Goal: Task Accomplishment & Management: Manage account settings

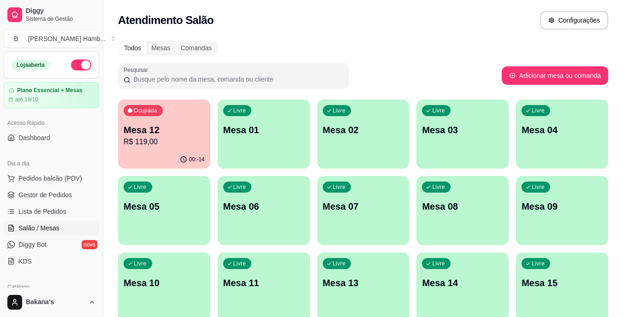
click at [156, 144] on p "R$ 119,00" at bounding box center [164, 141] width 81 height 11
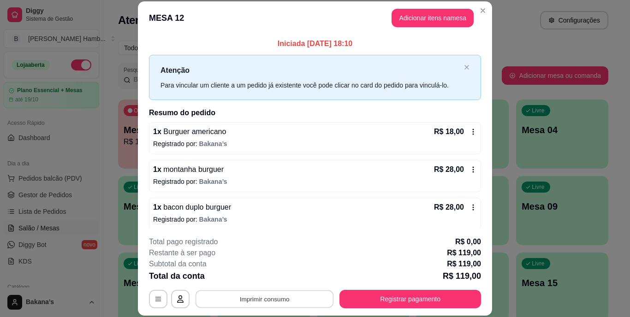
click at [265, 291] on button "Imprimir consumo" at bounding box center [264, 299] width 138 height 18
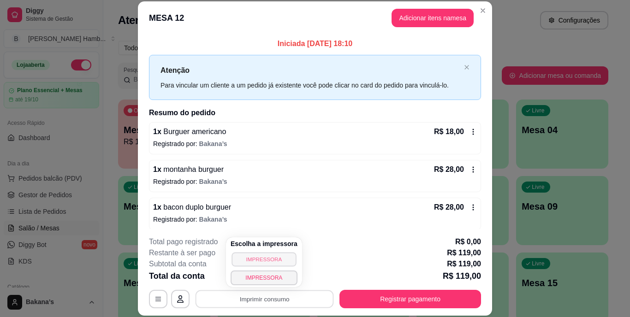
click at [270, 254] on button "IMPRESSORA" at bounding box center [263, 259] width 65 height 14
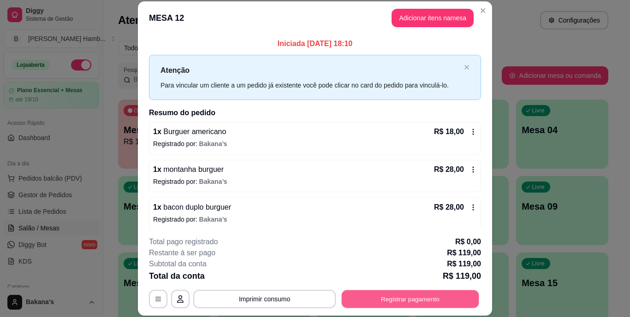
click at [403, 301] on button "Registrar pagamento" at bounding box center [409, 299] width 137 height 18
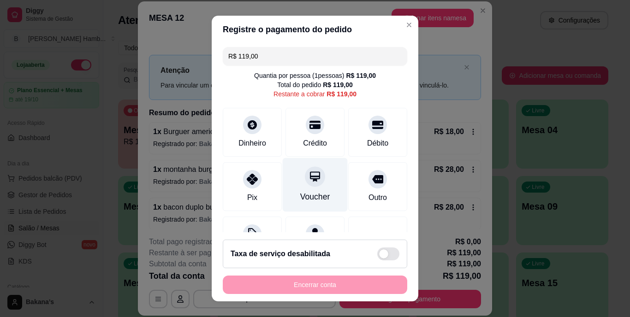
scroll to position [46, 0]
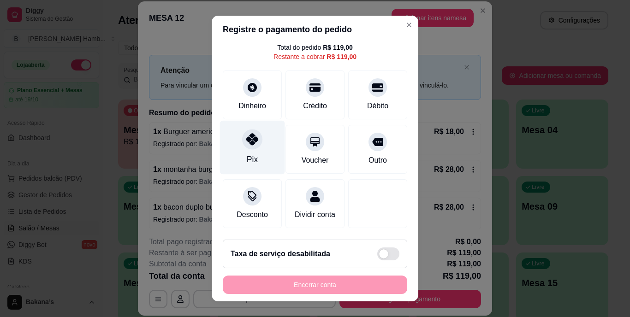
drag, startPoint x: 239, startPoint y: 136, endPoint x: 245, endPoint y: 140, distance: 7.7
click at [245, 140] on div at bounding box center [252, 140] width 20 height 20
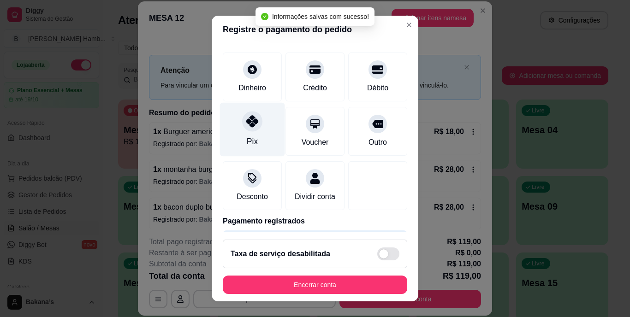
type input "R$ 0,00"
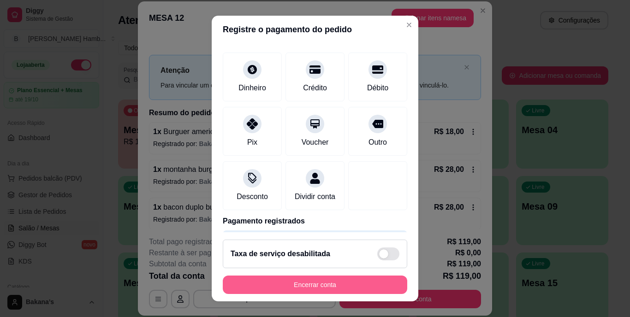
click at [283, 283] on button "Encerrar conta" at bounding box center [315, 285] width 184 height 18
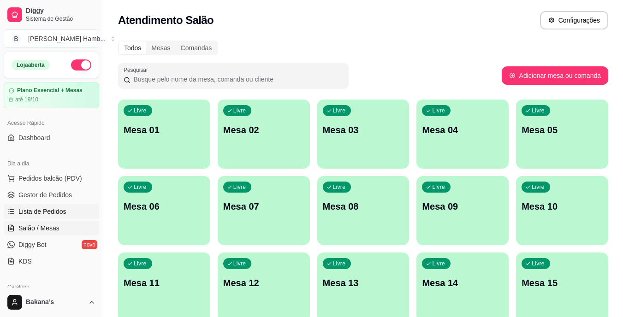
click at [63, 213] on span "Lista de Pedidos" at bounding box center [42, 211] width 48 height 9
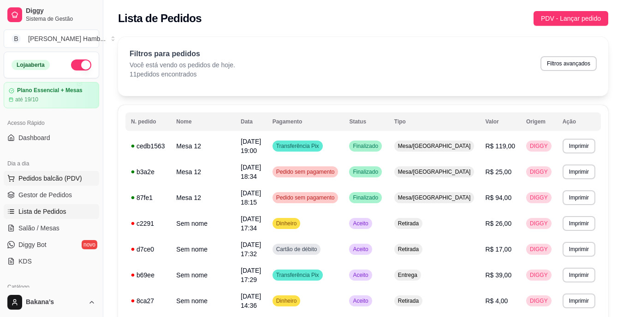
click at [50, 179] on span "Pedidos balcão (PDV)" at bounding box center [50, 178] width 64 height 9
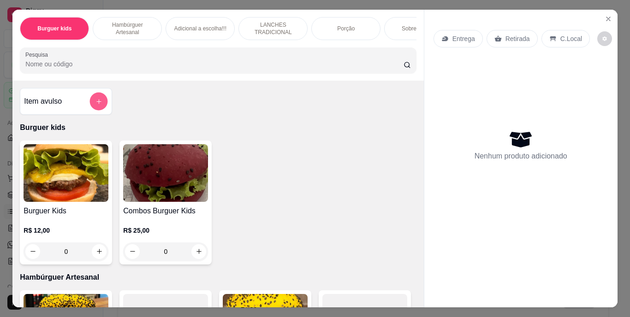
click at [96, 100] on button "add-separate-item" at bounding box center [99, 101] width 18 height 18
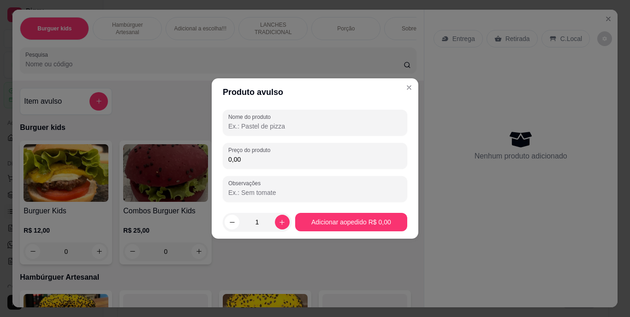
click at [286, 126] on input "Nome do produto" at bounding box center [314, 126] width 173 height 9
type input "jujuba"
click at [278, 170] on div "Nome do produto jujuba Preço do produto 0,00 Observações" at bounding box center [315, 156] width 184 height 92
click at [283, 160] on input "0,00" at bounding box center [314, 159] width 173 height 9
type input "3,00"
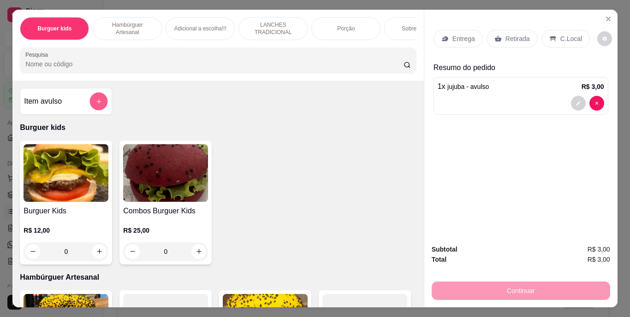
click at [100, 105] on button "add-separate-item" at bounding box center [99, 101] width 18 height 18
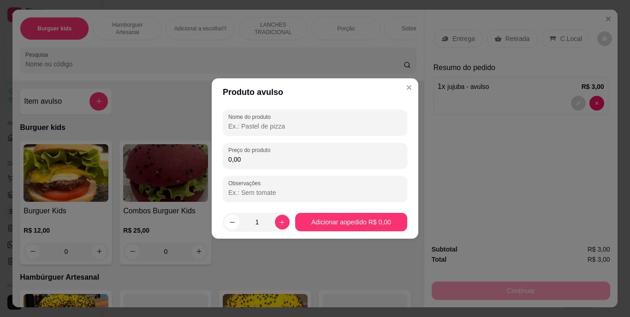
click at [265, 124] on input "Nome do produto" at bounding box center [314, 126] width 173 height 9
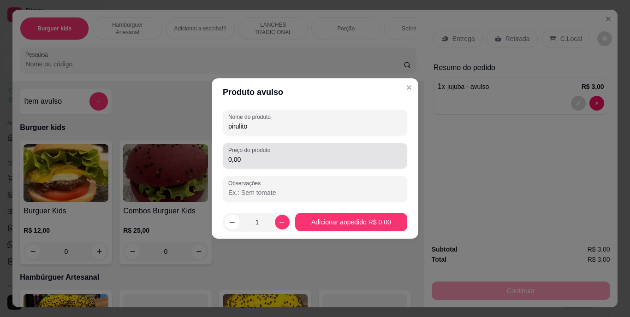
type input "pirulito"
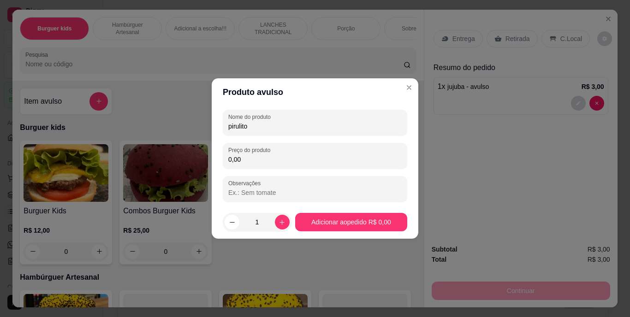
click at [264, 160] on input "0,00" at bounding box center [314, 159] width 173 height 9
type input "0,50"
click at [279, 226] on button "increase-product-quantity" at bounding box center [282, 222] width 14 height 14
type input "2"
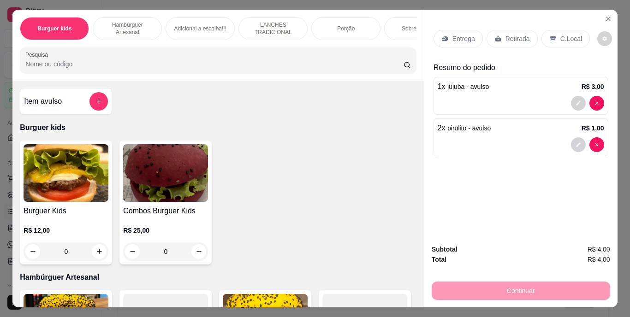
click at [506, 38] on p "Retirada" at bounding box center [517, 38] width 24 height 9
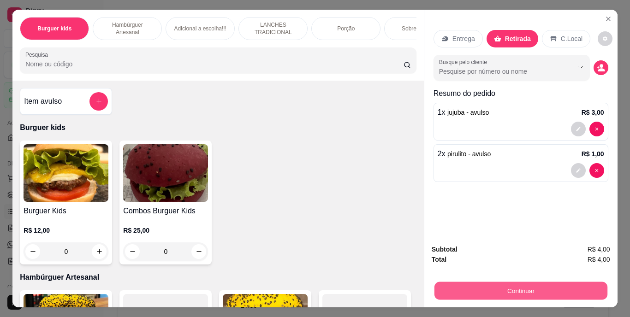
click at [521, 282] on button "Continuar" at bounding box center [520, 291] width 173 height 18
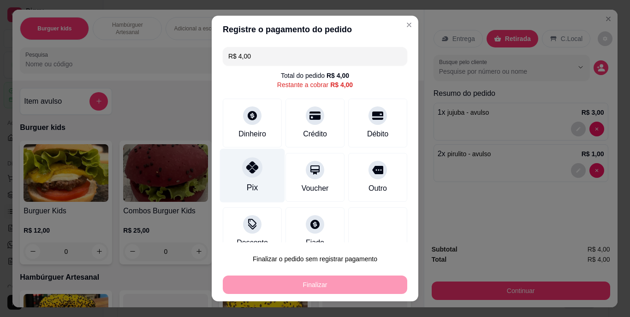
click at [248, 181] on div "Pix" at bounding box center [252, 176] width 65 height 54
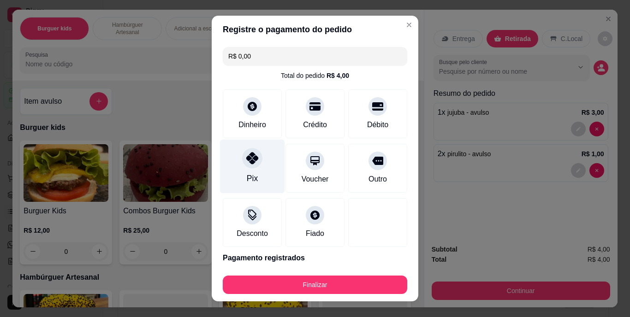
click at [242, 160] on div at bounding box center [252, 158] width 20 height 20
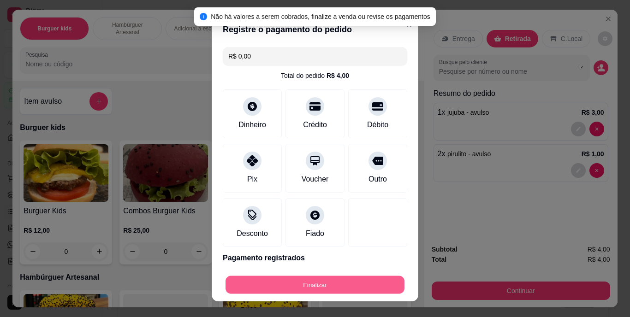
click at [296, 276] on button "Finalizar" at bounding box center [314, 285] width 179 height 18
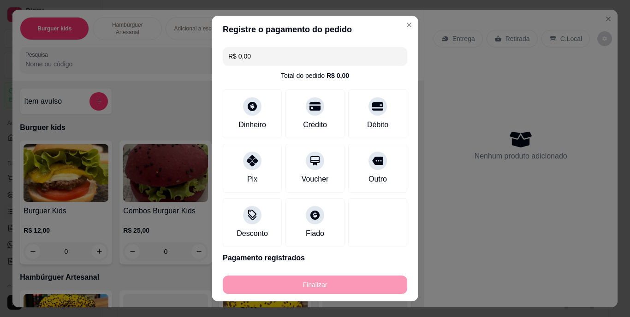
type input "-R$ 4,00"
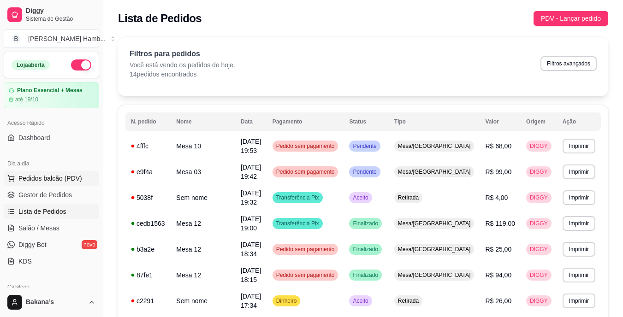
click at [44, 180] on span "Pedidos balcão (PDV)" at bounding box center [50, 178] width 64 height 9
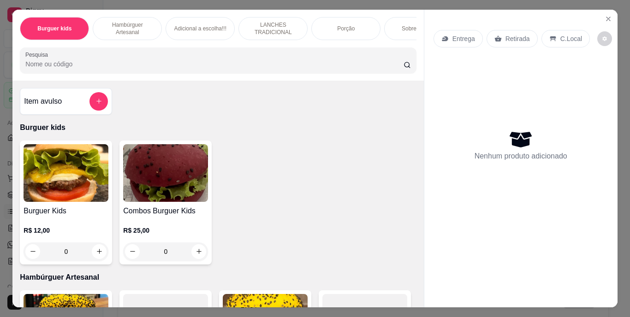
scroll to position [184, 0]
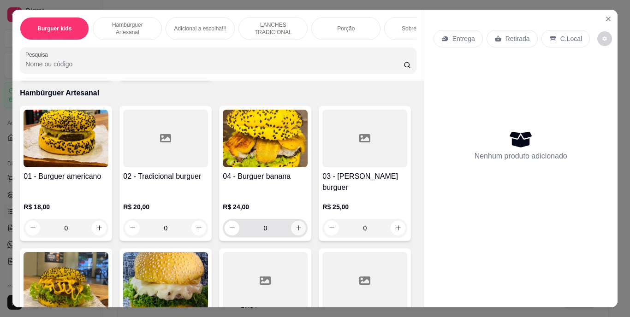
click at [295, 224] on icon "increase-product-quantity" at bounding box center [298, 227] width 7 height 7
type input "1"
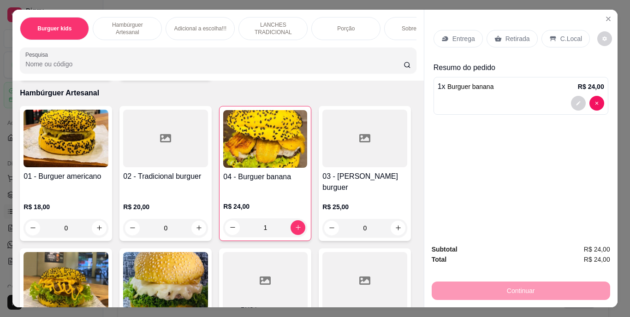
click at [453, 38] on p "Entrega" at bounding box center [463, 38] width 23 height 9
click at [452, 34] on p "Entrega" at bounding box center [463, 38] width 23 height 9
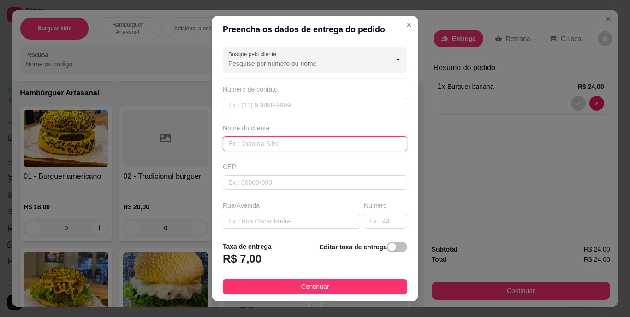
click at [328, 149] on input "text" at bounding box center [315, 143] width 184 height 15
type input "marcilene"
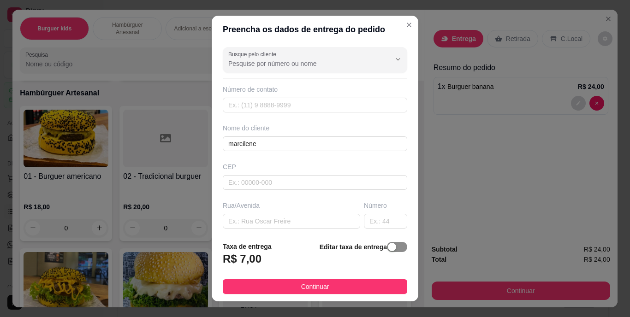
click at [387, 243] on span "button" at bounding box center [397, 247] width 20 height 10
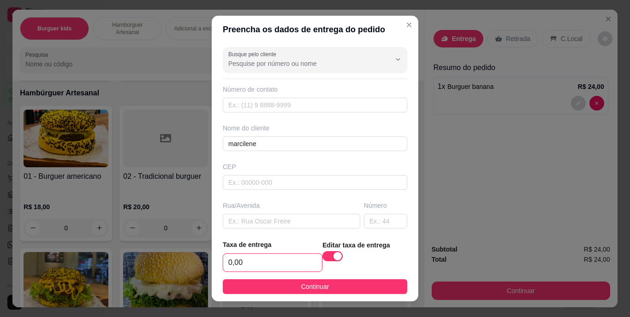
click at [269, 263] on input "0,00" at bounding box center [272, 263] width 99 height 18
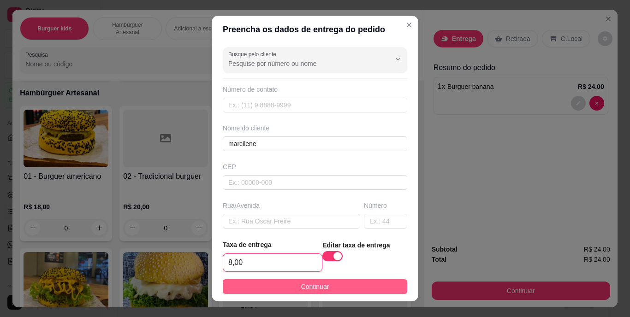
type input "8,00"
click at [306, 284] on span "Continuar" at bounding box center [315, 287] width 28 height 10
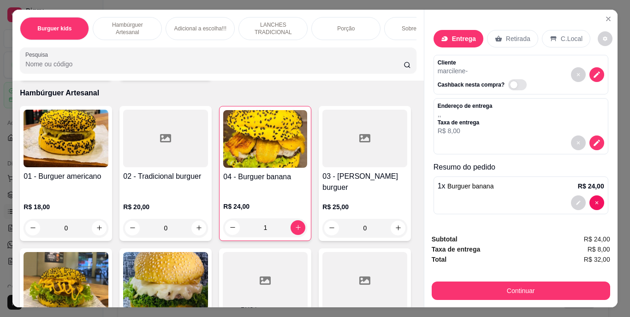
scroll to position [323, 0]
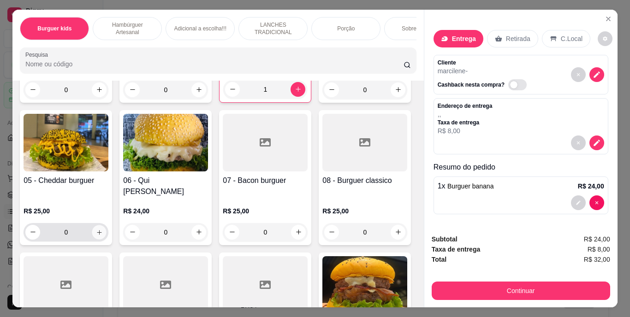
click at [106, 225] on button "increase-product-quantity" at bounding box center [99, 232] width 14 height 14
type input "1"
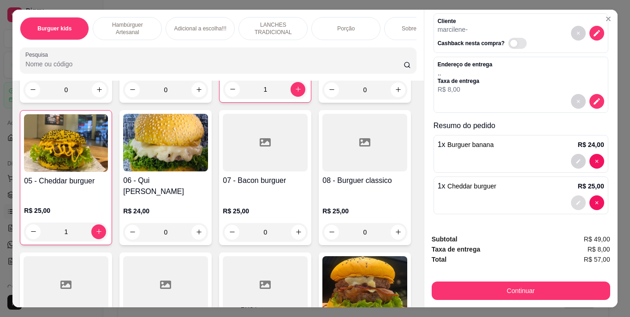
click at [571, 196] on button "decrease-product-quantity" at bounding box center [578, 202] width 15 height 15
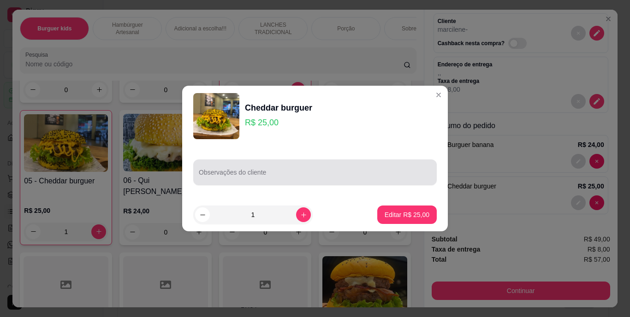
drag, startPoint x: 398, startPoint y: 164, endPoint x: 403, endPoint y: 170, distance: 8.2
click at [401, 167] on div at bounding box center [315, 172] width 232 height 18
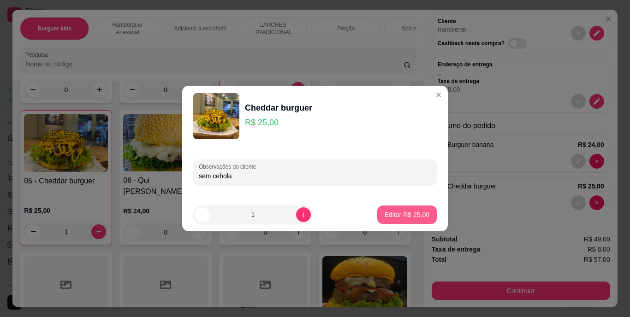
type input "sem cebola"
click at [394, 208] on button "Editar R$ 25,00" at bounding box center [407, 215] width 58 height 18
type input "0"
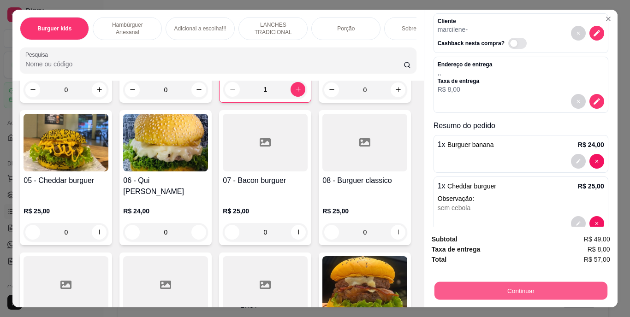
click at [518, 285] on button "Continuar" at bounding box center [520, 291] width 173 height 18
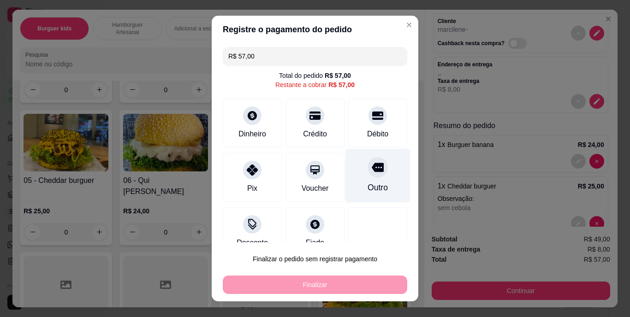
click at [353, 180] on div "Outro" at bounding box center [377, 176] width 65 height 54
type input "R$ 0,00"
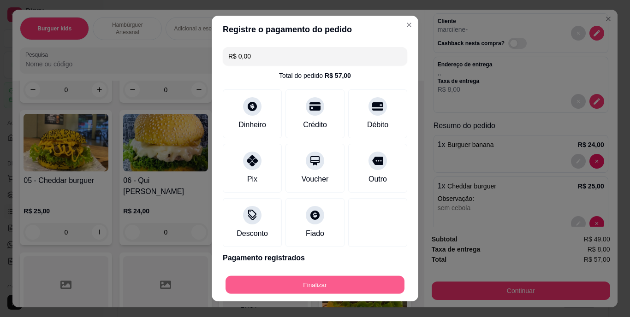
click at [366, 282] on button "Finalizar" at bounding box center [314, 285] width 179 height 18
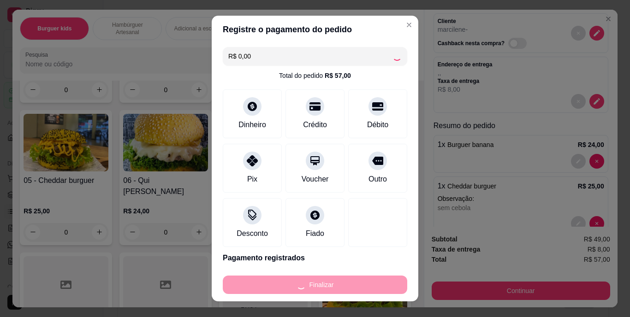
type input "0"
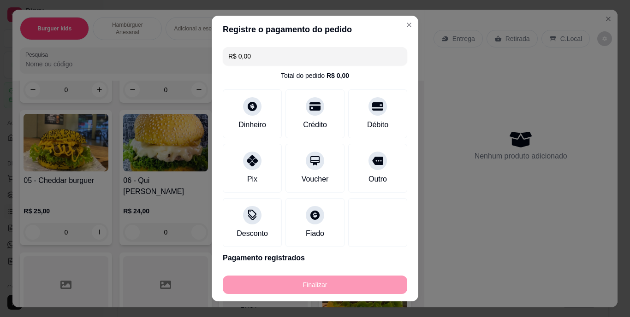
type input "-R$ 57,00"
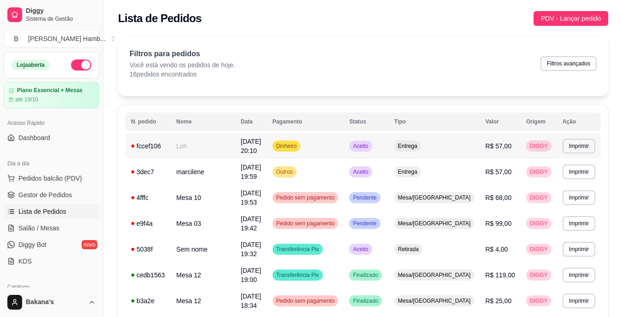
click at [234, 148] on td "Loh" at bounding box center [203, 146] width 65 height 26
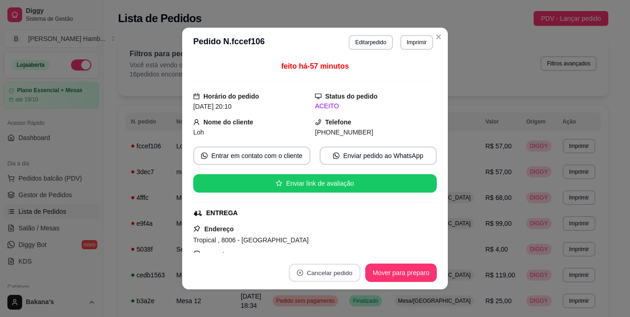
click at [319, 267] on button "Cancelar pedido" at bounding box center [323, 273] width 71 height 18
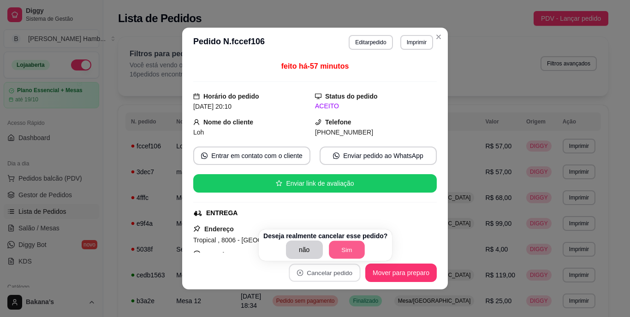
click at [343, 245] on button "Sim" at bounding box center [347, 250] width 36 height 18
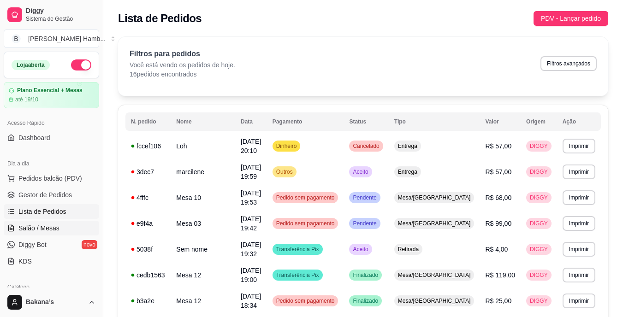
click at [46, 229] on span "Salão / Mesas" at bounding box center [38, 228] width 41 height 9
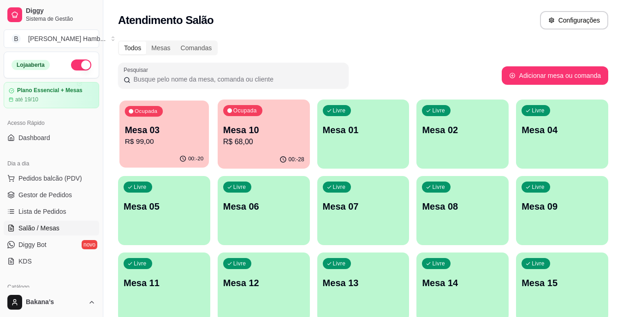
click at [139, 135] on p "Mesa 03" at bounding box center [164, 130] width 79 height 12
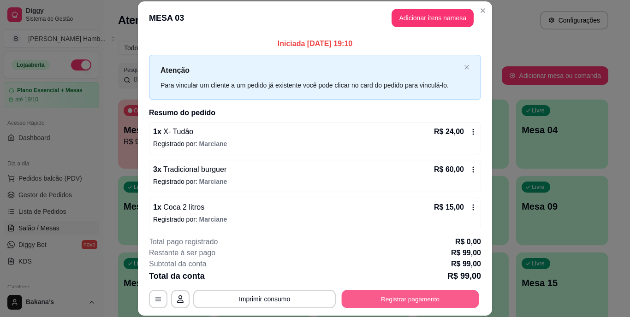
click at [364, 294] on button "Registrar pagamento" at bounding box center [409, 299] width 137 height 18
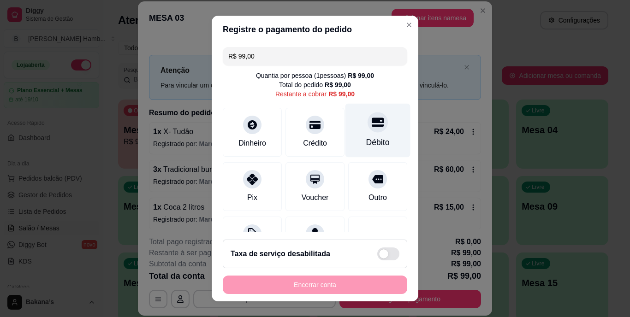
click at [361, 133] on div "Débito" at bounding box center [377, 131] width 65 height 54
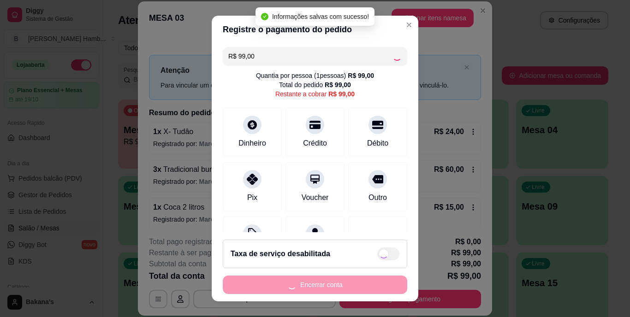
click at [297, 281] on div "Encerrar conta" at bounding box center [315, 285] width 184 height 18
type input "R$ 0,00"
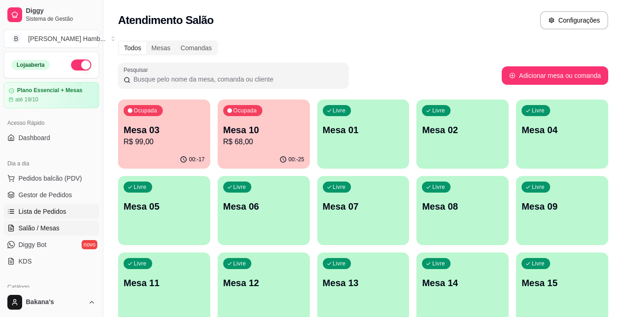
click at [65, 209] on link "Lista de Pedidos" at bounding box center [51, 211] width 95 height 15
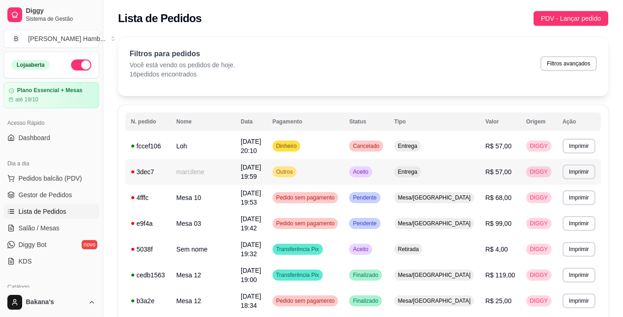
click at [260, 167] on span "[DATE] 19:59" at bounding box center [251, 172] width 20 height 17
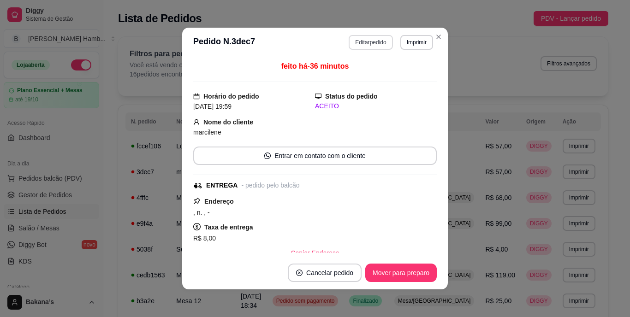
click at [364, 37] on button "Editar pedido" at bounding box center [370, 42] width 44 height 15
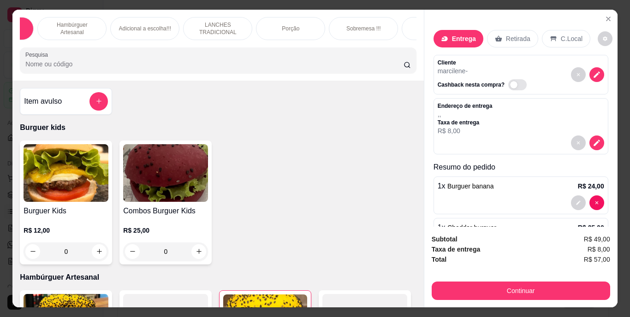
scroll to position [0, 92]
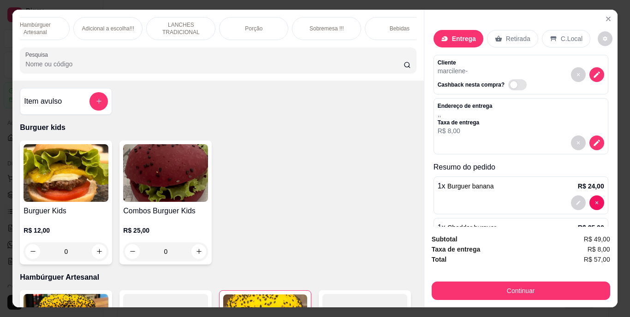
click at [396, 27] on p "Bebidas" at bounding box center [399, 28] width 20 height 7
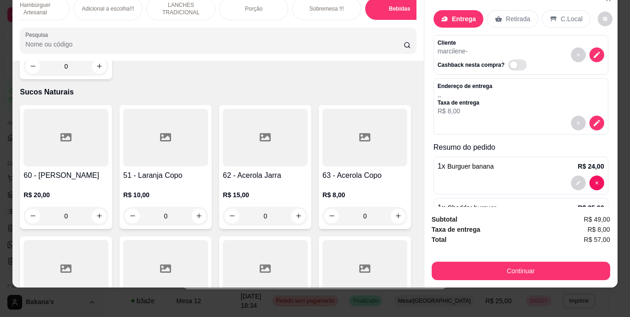
scroll to position [2877, 0]
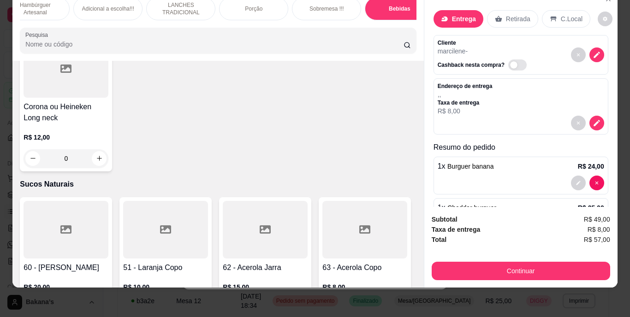
type input "1"
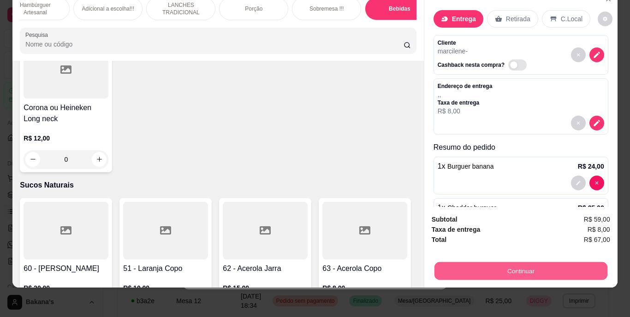
click at [449, 262] on button "Continuar" at bounding box center [520, 271] width 173 height 18
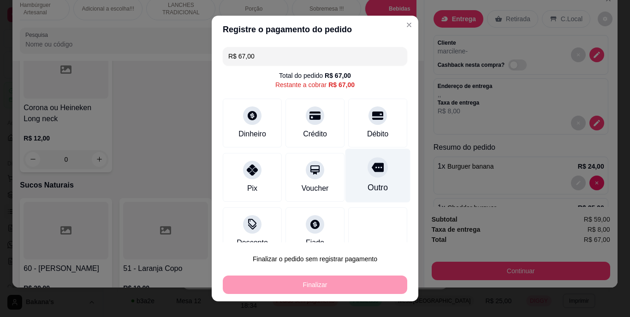
click at [371, 162] on icon at bounding box center [377, 168] width 12 height 12
type input "R$ 0,00"
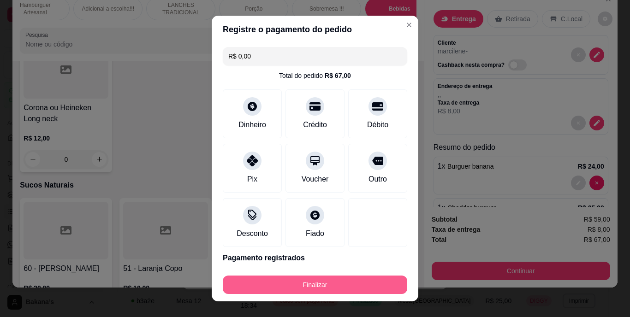
click at [347, 284] on button "Finalizar" at bounding box center [315, 285] width 184 height 18
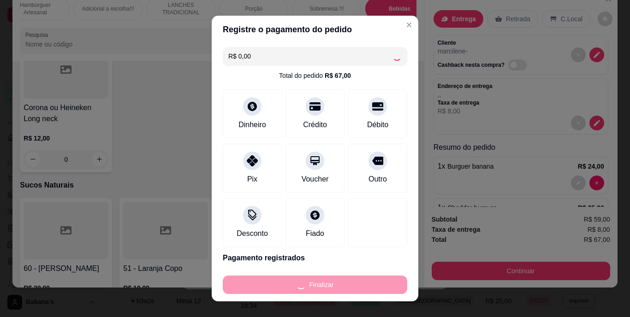
type input "0"
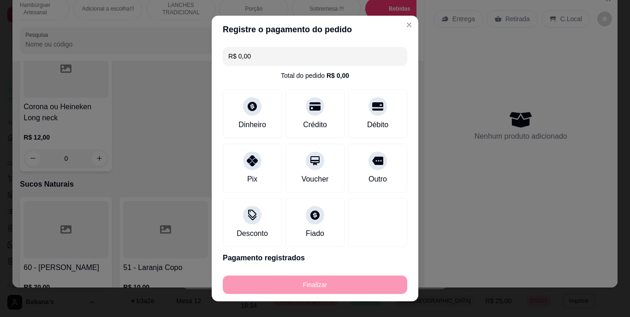
type input "-R$ 67,00"
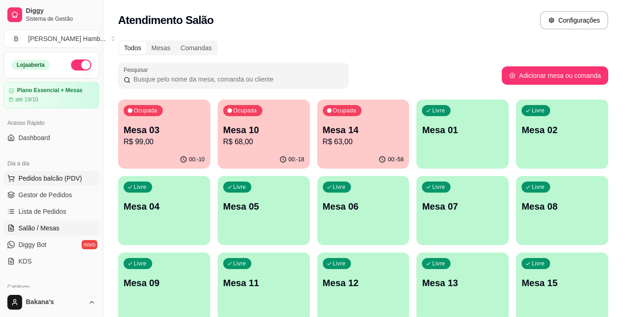
click at [37, 176] on span "Pedidos balcão (PDV)" at bounding box center [50, 178] width 64 height 9
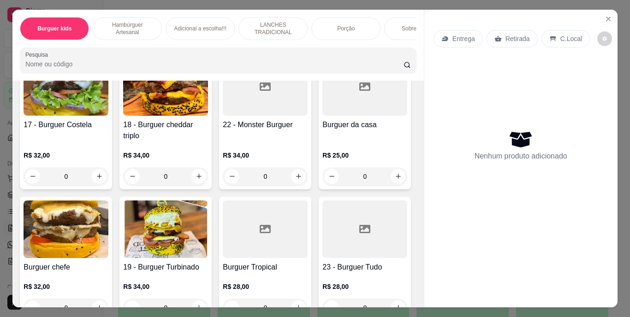
scroll to position [830, 0]
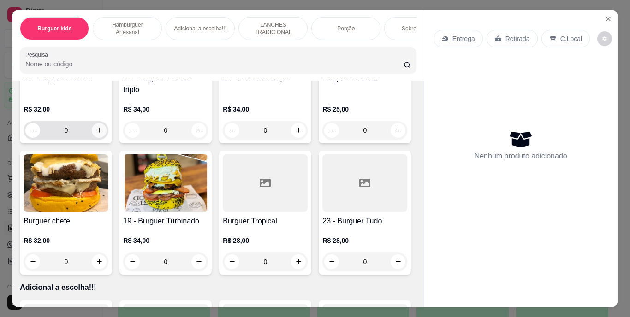
click at [103, 134] on icon "increase-product-quantity" at bounding box center [99, 130] width 7 height 7
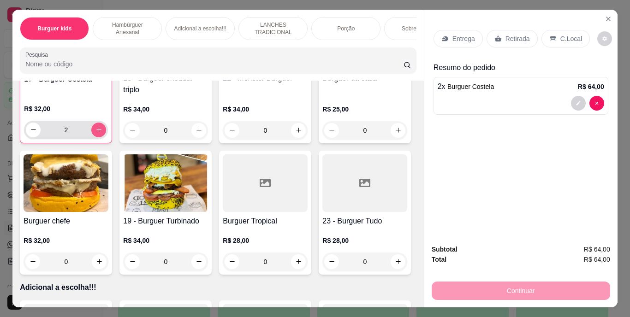
click at [102, 133] on icon "increase-product-quantity" at bounding box center [98, 129] width 7 height 7
type input "3"
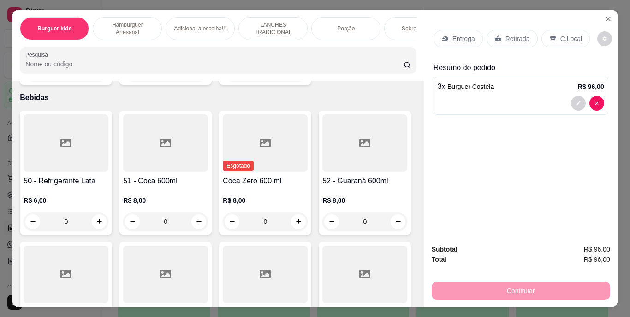
scroll to position [2120, 0]
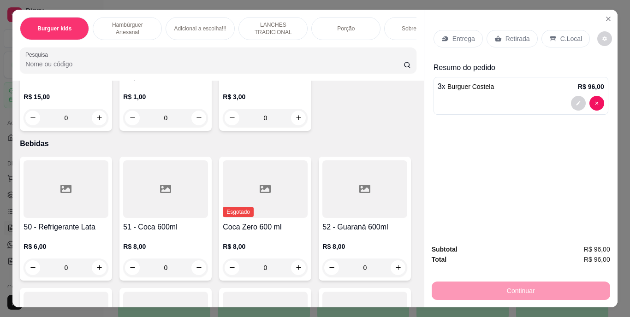
type input "1"
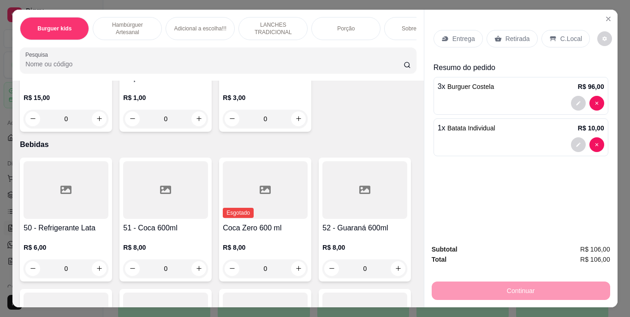
click at [460, 34] on p "Entrega" at bounding box center [463, 38] width 23 height 9
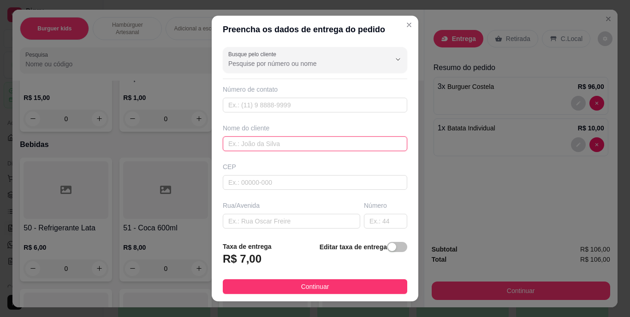
click at [337, 141] on input "text" at bounding box center [315, 143] width 184 height 15
type input "jaque"
click at [384, 237] on footer "Taxa de entrega R$ 7,00 Editar taxa de entrega Continuar" at bounding box center [315, 267] width 206 height 67
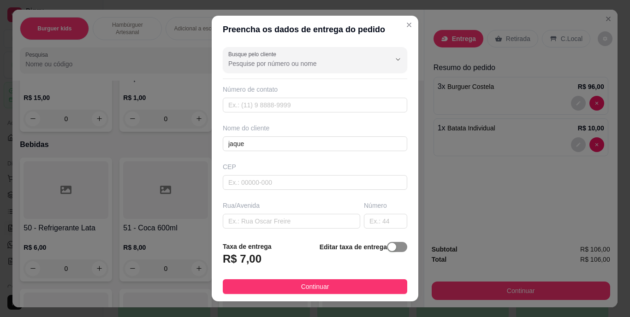
drag, startPoint x: 380, startPoint y: 247, endPoint x: 325, endPoint y: 241, distance: 55.1
click at [388, 247] on div "button" at bounding box center [392, 247] width 8 height 8
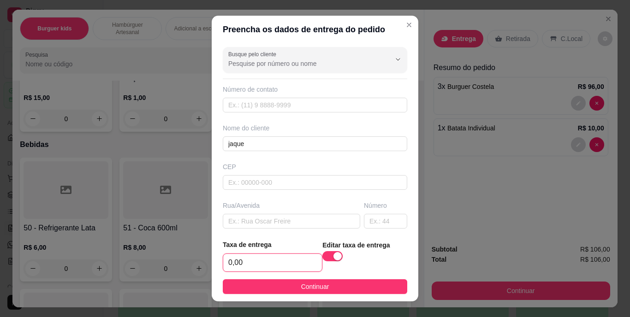
click at [278, 255] on input "0,00" at bounding box center [272, 263] width 99 height 18
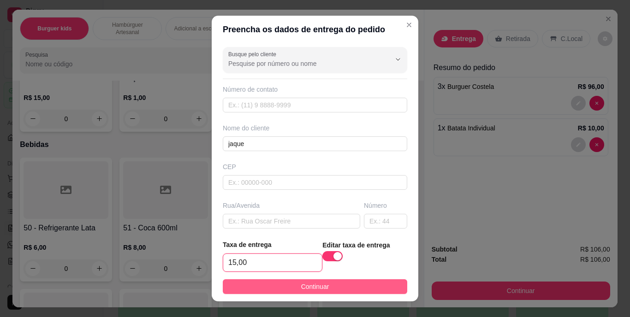
type input "15,00"
click at [304, 283] on span "Continuar" at bounding box center [315, 287] width 28 height 10
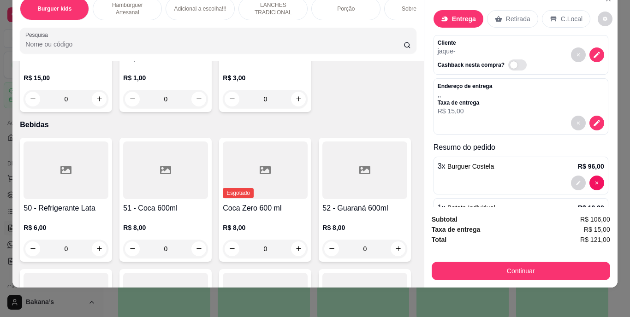
scroll to position [41, 0]
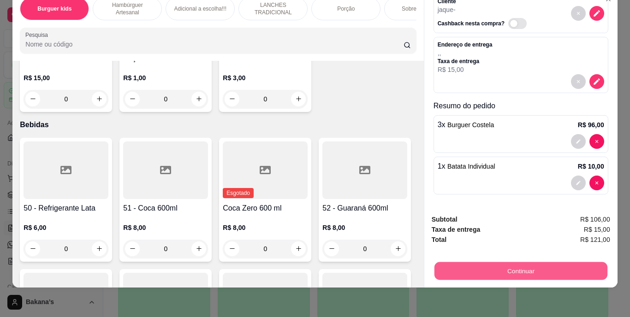
click at [455, 262] on button "Continuar" at bounding box center [520, 271] width 173 height 18
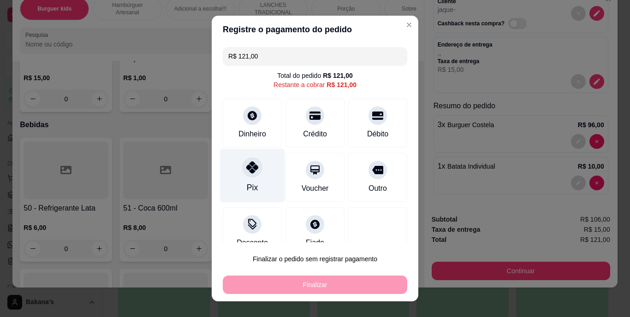
click at [253, 176] on div "Pix" at bounding box center [252, 176] width 65 height 54
type input "R$ 0,00"
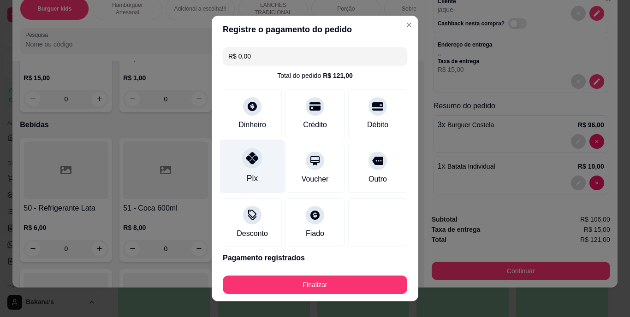
click at [253, 176] on div "Pix" at bounding box center [252, 167] width 65 height 54
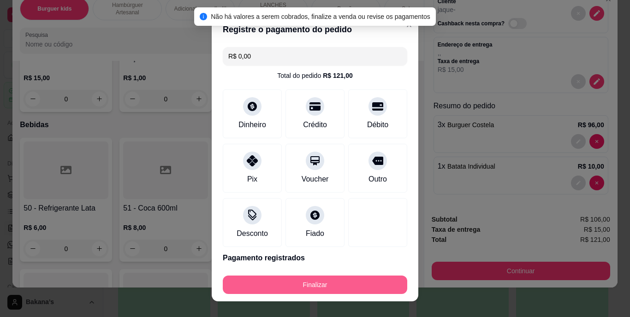
click at [279, 285] on button "Finalizar" at bounding box center [315, 285] width 184 height 18
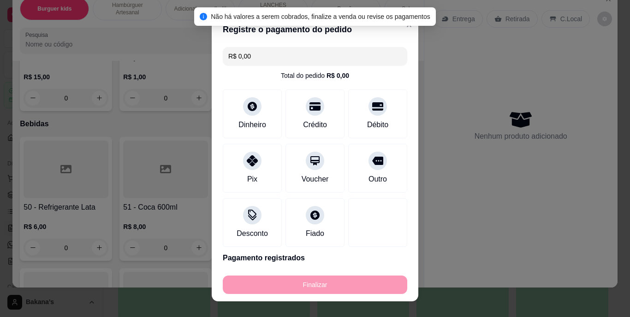
type input "0"
type input "-R$ 121,00"
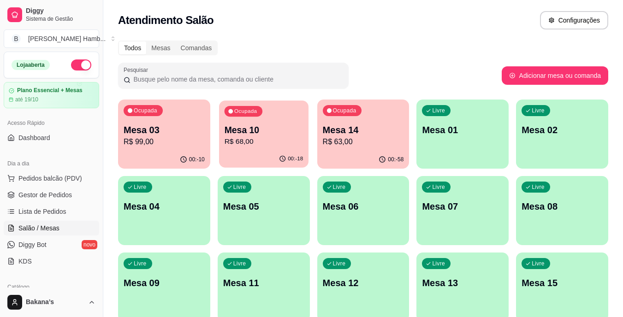
click at [240, 133] on p "Mesa 10" at bounding box center [263, 130] width 79 height 12
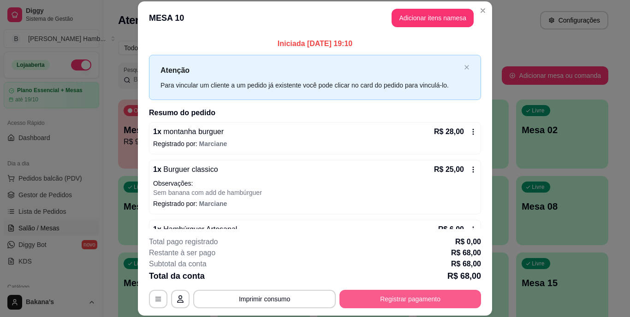
click at [406, 294] on button "Registrar pagamento" at bounding box center [409, 299] width 141 height 18
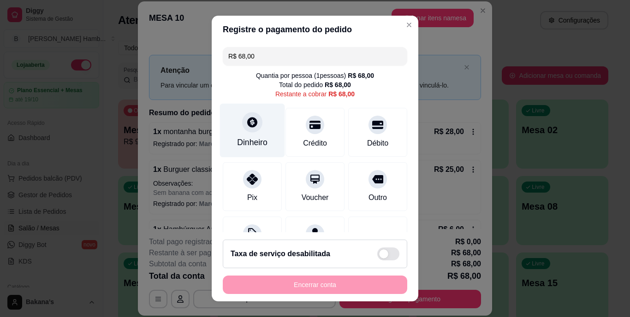
click at [258, 132] on div "Dinheiro" at bounding box center [252, 131] width 65 height 54
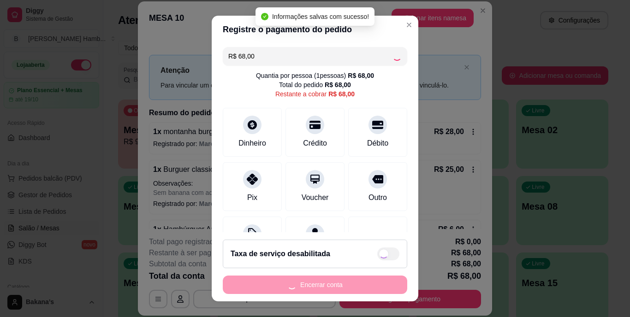
type input "R$ 0,00"
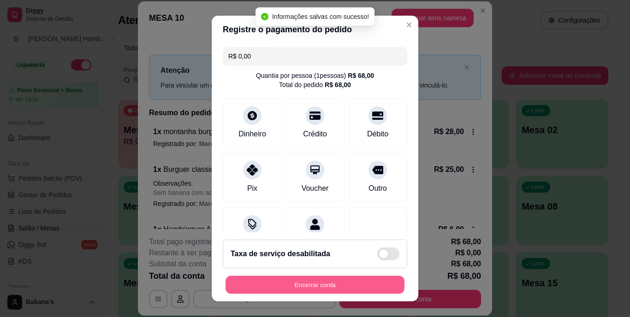
click at [272, 284] on button "Encerrar conta" at bounding box center [314, 285] width 179 height 18
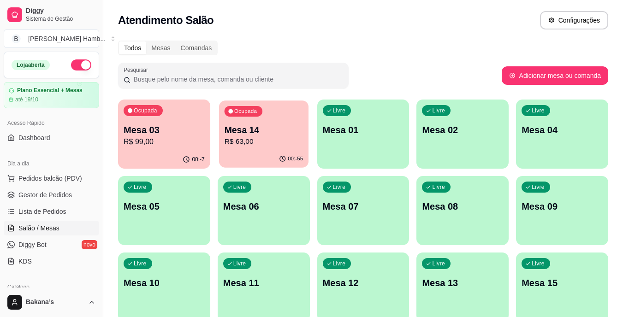
click at [275, 121] on div "Ocupada Mesa 14 R$ 63,00" at bounding box center [263, 125] width 89 height 50
click at [171, 113] on div "Ocupada Mesa 03 R$ 99,00" at bounding box center [163, 125] width 89 height 50
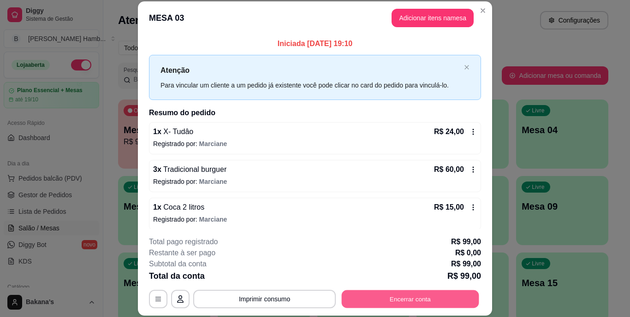
click at [445, 296] on button "Encerrar conta" at bounding box center [409, 299] width 137 height 18
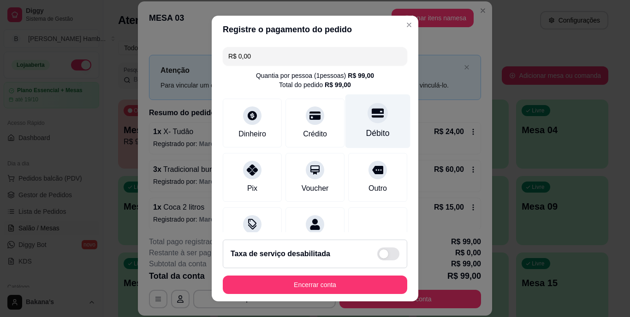
click at [380, 125] on div "Débito" at bounding box center [377, 121] width 65 height 54
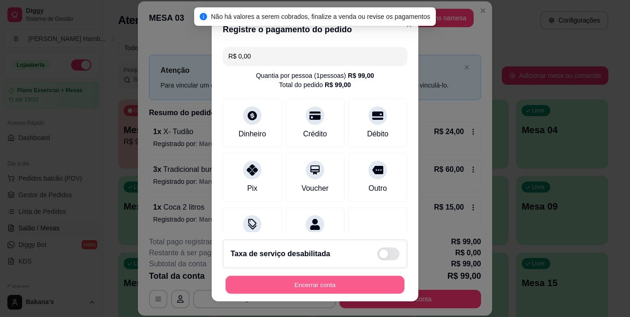
click at [299, 276] on button "Encerrar conta" at bounding box center [314, 285] width 179 height 18
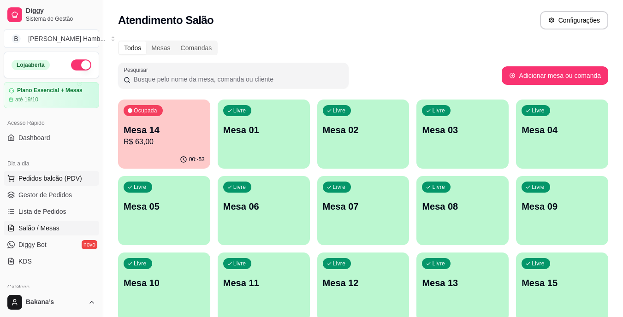
click at [66, 176] on span "Pedidos balcão (PDV)" at bounding box center [50, 178] width 64 height 9
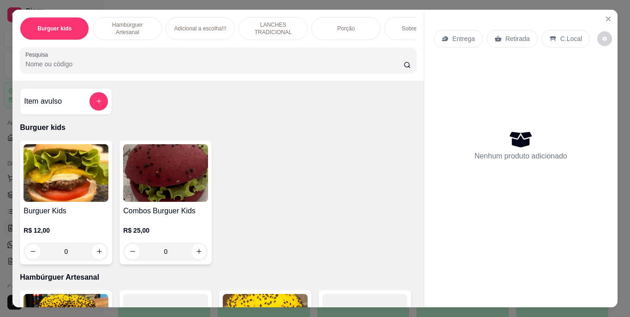
scroll to position [138, 0]
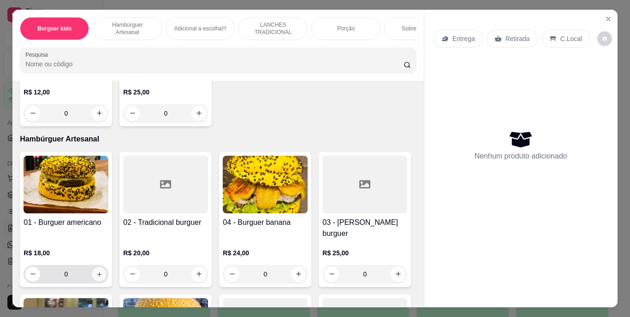
click at [97, 270] on button "increase-product-quantity" at bounding box center [99, 274] width 14 height 14
type input "1"
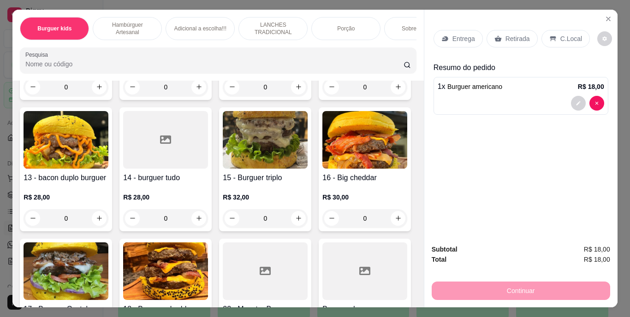
scroll to position [507, 0]
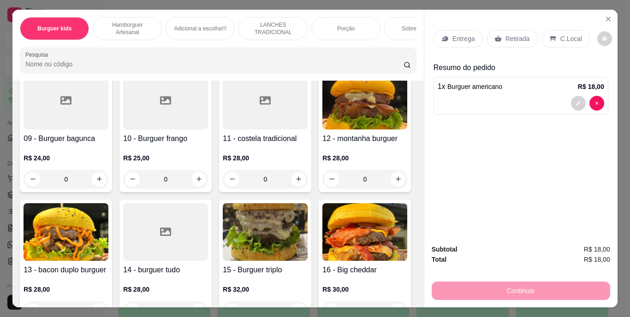
click at [295, 51] on icon "increase-product-quantity" at bounding box center [298, 47] width 7 height 7
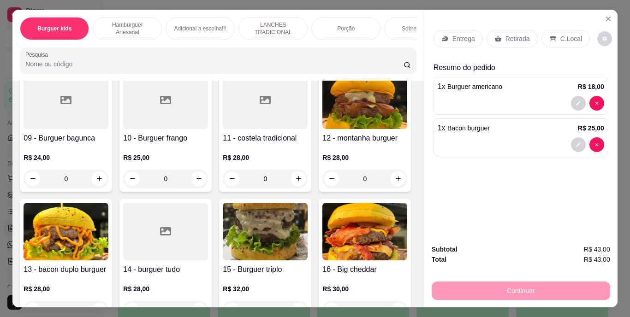
click at [294, 50] on icon "increase-product-quantity" at bounding box center [297, 46] width 7 height 7
type input "2"
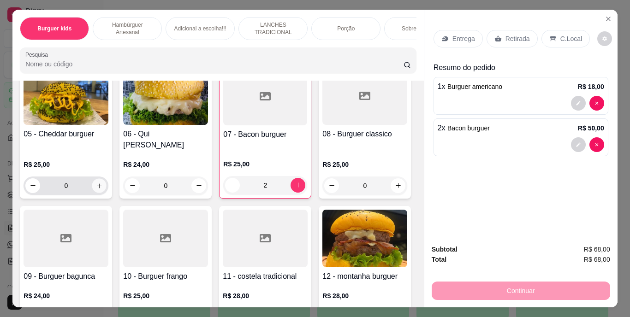
click at [106, 178] on button "increase-product-quantity" at bounding box center [99, 185] width 14 height 14
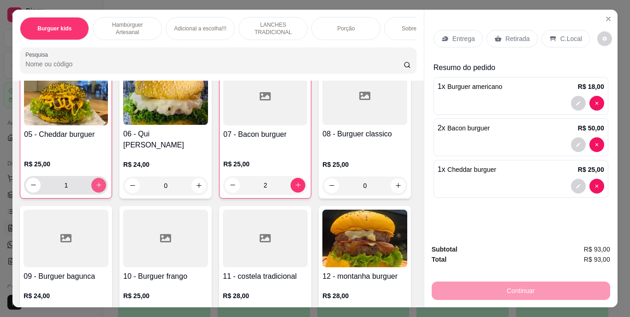
click at [106, 178] on button "increase-product-quantity" at bounding box center [98, 185] width 15 height 15
type input "0"
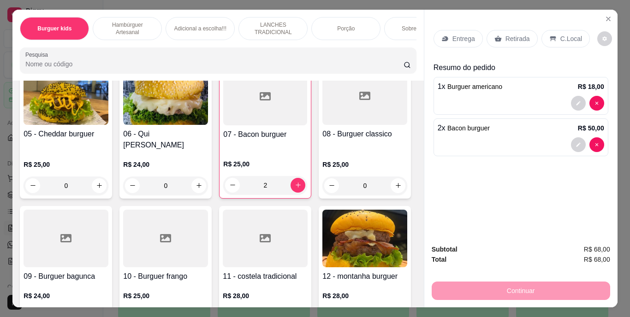
click at [526, 139] on div at bounding box center [520, 144] width 166 height 15
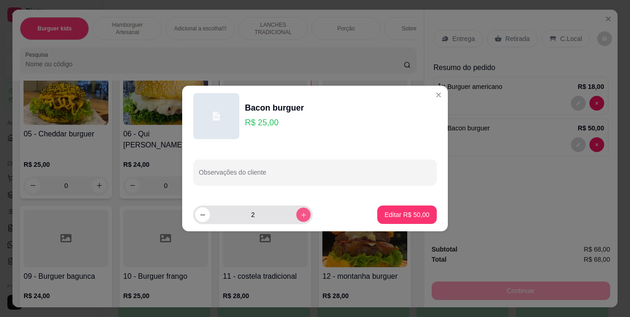
click at [300, 212] on icon "increase-product-quantity" at bounding box center [303, 215] width 7 height 7
click at [297, 207] on button "increase-product-quantity" at bounding box center [303, 214] width 14 height 14
type input "4"
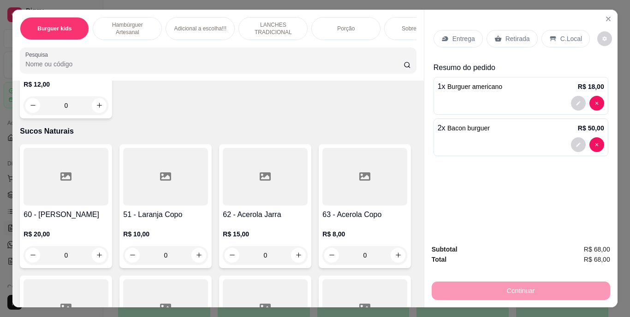
scroll to position [2858, 0]
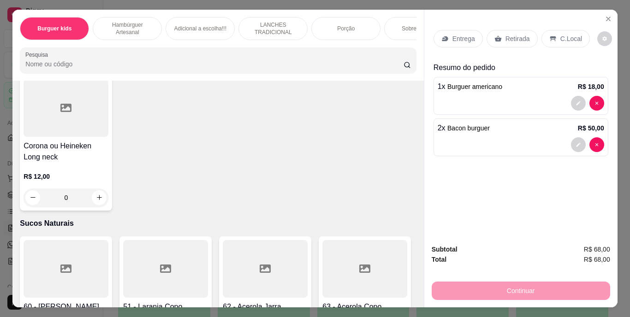
type input "1"
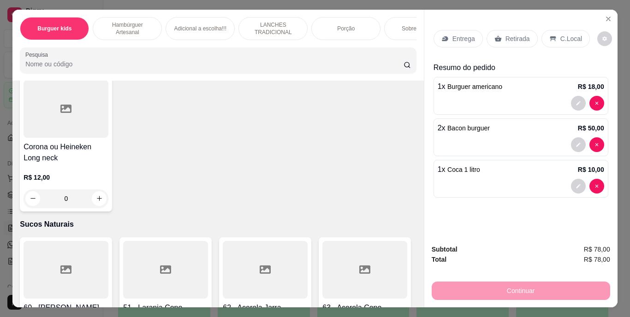
click at [459, 130] on p "2 x Bacon burguer" at bounding box center [463, 128] width 52 height 11
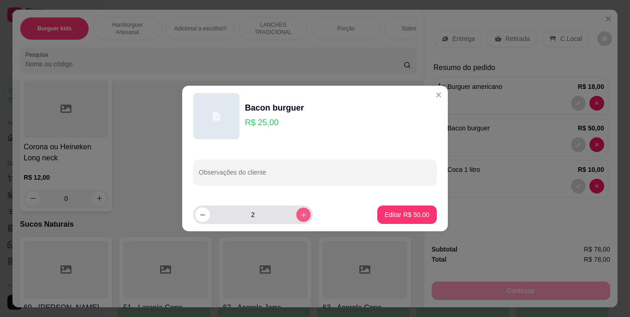
click at [296, 211] on button "increase-product-quantity" at bounding box center [303, 214] width 14 height 14
type input "4"
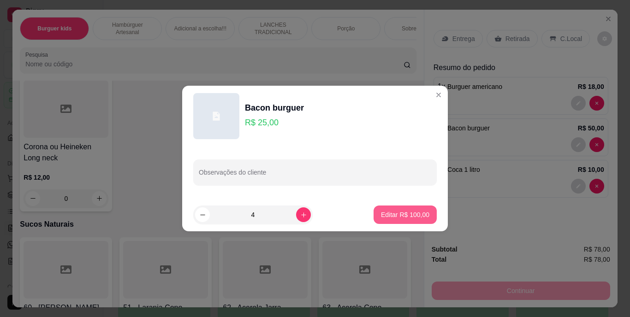
click at [383, 214] on p "Editar R$ 100,00" at bounding box center [405, 214] width 48 height 9
type input "4"
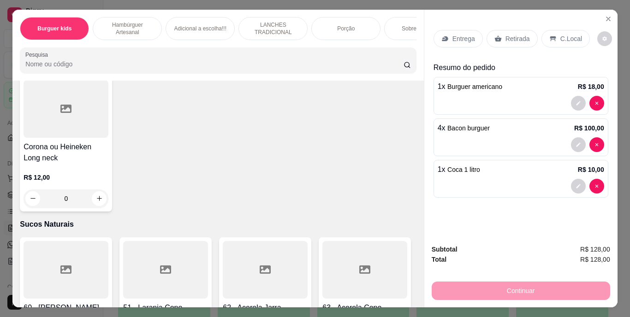
scroll to position [24, 0]
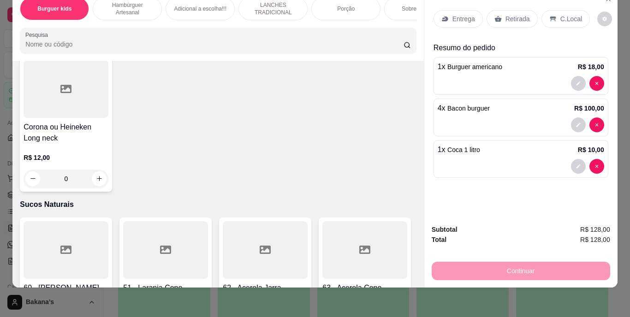
click at [509, 3] on div "Entrega Retirada C.Local" at bounding box center [520, 19] width 175 height 32
click at [510, 14] on p "Retirada" at bounding box center [517, 18] width 24 height 9
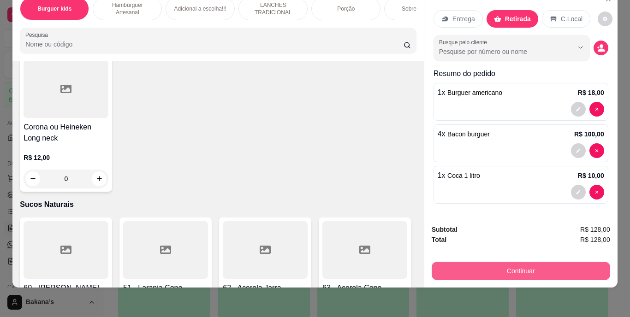
click at [523, 262] on button "Continuar" at bounding box center [520, 271] width 178 height 18
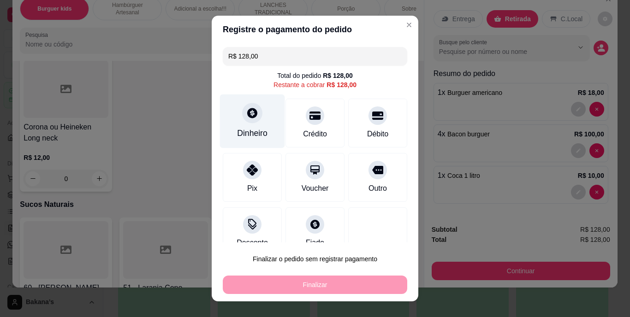
click at [242, 118] on div at bounding box center [252, 113] width 20 height 20
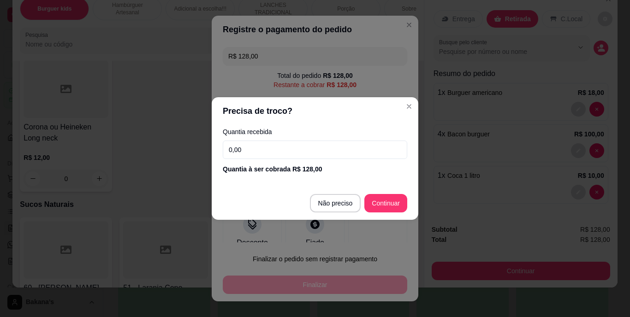
drag, startPoint x: 265, startPoint y: 146, endPoint x: 265, endPoint y: 154, distance: 7.8
click at [266, 146] on input "0,00" at bounding box center [315, 150] width 184 height 18
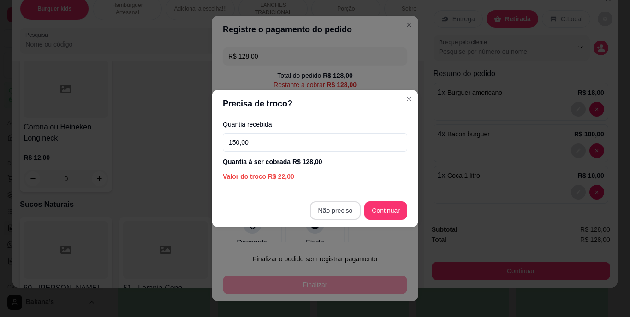
type input "150,00"
type input "R$ 0,00"
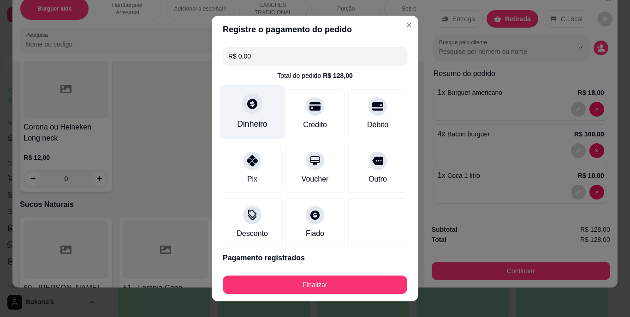
click at [245, 112] on div at bounding box center [252, 104] width 20 height 20
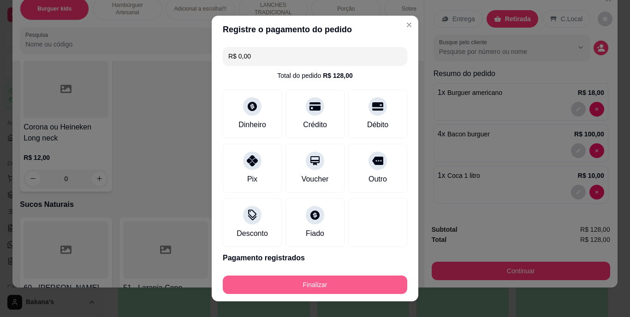
click at [315, 284] on button "Finalizar" at bounding box center [315, 285] width 184 height 18
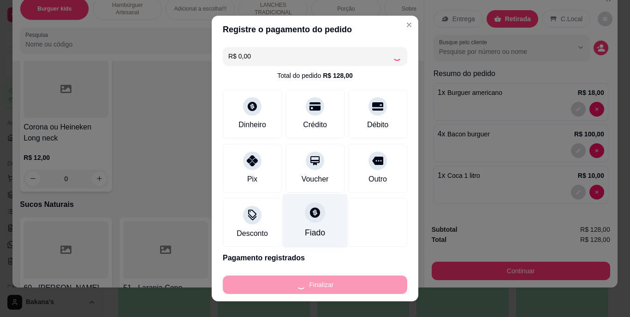
type input "0"
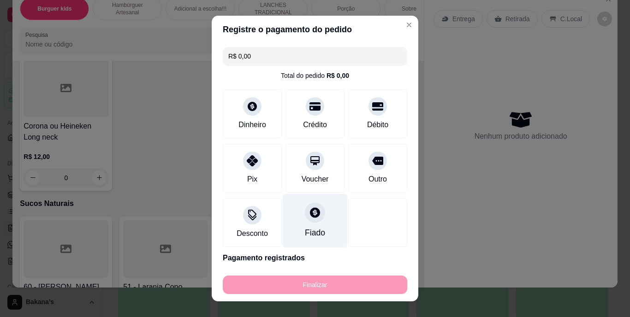
type input "-R$ 128,00"
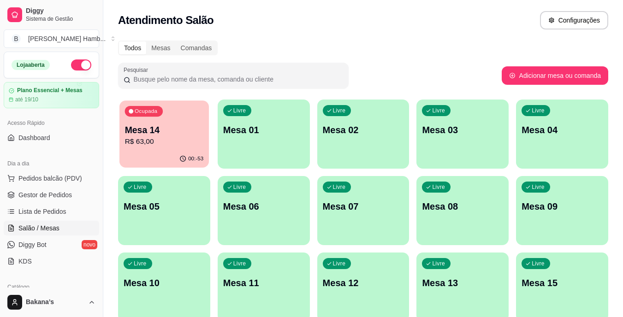
click at [185, 128] on p "Mesa 14" at bounding box center [164, 130] width 79 height 12
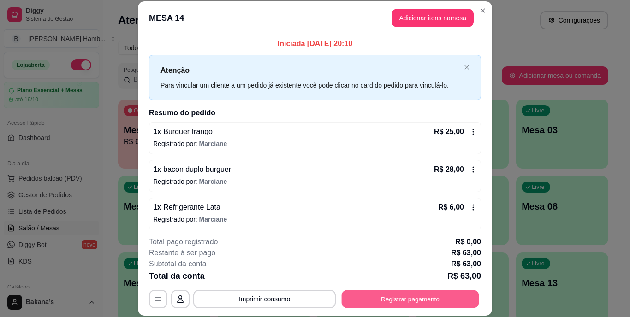
click at [405, 299] on button "Registrar pagamento" at bounding box center [409, 299] width 137 height 18
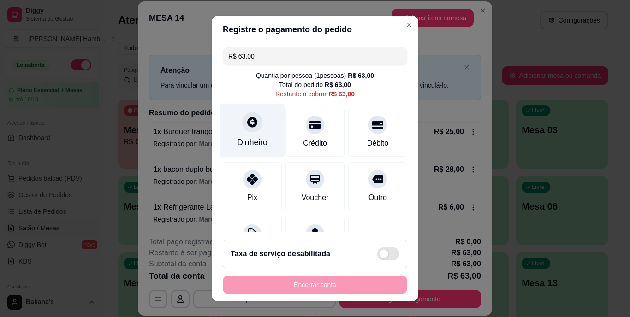
click at [252, 138] on div "Dinheiro" at bounding box center [252, 143] width 30 height 12
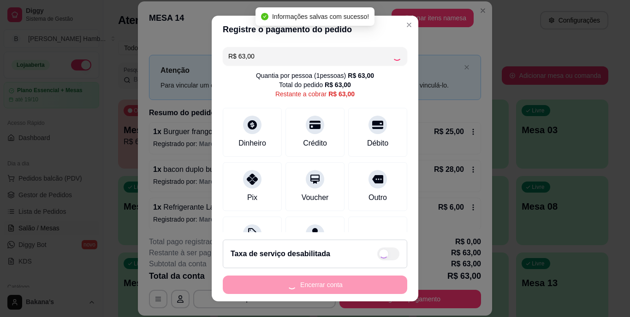
type input "R$ 0,00"
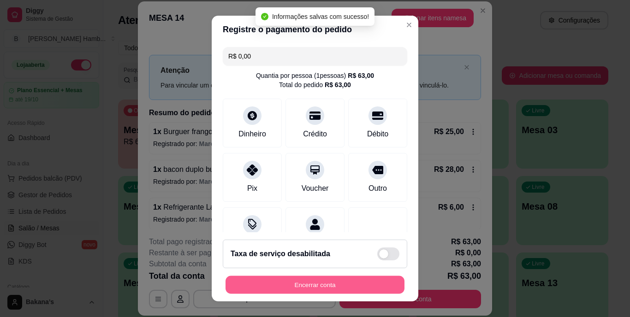
click at [352, 283] on button "Encerrar conta" at bounding box center [314, 285] width 179 height 18
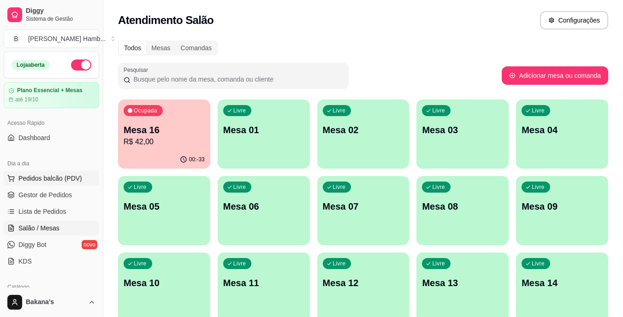
click at [76, 177] on span "Pedidos balcão (PDV)" at bounding box center [50, 178] width 64 height 9
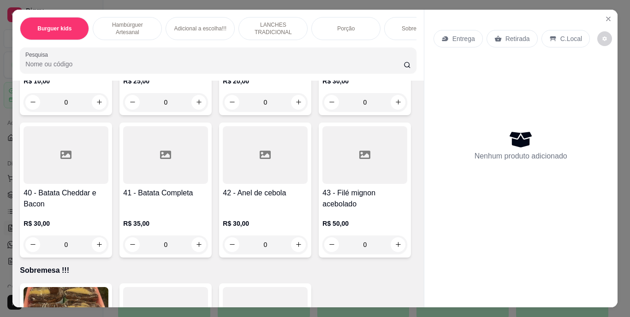
scroll to position [1613, 0]
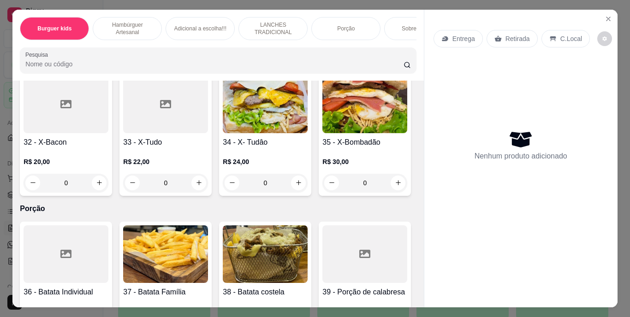
type input "1"
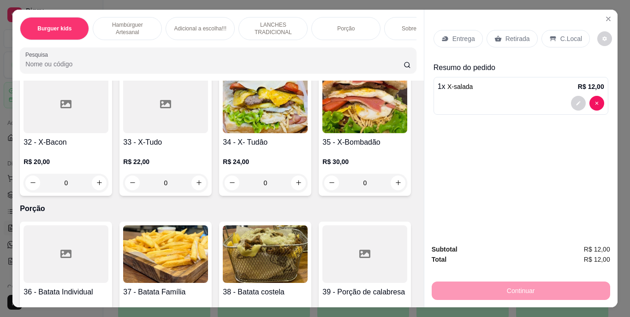
click at [511, 36] on p "Retirada" at bounding box center [517, 38] width 24 height 9
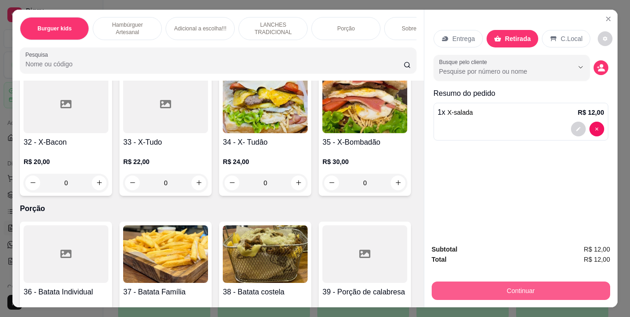
click at [442, 284] on button "Continuar" at bounding box center [520, 291] width 178 height 18
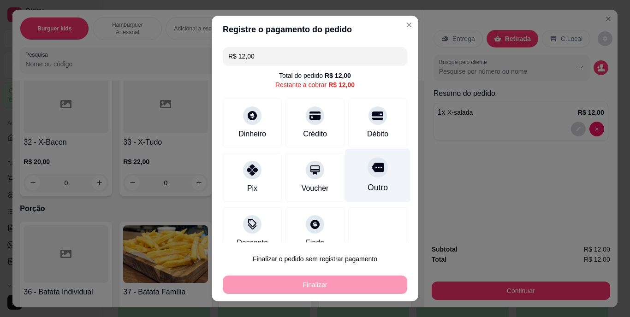
click at [369, 180] on div "Outro" at bounding box center [377, 176] width 65 height 54
type input "R$ 0,00"
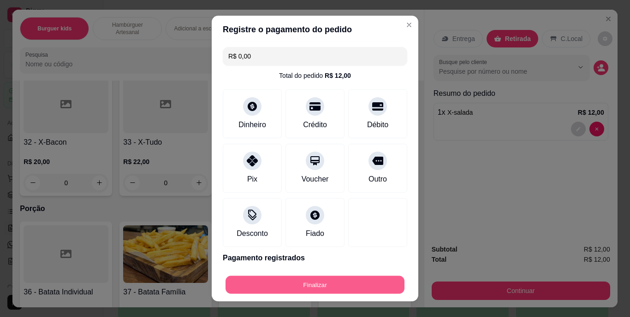
click at [341, 281] on button "Finalizar" at bounding box center [314, 285] width 179 height 18
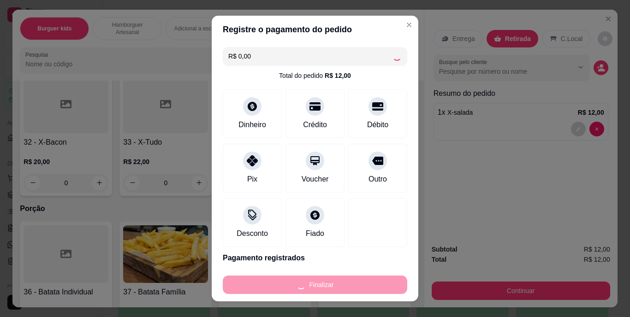
type input "0"
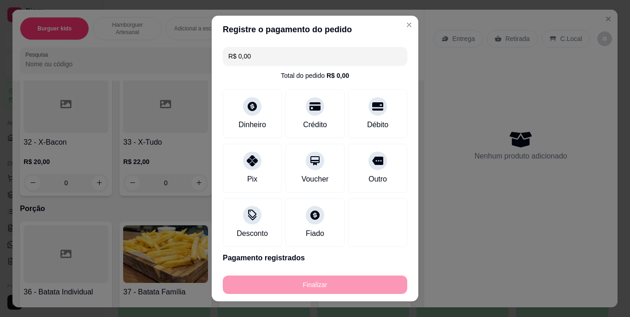
type input "-R$ 12,00"
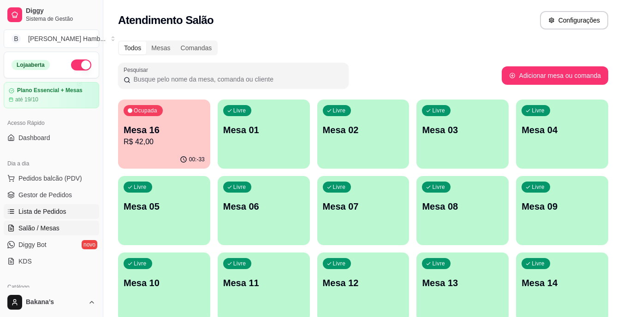
click at [59, 210] on span "Lista de Pedidos" at bounding box center [42, 211] width 48 height 9
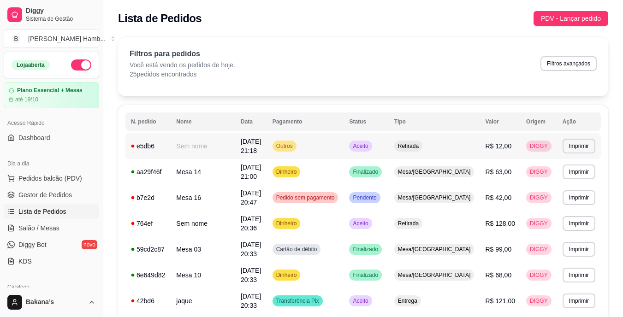
click at [267, 143] on td "[DATE] 21:18" at bounding box center [251, 146] width 32 height 26
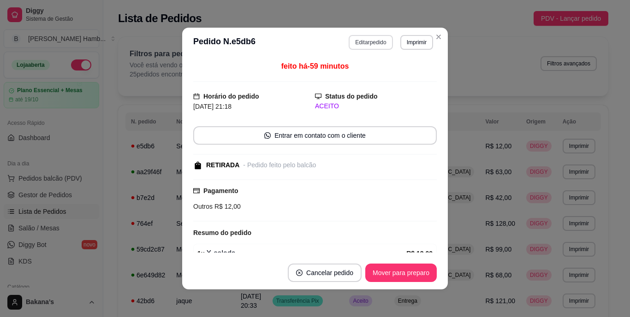
click at [374, 44] on button "Editar pedido" at bounding box center [370, 42] width 44 height 15
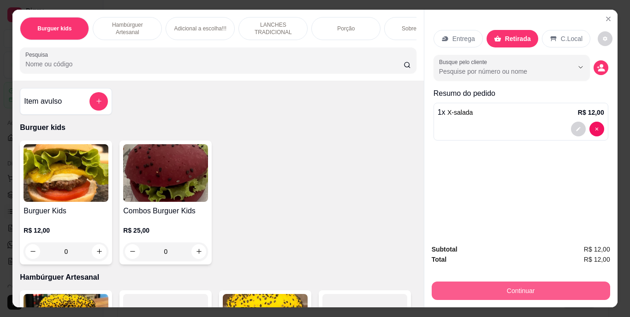
click at [459, 283] on button "Continuar" at bounding box center [520, 291] width 178 height 18
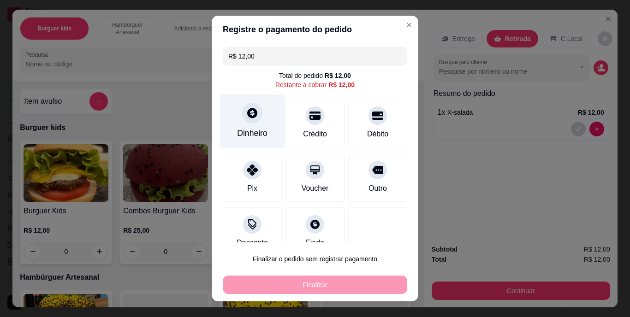
click at [239, 124] on div "Dinheiro" at bounding box center [252, 121] width 65 height 54
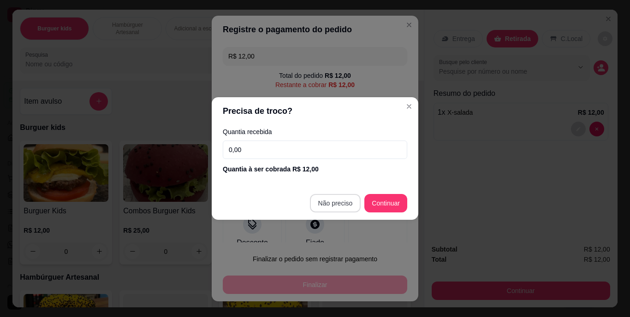
type input "R$ 0,00"
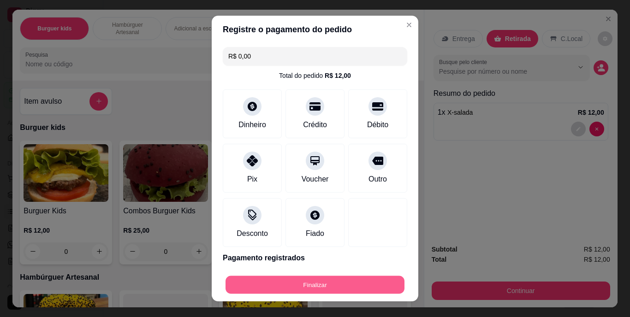
click at [322, 283] on button "Finalizar" at bounding box center [314, 285] width 179 height 18
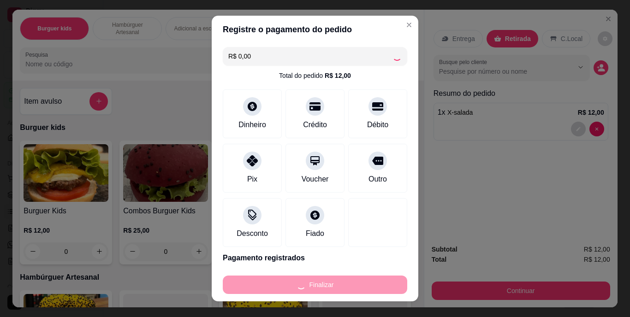
type input "0"
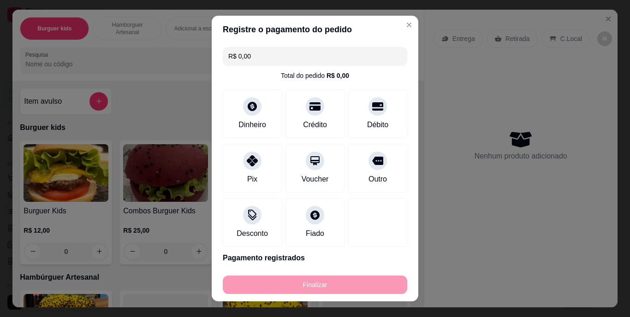
type input "-R$ 12,00"
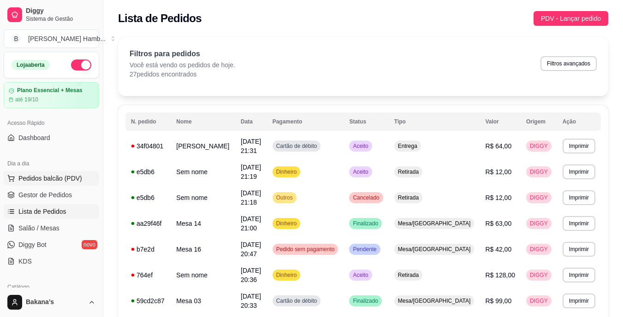
click at [68, 182] on span "Pedidos balcão (PDV)" at bounding box center [50, 178] width 64 height 9
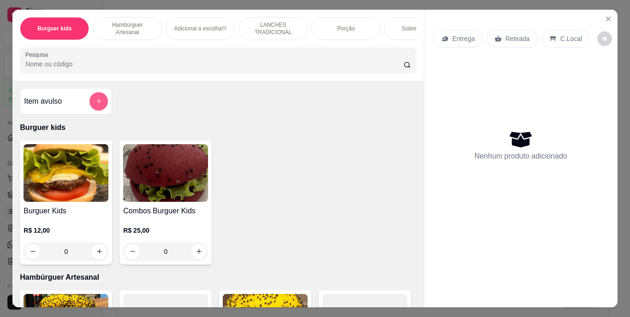
click at [96, 105] on icon "add-separate-item" at bounding box center [98, 101] width 7 height 7
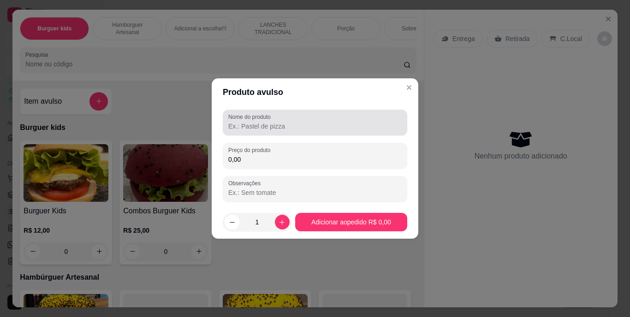
click at [272, 126] on input "Nome do produto" at bounding box center [314, 126] width 173 height 9
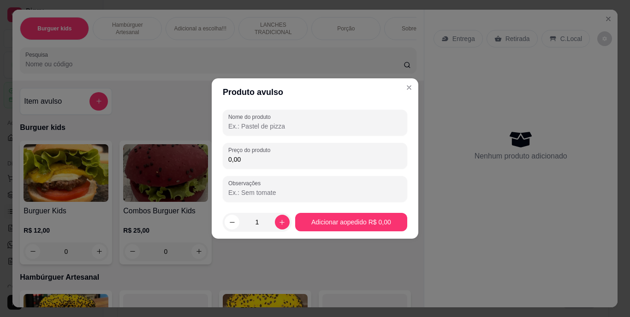
click at [280, 128] on input "Nome do produto" at bounding box center [314, 126] width 173 height 9
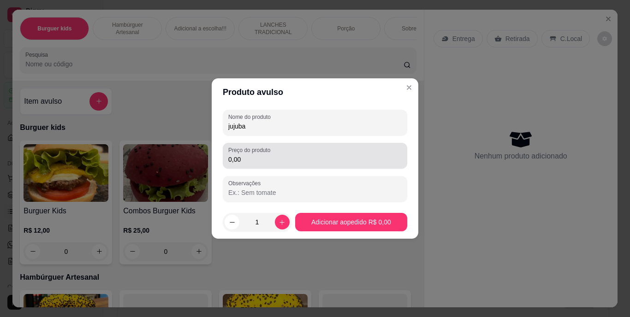
type input "jujuba"
click at [293, 148] on div "0,00" at bounding box center [314, 156] width 173 height 18
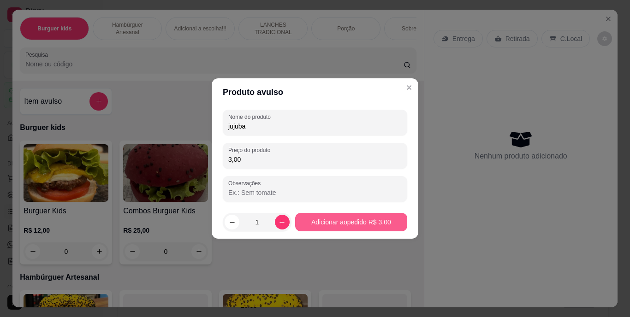
type input "3,00"
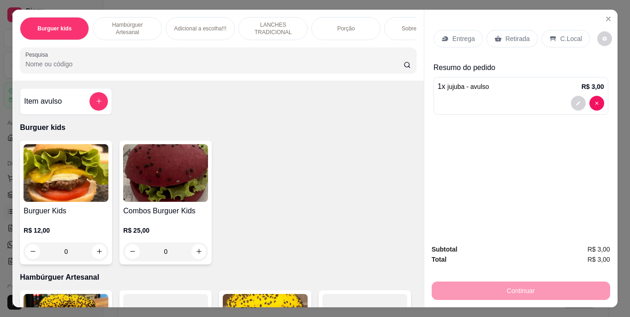
click at [466, 88] on p "1 x jujuba - avulso" at bounding box center [463, 86] width 52 height 11
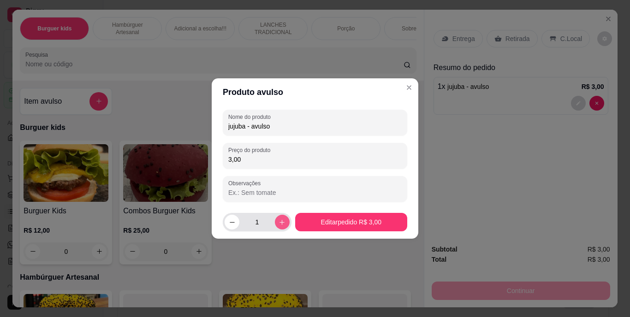
click at [280, 222] on icon "increase-product-quantity" at bounding box center [281, 222] width 7 height 7
type input "2"
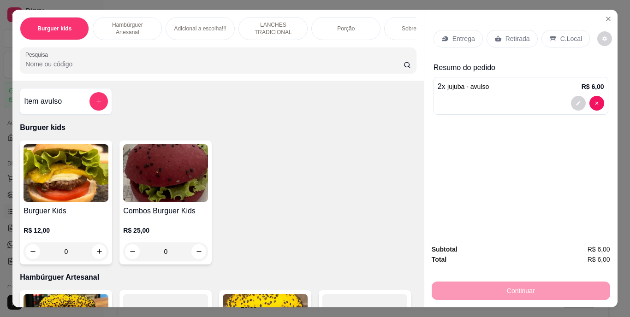
click at [506, 34] on p "Retirada" at bounding box center [517, 38] width 24 height 9
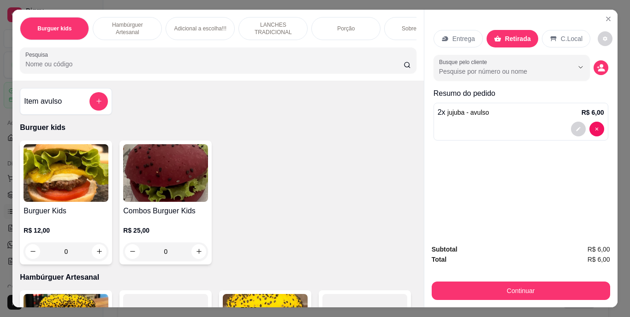
click at [401, 26] on p "Sobremesa !!!" at bounding box center [418, 28] width 35 height 7
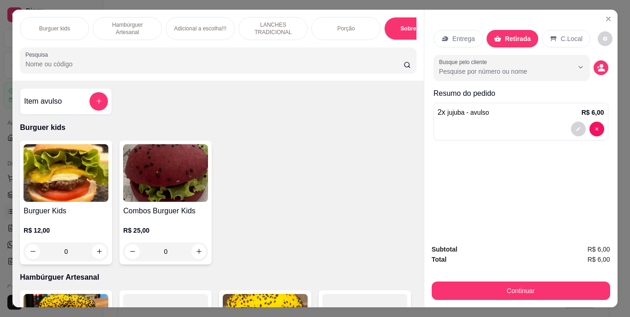
scroll to position [24, 0]
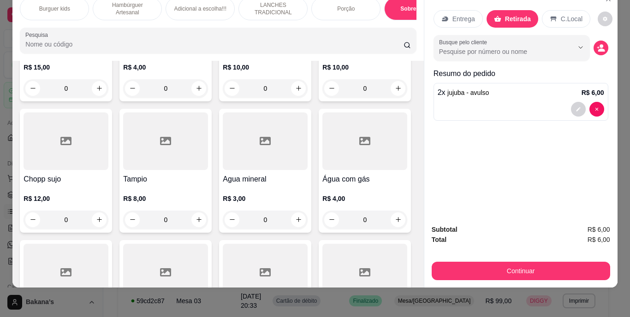
type input "3"
click at [466, 104] on div at bounding box center [520, 109] width 166 height 15
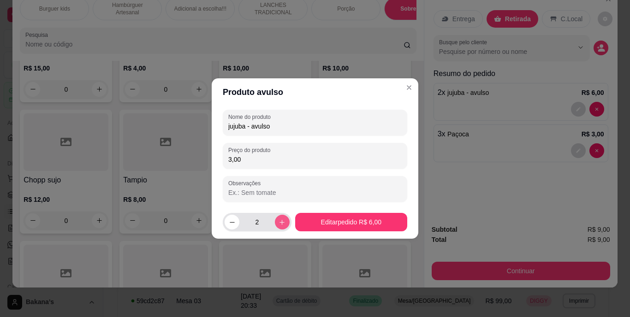
click at [278, 220] on icon "increase-product-quantity" at bounding box center [281, 222] width 7 height 7
type input "3"
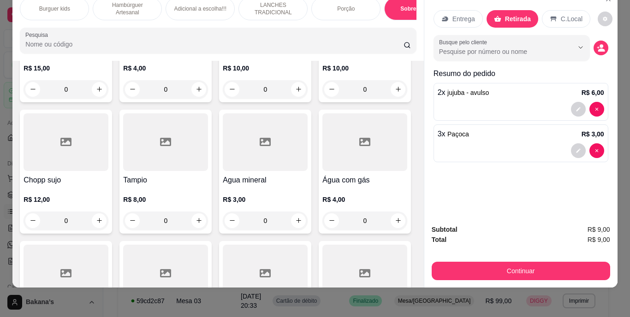
click at [455, 130] on span "Paçoca" at bounding box center [458, 133] width 22 height 7
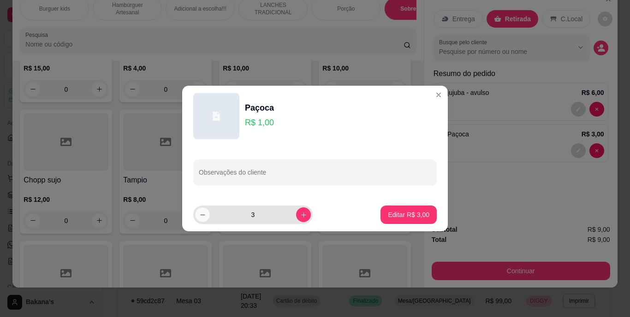
click at [204, 219] on button "decrease-product-quantity" at bounding box center [202, 214] width 14 height 14
click at [203, 218] on button "decrease-product-quantity" at bounding box center [202, 214] width 15 height 15
type input "1"
click at [409, 211] on p "Editar R$ 1,00" at bounding box center [408, 214] width 41 height 9
type input "1"
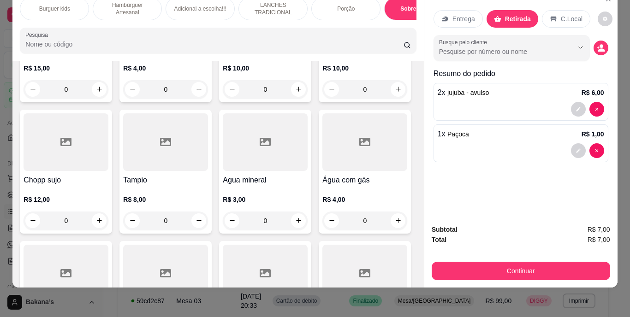
click at [487, 90] on div "2 x jujuba - avulso R$ 6,00" at bounding box center [520, 92] width 166 height 11
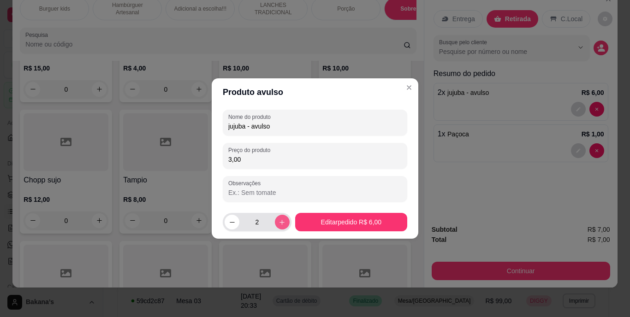
click at [278, 222] on icon "increase-product-quantity" at bounding box center [281, 222] width 7 height 7
type input "3"
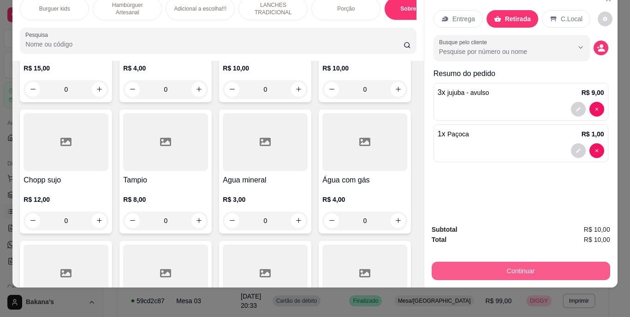
click at [486, 262] on button "Continuar" at bounding box center [520, 271] width 178 height 18
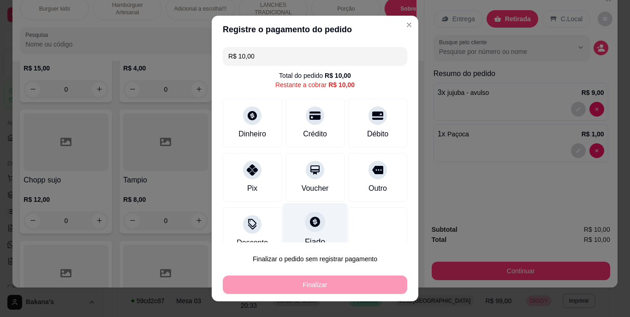
click at [315, 227] on div "Fiado" at bounding box center [315, 230] width 65 height 54
click at [310, 219] on icon at bounding box center [315, 222] width 10 height 10
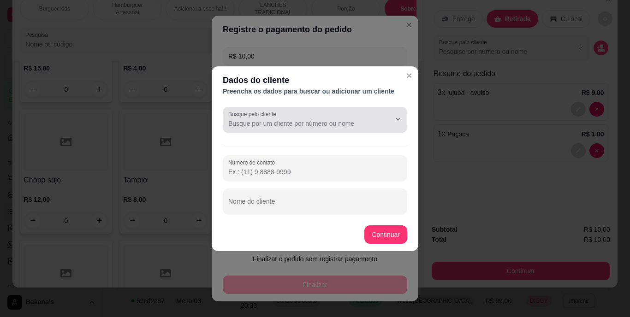
click at [328, 123] on input "Busque pelo cliente" at bounding box center [301, 123] width 147 height 9
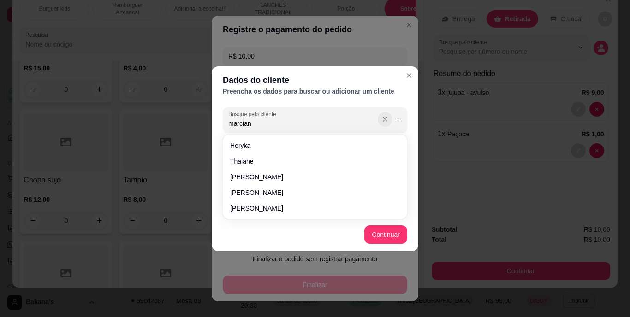
type input "marcian"
click at [385, 118] on icon "Show suggestions" at bounding box center [384, 119] width 7 height 7
type input "mar"
click at [468, 160] on div "Dados do cliente Preencha os dados para buscar ou adicionar um cliente Busque p…" at bounding box center [315, 158] width 630 height 317
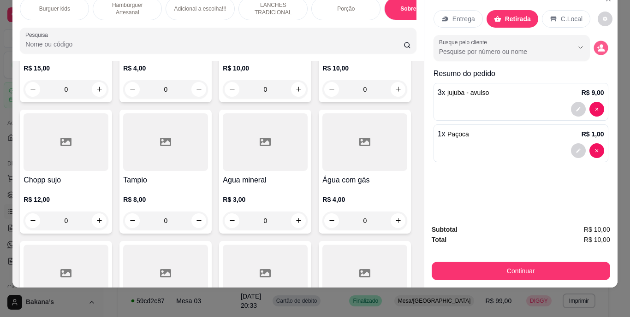
click at [598, 44] on icon "decrease-product-quantity" at bounding box center [600, 48] width 8 height 8
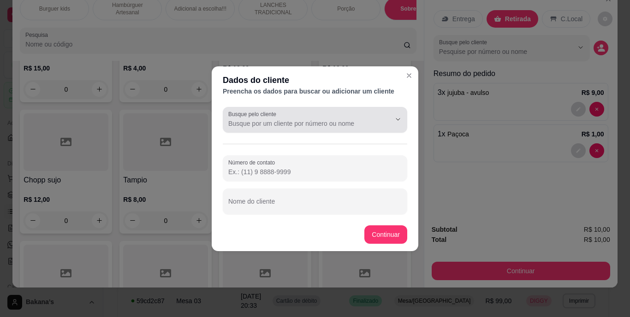
click at [364, 128] on input "Busque pelo cliente" at bounding box center [301, 123] width 147 height 9
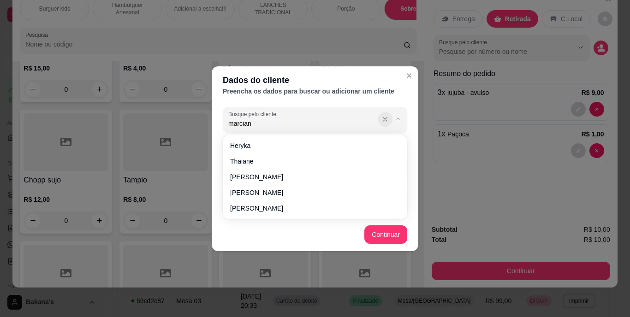
type input "marcian"
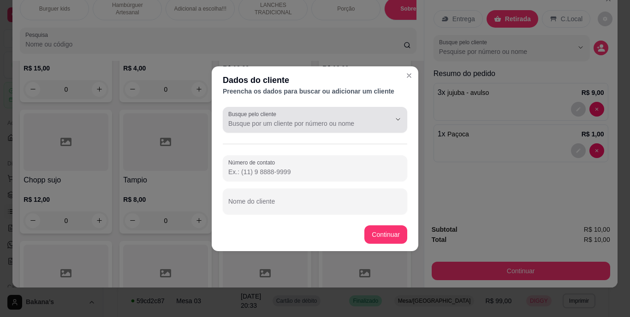
click at [389, 123] on button "Show suggestions" at bounding box center [384, 119] width 14 height 14
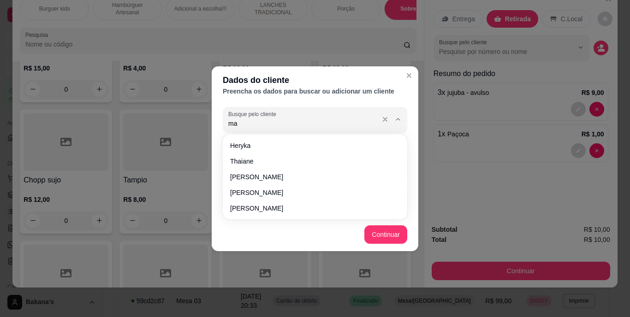
type input "m"
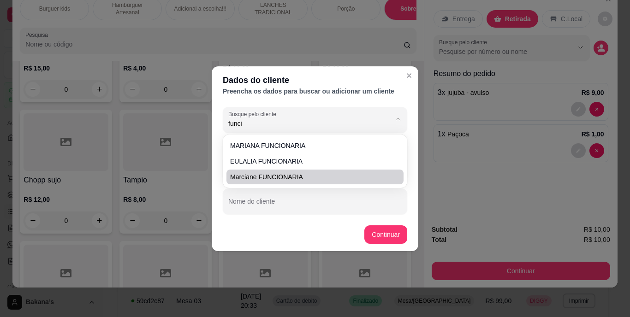
click at [369, 173] on span "Marciane FUNCIONARIA" at bounding box center [310, 176] width 160 height 9
type input "Marciane FUNCIONARIA"
type input "[PHONE_NUMBER]"
type input "Marciane FUNCIONARIA"
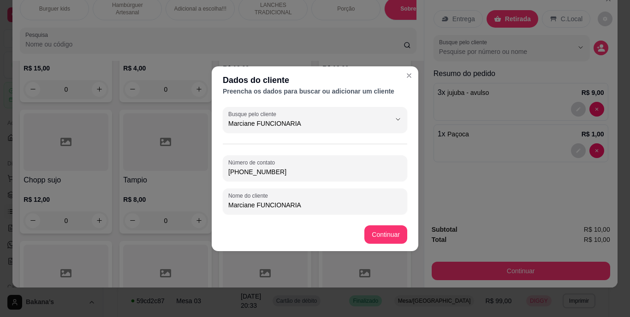
type input "Marciane FUNCIONARIA"
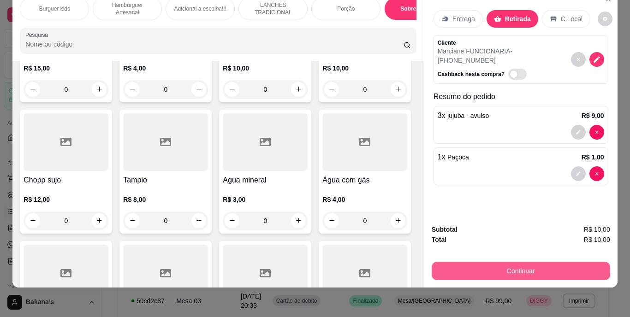
click at [471, 267] on button "Continuar" at bounding box center [520, 271] width 178 height 18
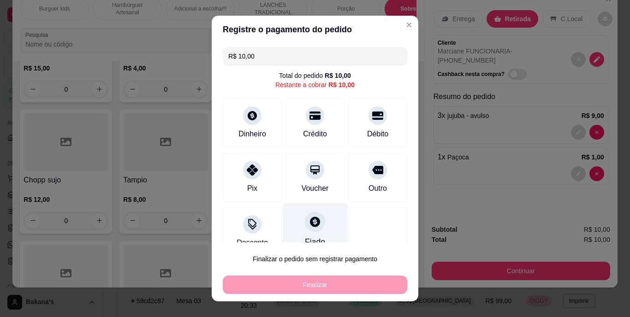
click at [310, 220] on icon at bounding box center [315, 222] width 10 height 10
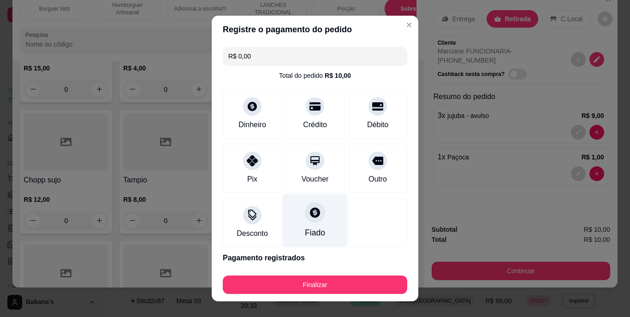
type input "R$ 0,00"
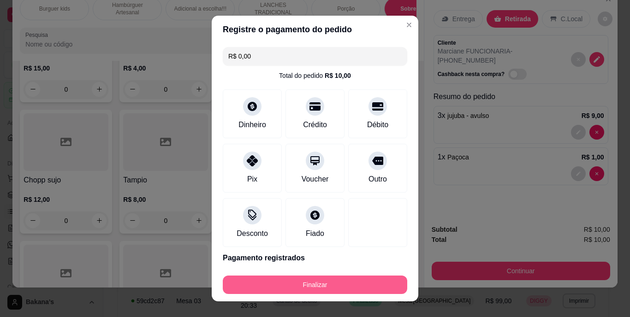
click at [321, 277] on button "Finalizar" at bounding box center [315, 285] width 184 height 18
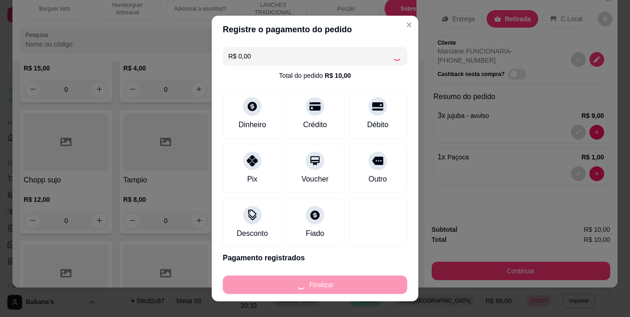
type input "0"
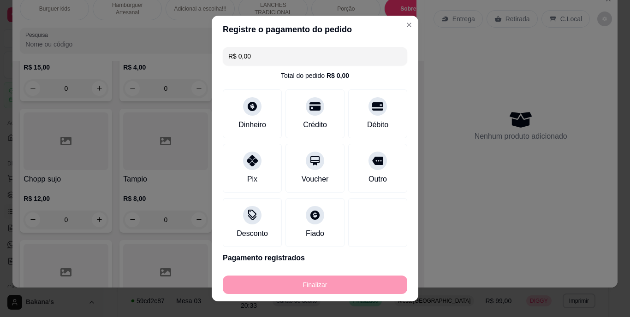
type input "-R$ 10,00"
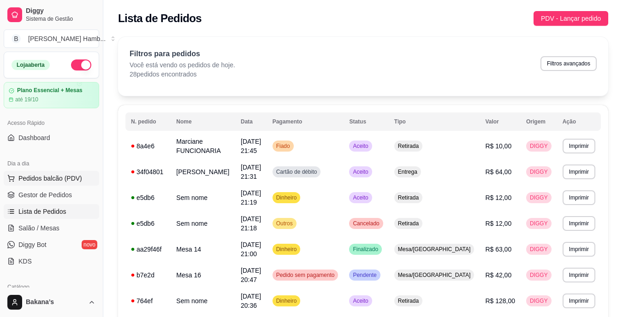
click at [77, 175] on span "Pedidos balcão (PDV)" at bounding box center [50, 178] width 64 height 9
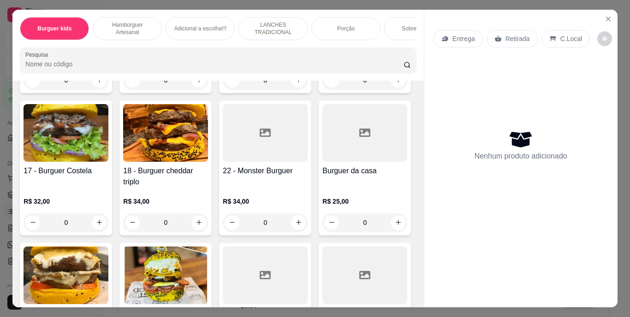
scroll to position [876, 0]
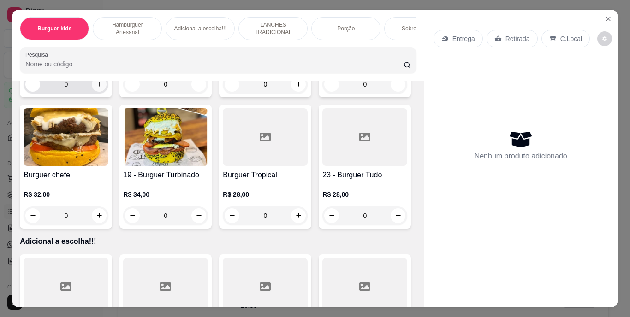
click at [103, 88] on icon "increase-product-quantity" at bounding box center [99, 84] width 7 height 7
type input "1"
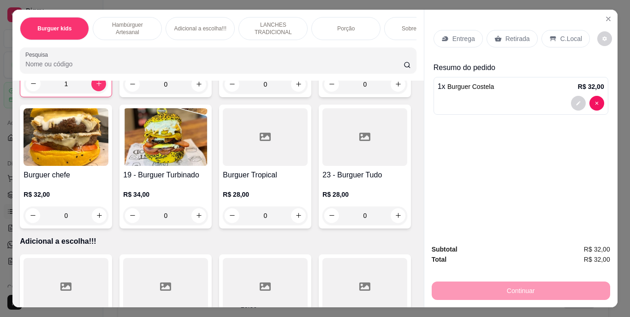
click at [489, 35] on div "Retirada" at bounding box center [511, 39] width 51 height 18
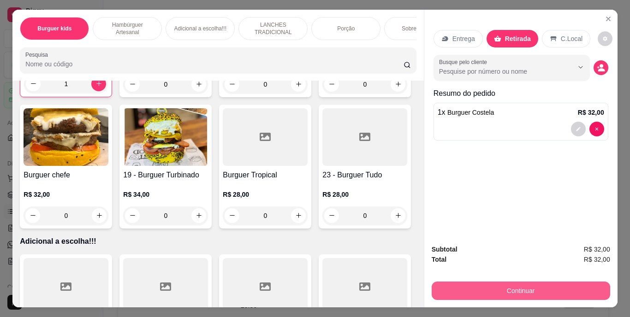
click at [485, 288] on button "Continuar" at bounding box center [520, 291] width 178 height 18
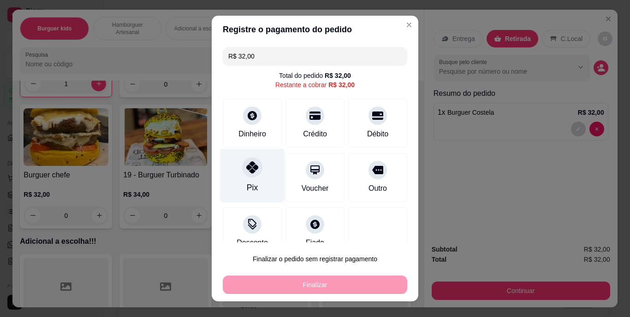
click at [253, 177] on div "Pix" at bounding box center [252, 176] width 65 height 54
type input "R$ 0,00"
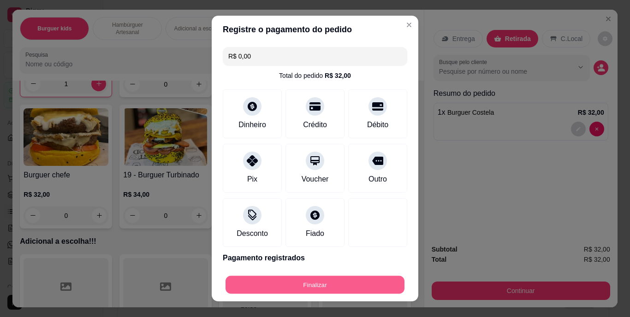
click at [277, 283] on button "Finalizar" at bounding box center [314, 285] width 179 height 18
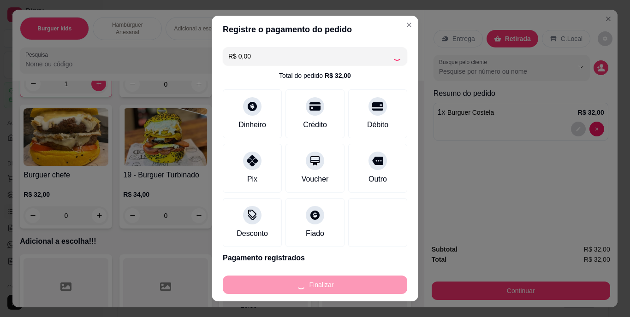
type input "0"
type input "-R$ 32,00"
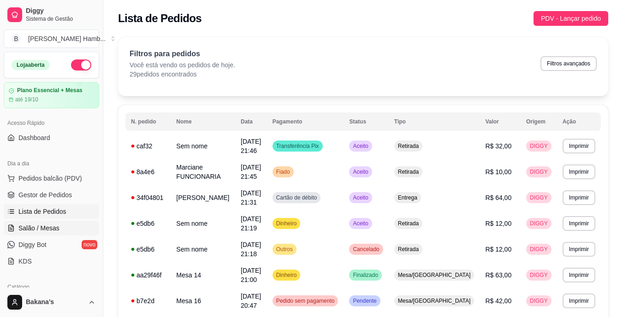
click at [60, 225] on link "Salão / Mesas" at bounding box center [51, 228] width 95 height 15
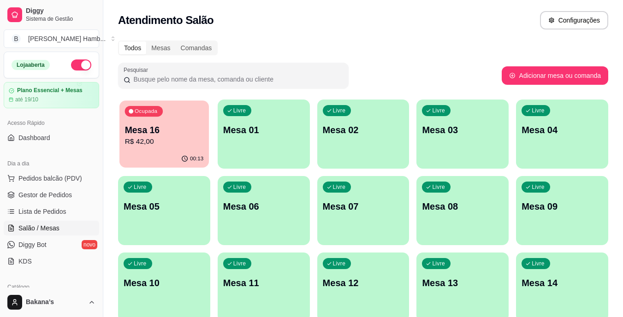
click at [172, 139] on p "R$ 42,00" at bounding box center [164, 141] width 79 height 11
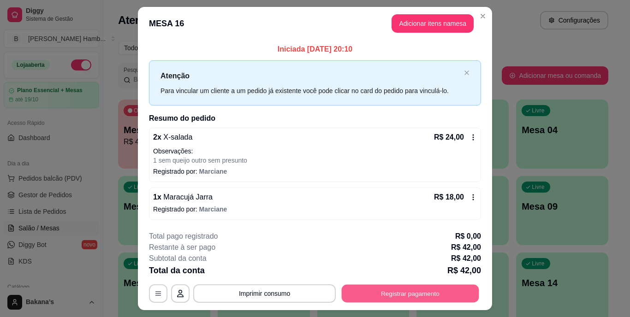
click at [354, 286] on button "Registrar pagamento" at bounding box center [409, 293] width 137 height 18
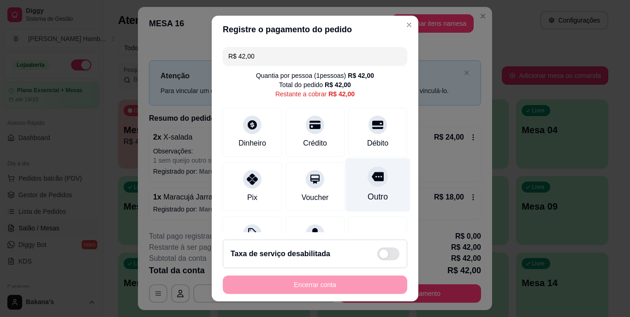
click at [361, 187] on div "Outro" at bounding box center [377, 185] width 65 height 54
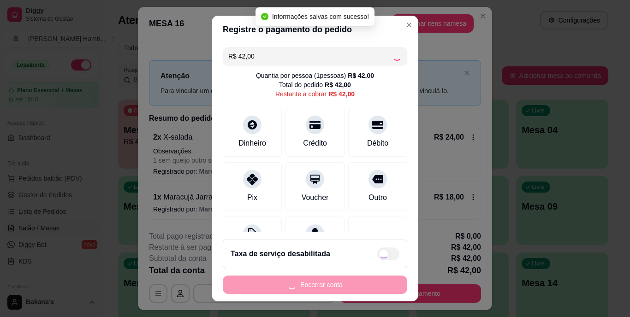
type input "R$ 0,00"
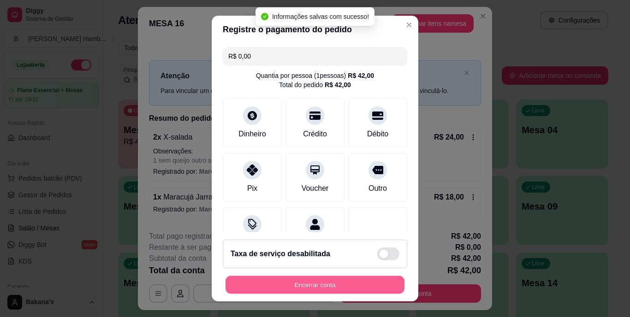
click at [297, 281] on button "Encerrar conta" at bounding box center [314, 285] width 179 height 18
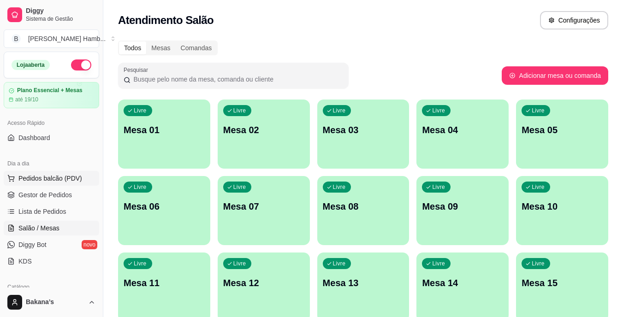
click at [59, 180] on span "Pedidos balcão (PDV)" at bounding box center [50, 178] width 64 height 9
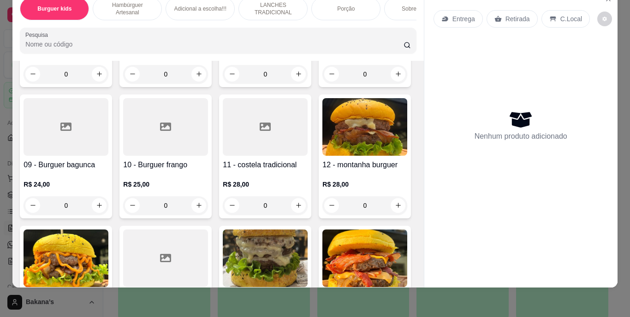
scroll to position [645, 0]
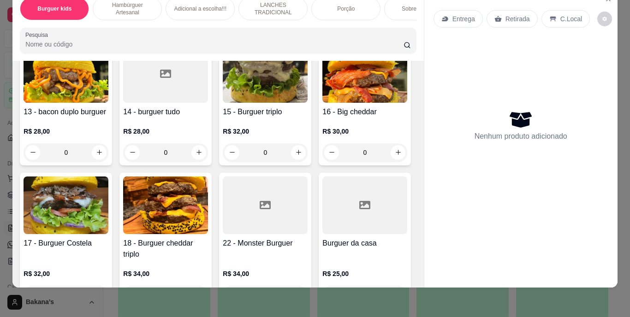
click at [296, 24] on icon "increase-product-quantity" at bounding box center [298, 20] width 5 height 5
type input "1"
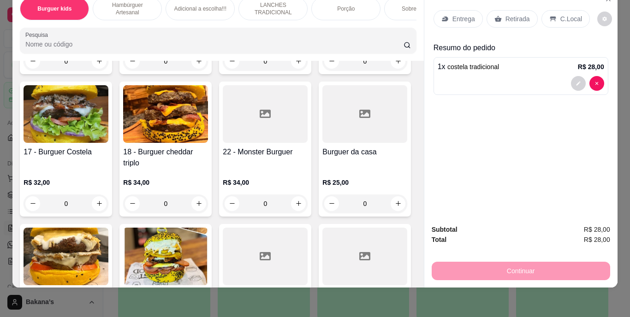
scroll to position [783, 0]
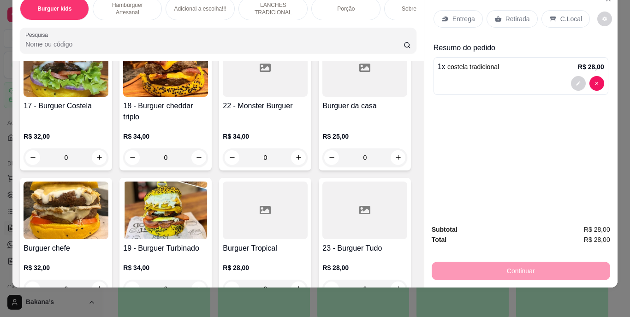
click at [391, 22] on button "increase-product-quantity" at bounding box center [398, 15] width 14 height 14
type input "1"
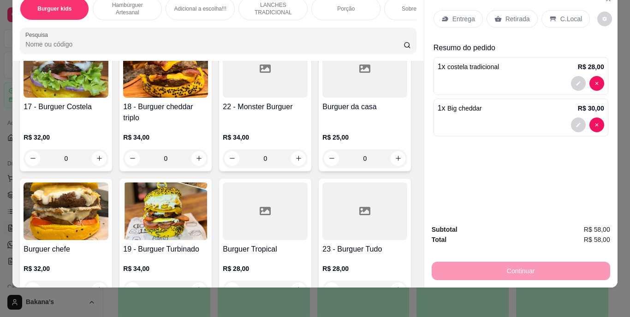
click at [446, 13] on div "Entrega" at bounding box center [457, 19] width 49 height 18
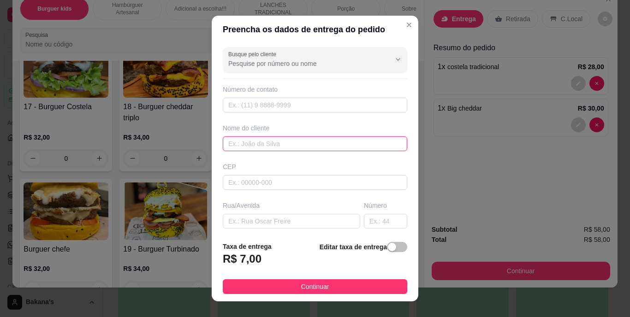
click at [286, 148] on input "text" at bounding box center [315, 143] width 184 height 15
type input "a"
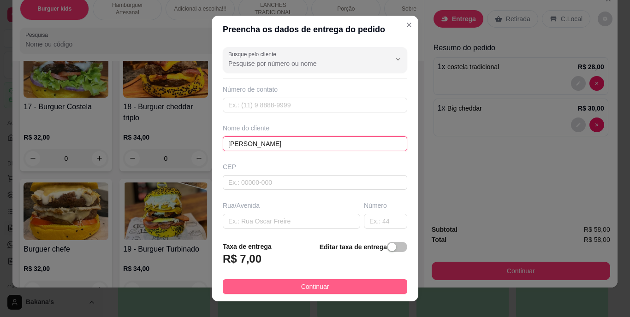
type input "[PERSON_NAME]"
click at [264, 283] on button "Continuar" at bounding box center [315, 286] width 184 height 15
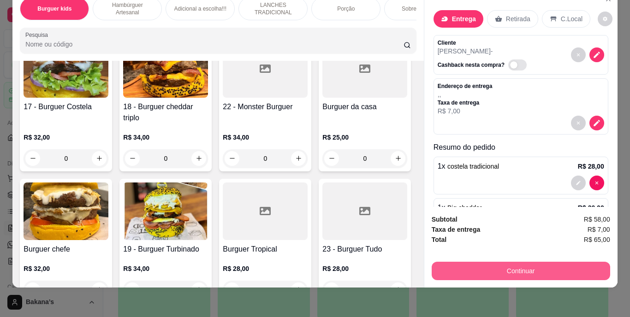
click at [477, 262] on button "Continuar" at bounding box center [520, 271] width 178 height 18
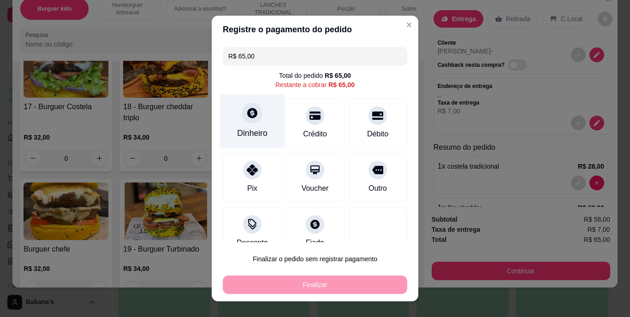
click at [253, 128] on div "Dinheiro" at bounding box center [252, 134] width 30 height 12
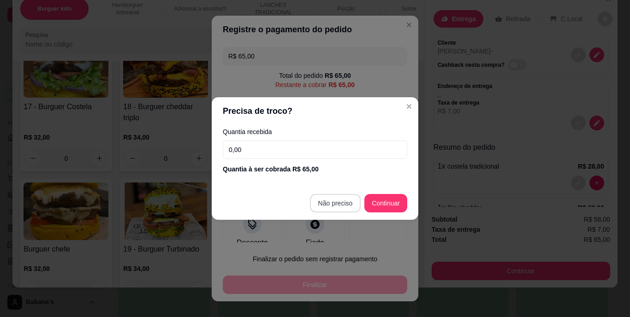
type input "R$ 0,00"
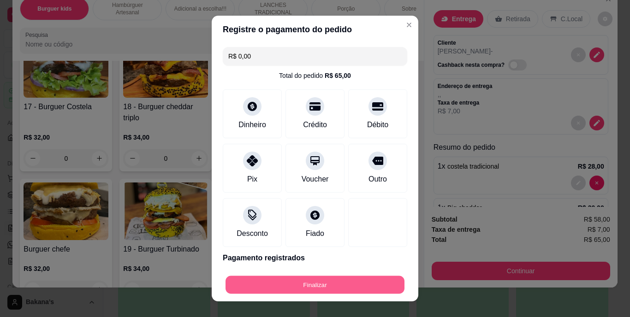
click at [301, 283] on button "Finalizar" at bounding box center [314, 285] width 179 height 18
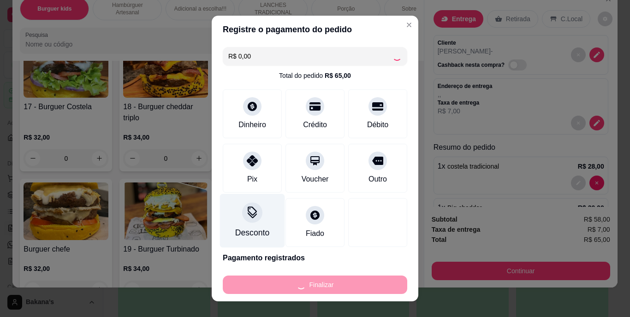
type input "0"
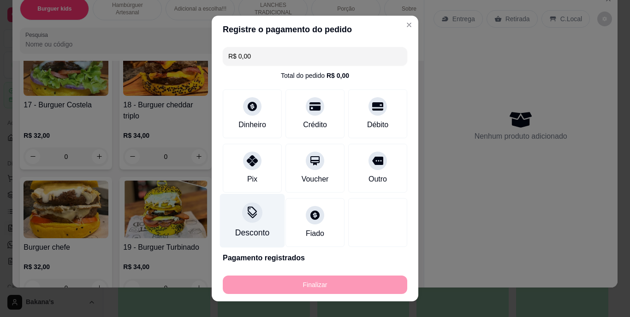
type input "-R$ 65,00"
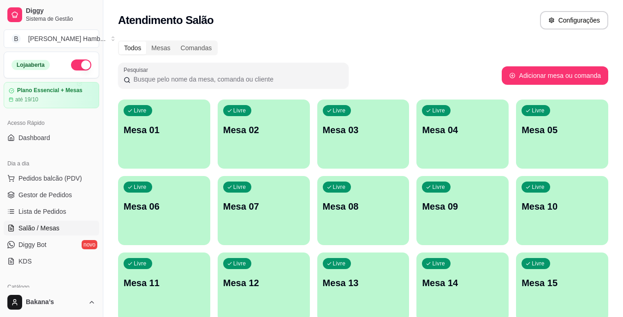
click at [259, 238] on button "Livre Mesa 07" at bounding box center [264, 210] width 92 height 69
click at [486, 178] on div "Livre Mesa 09" at bounding box center [462, 205] width 92 height 58
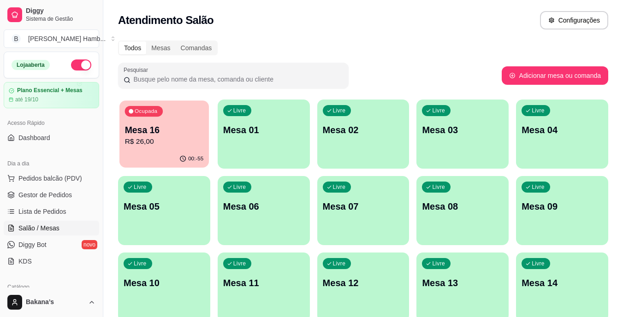
click at [135, 136] on p "R$ 26,00" at bounding box center [164, 141] width 79 height 11
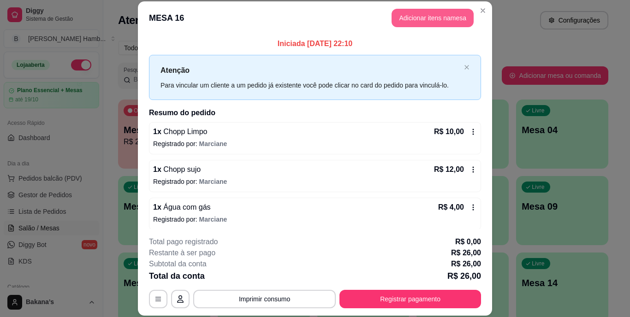
click at [435, 17] on button "Adicionar itens na mesa" at bounding box center [432, 18] width 82 height 18
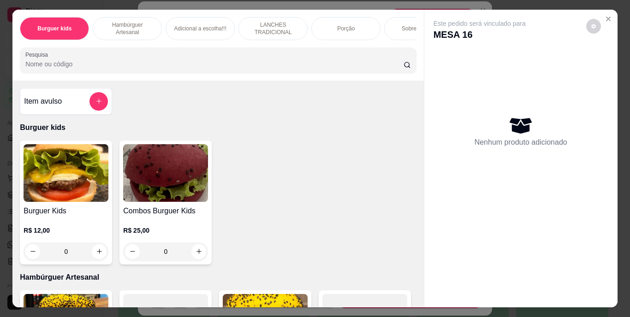
click at [331, 24] on div "Porção" at bounding box center [345, 28] width 69 height 23
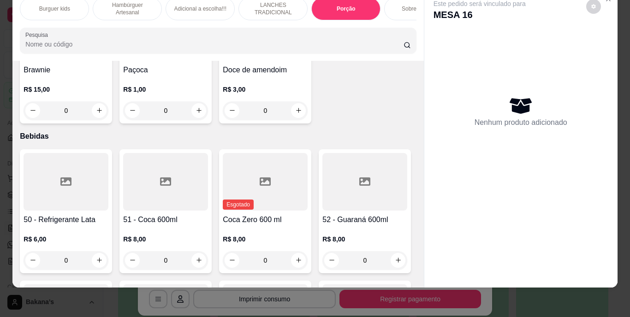
scroll to position [2246, 0]
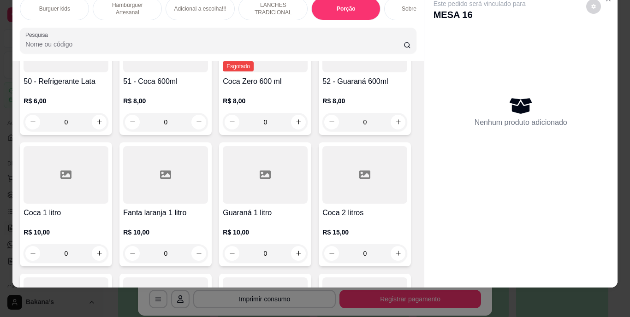
type input "1"
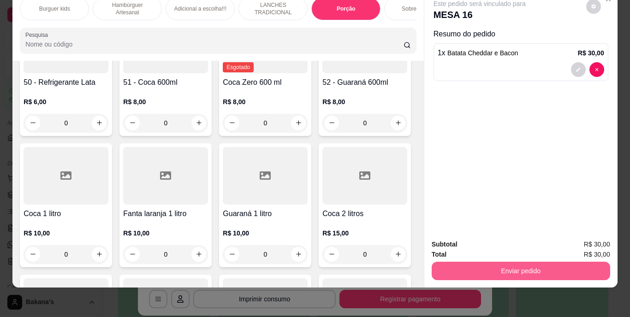
click at [460, 262] on button "Enviar pedido" at bounding box center [520, 271] width 178 height 18
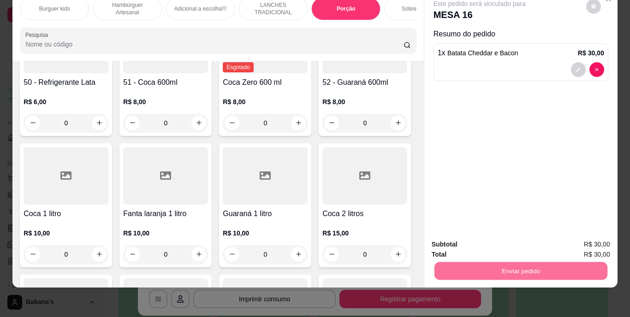
click at [576, 241] on button "Enviar pedido" at bounding box center [585, 242] width 52 height 18
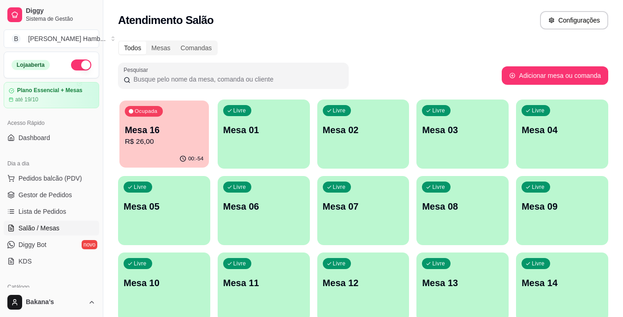
click at [171, 127] on p "Mesa 16" at bounding box center [164, 130] width 79 height 12
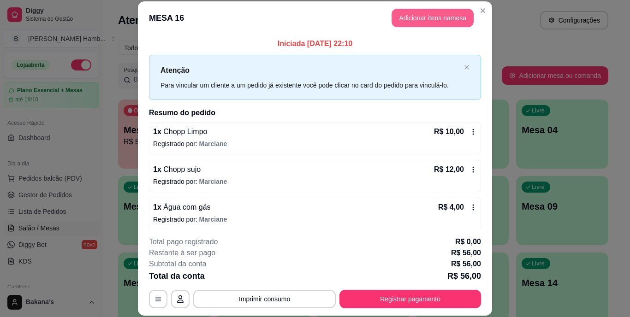
click at [402, 22] on button "Adicionar itens na mesa" at bounding box center [432, 18] width 82 height 18
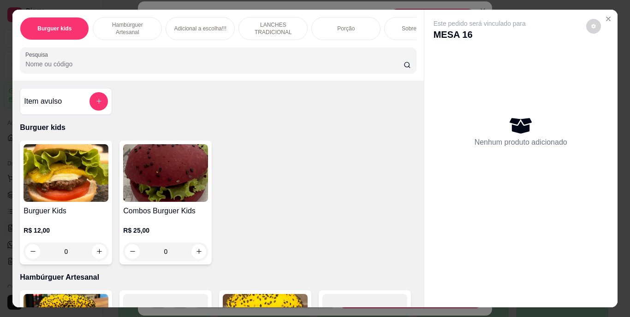
click at [278, 21] on p "LANCHES TRADICIONAL" at bounding box center [272, 28] width 53 height 15
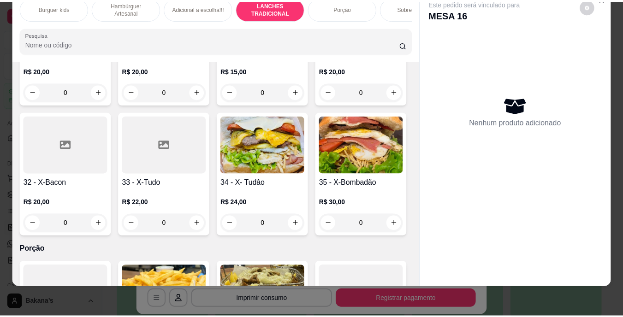
scroll to position [1691, 0]
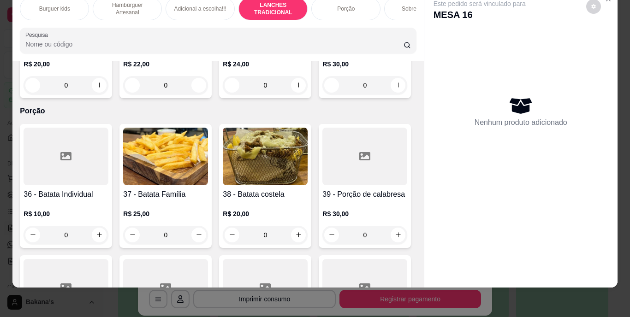
type input "1"
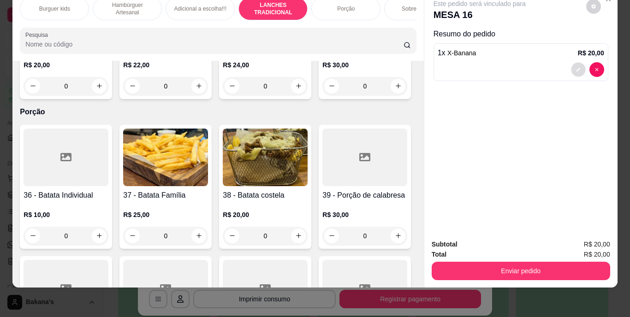
click at [577, 62] on button "decrease-product-quantity" at bounding box center [578, 69] width 14 height 14
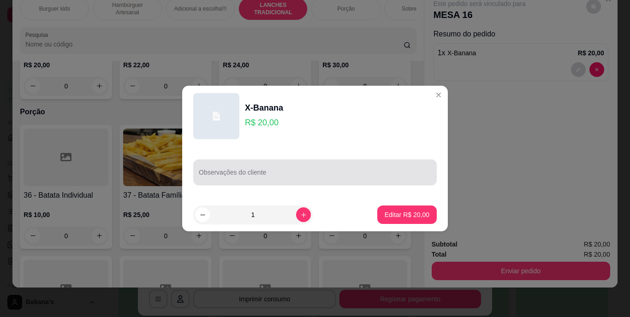
click at [294, 181] on div at bounding box center [315, 172] width 232 height 18
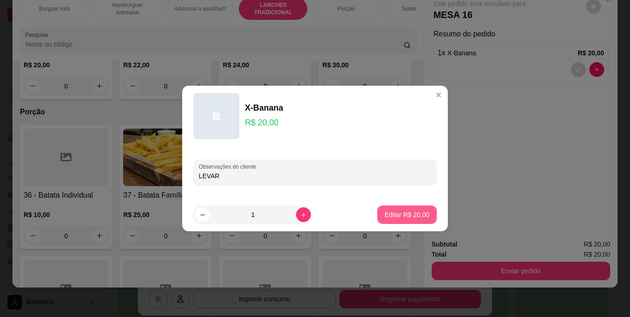
type input "LEVAR"
click at [408, 206] on button "Editar R$ 20,00" at bounding box center [406, 215] width 59 height 18
type input "0"
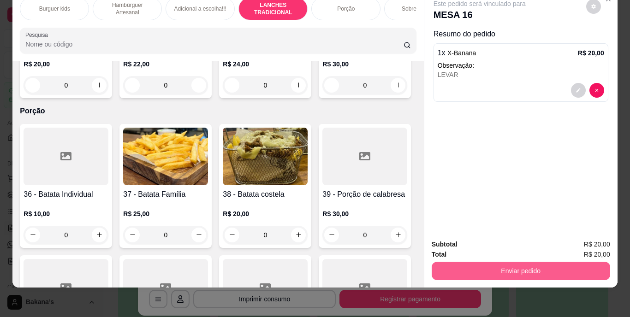
click at [505, 264] on button "Enviar pedido" at bounding box center [520, 271] width 178 height 18
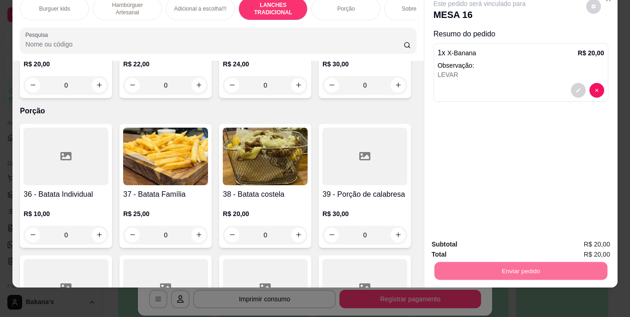
click at [571, 236] on button "Enviar pedido" at bounding box center [585, 241] width 51 height 17
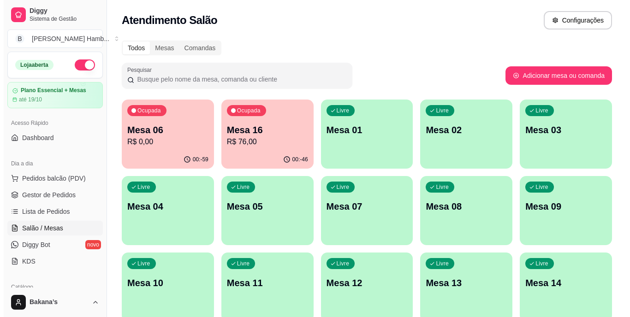
scroll to position [92, 0]
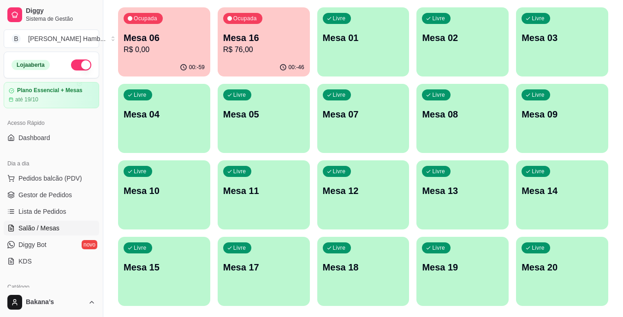
click at [435, 205] on div "Livre Mesa 13" at bounding box center [462, 189] width 92 height 58
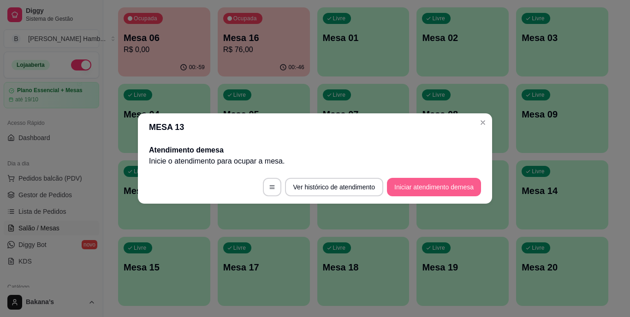
click at [440, 190] on button "Iniciar atendimento de mesa" at bounding box center [434, 187] width 94 height 18
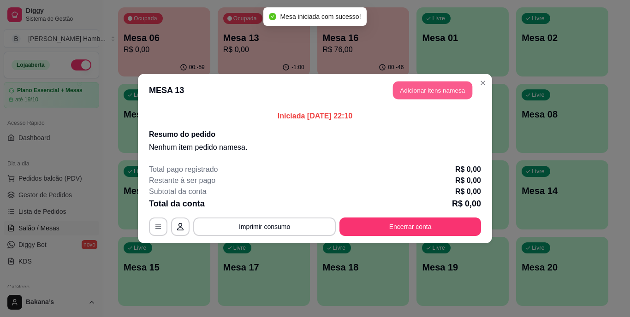
click at [427, 89] on button "Adicionar itens na mesa" at bounding box center [432, 91] width 79 height 18
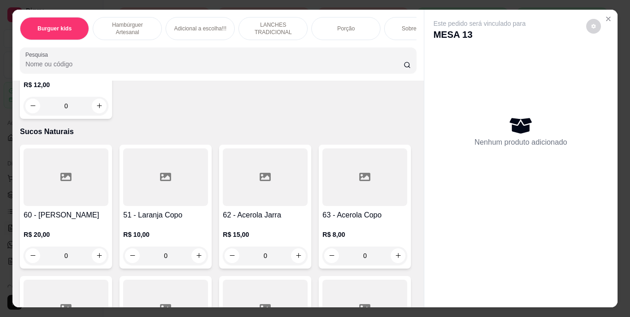
scroll to position [3088, 0]
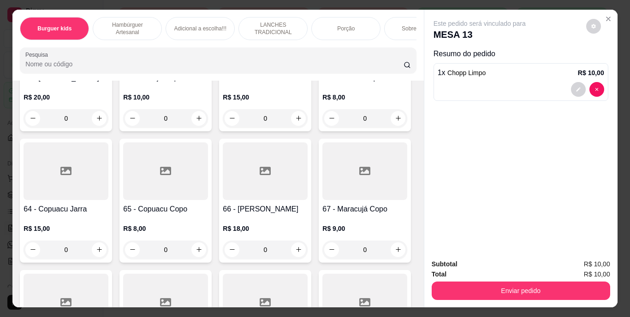
type input "2"
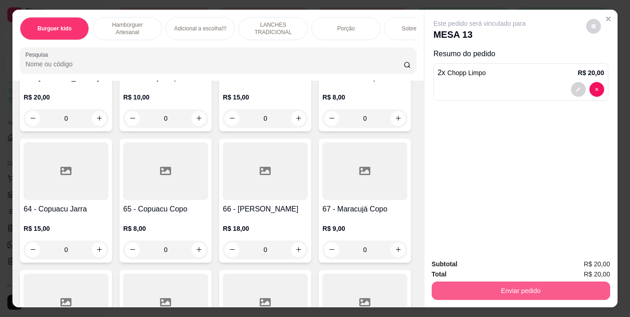
click at [468, 285] on button "Enviar pedido" at bounding box center [520, 291] width 178 height 18
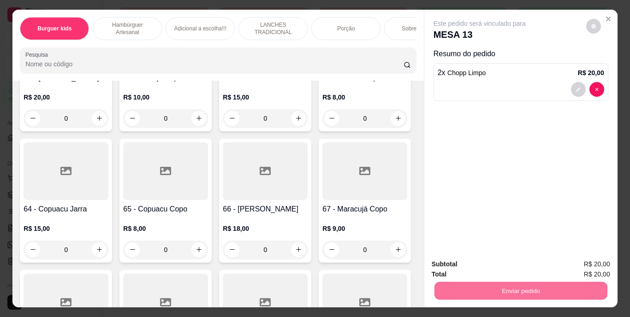
click at [565, 266] on button "Enviar pedido" at bounding box center [585, 264] width 51 height 17
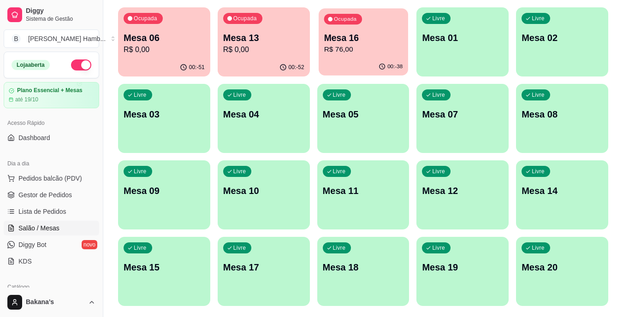
click at [384, 32] on p "Mesa 16" at bounding box center [363, 38] width 79 height 12
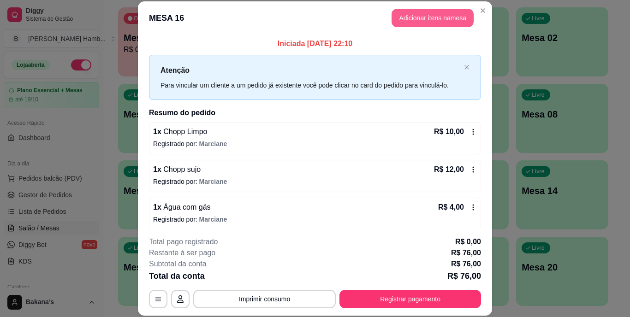
click at [426, 17] on button "Adicionar itens na mesa" at bounding box center [432, 18] width 82 height 18
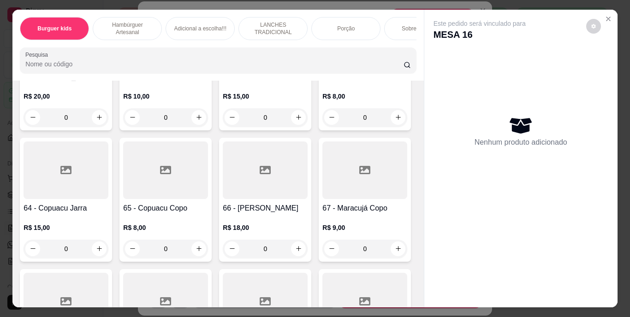
scroll to position [3134, 0]
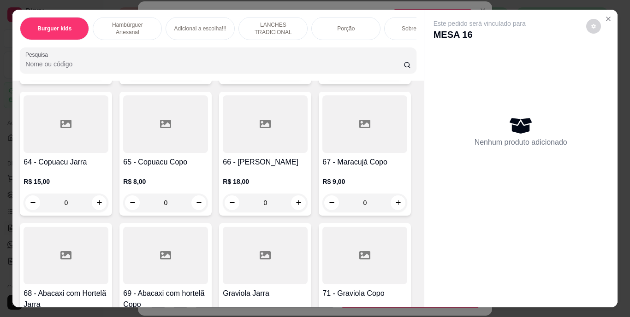
type input "1"
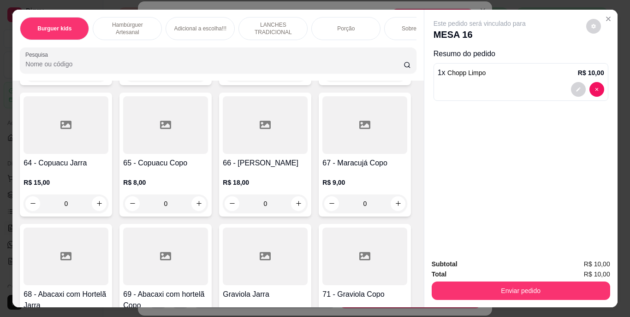
type input "1"
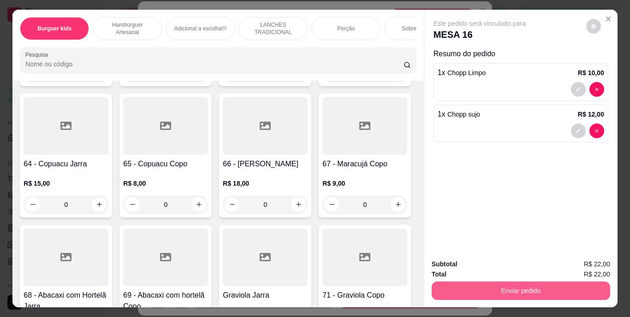
click at [550, 287] on button "Enviar pedido" at bounding box center [520, 291] width 178 height 18
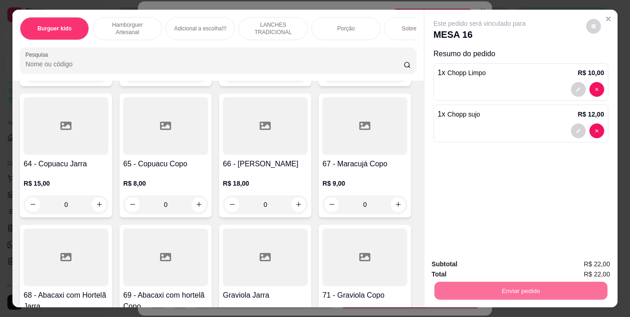
click at [595, 266] on button "Enviar pedido" at bounding box center [585, 264] width 51 height 17
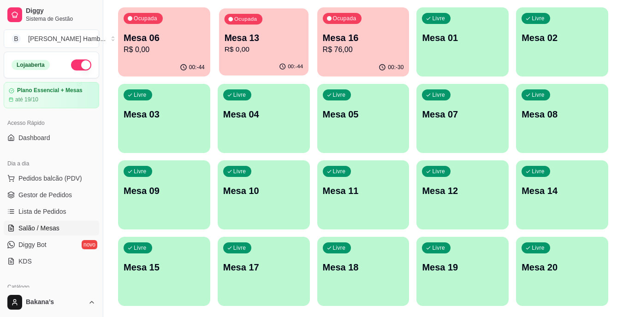
click at [278, 31] on div "Ocupada Mesa 13 R$ 0,00" at bounding box center [263, 33] width 89 height 50
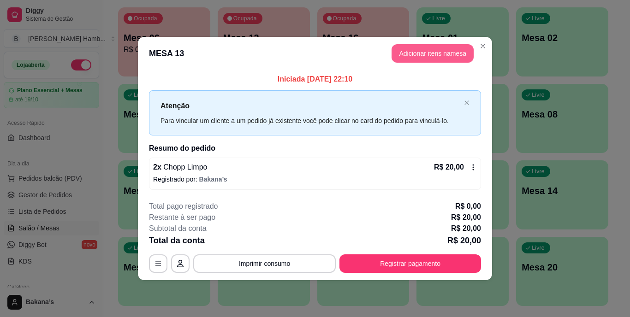
click at [417, 51] on button "Adicionar itens na mesa" at bounding box center [432, 53] width 82 height 18
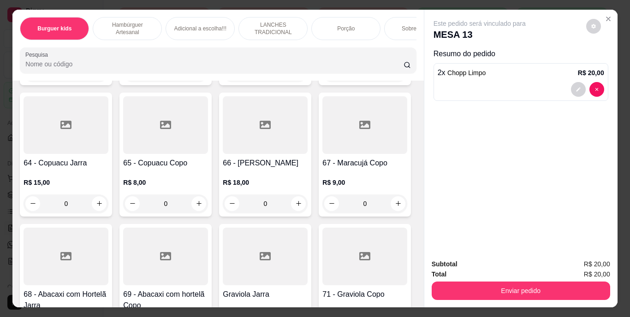
type input "2"
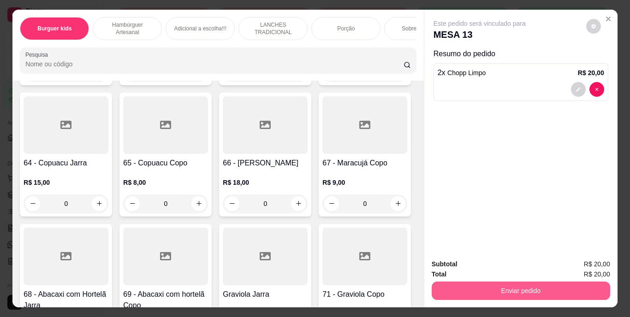
click at [483, 284] on button "Enviar pedido" at bounding box center [520, 291] width 178 height 18
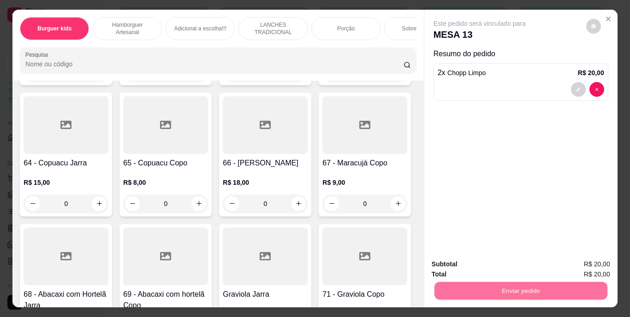
click at [584, 262] on button "Enviar pedido" at bounding box center [585, 265] width 52 height 18
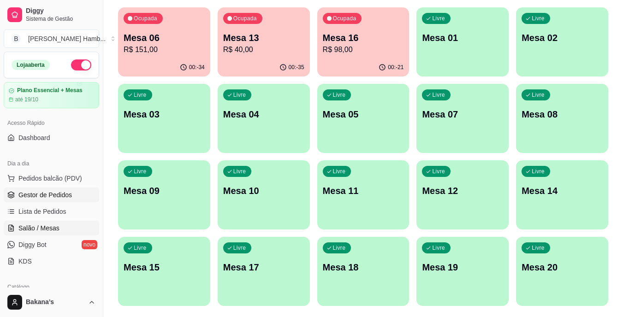
click at [56, 197] on span "Gestor de Pedidos" at bounding box center [44, 194] width 53 height 9
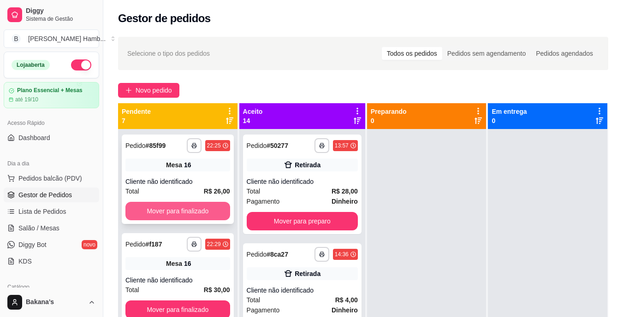
click at [155, 210] on button "Mover para finalizado" at bounding box center [177, 211] width 105 height 18
click at [158, 209] on button "Mover para finalizado" at bounding box center [177, 211] width 101 height 18
click at [158, 208] on button "Mover para finalizado" at bounding box center [177, 211] width 105 height 18
click at [158, 207] on button "Mover para finalizado" at bounding box center [177, 211] width 105 height 18
click at [158, 207] on button "Mover para finalizado" at bounding box center [177, 211] width 101 height 18
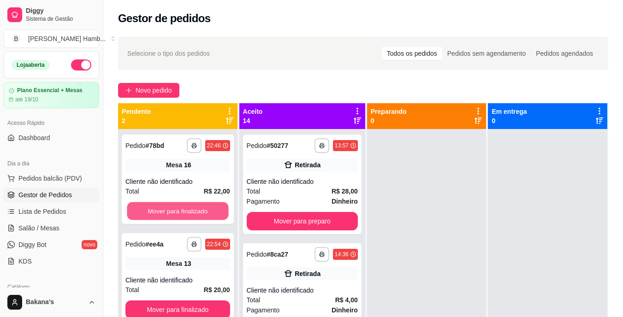
click at [158, 207] on button "Mover para finalizado" at bounding box center [177, 211] width 101 height 18
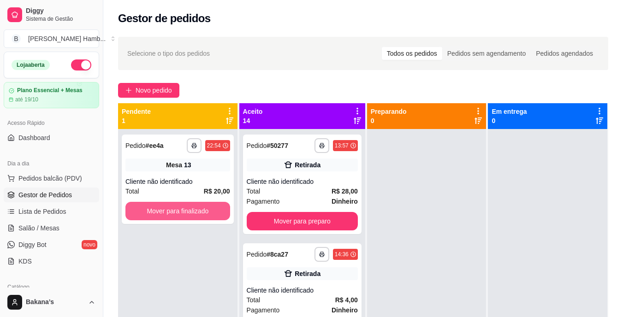
click at [158, 207] on button "Mover para finalizado" at bounding box center [177, 211] width 105 height 18
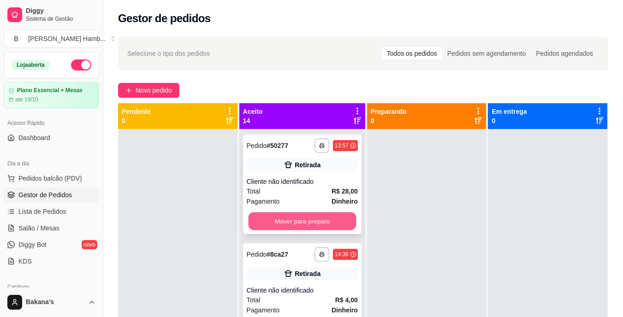
click at [312, 220] on button "Mover para preparo" at bounding box center [302, 221] width 108 height 18
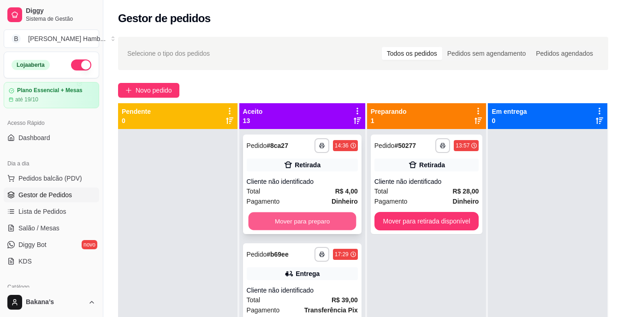
click at [320, 219] on button "Mover para preparo" at bounding box center [302, 221] width 108 height 18
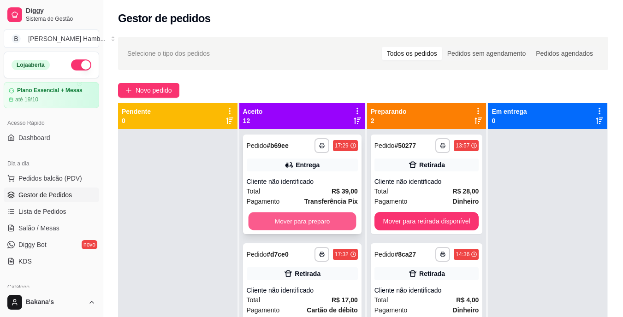
click at [318, 217] on button "Mover para preparo" at bounding box center [302, 221] width 108 height 18
click at [317, 216] on button "Mover para preparo" at bounding box center [302, 221] width 111 height 18
click at [316, 216] on button "Mover para preparo" at bounding box center [302, 221] width 111 height 18
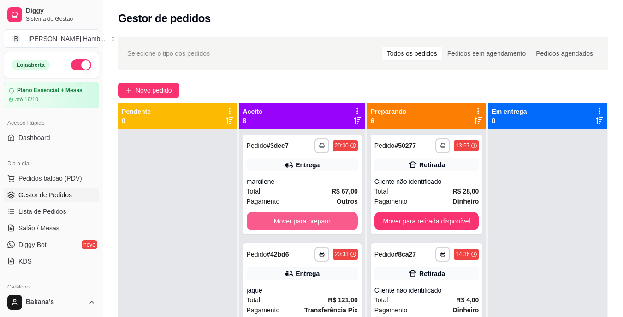
click at [316, 216] on button "Mover para preparo" at bounding box center [302, 221] width 111 height 18
click at [316, 216] on button "Mover para preparo" at bounding box center [302, 221] width 108 height 18
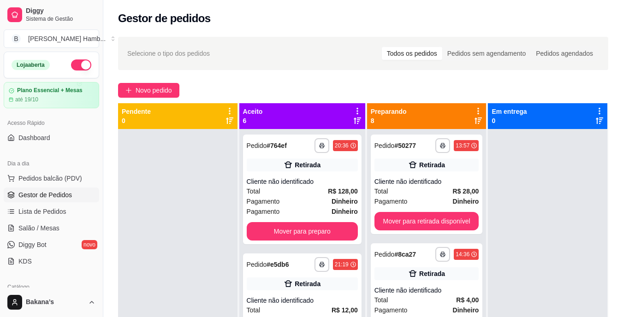
click at [331, 216] on span "Dinheiro" at bounding box center [344, 211] width 26 height 10
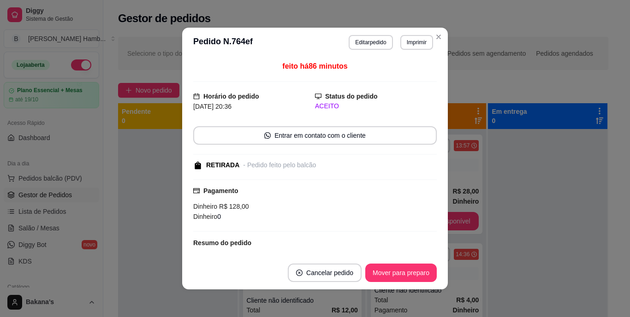
click at [315, 222] on div "Pagamento Dinheiro R$ 128,00 Dinheiro 0" at bounding box center [314, 205] width 243 height 53
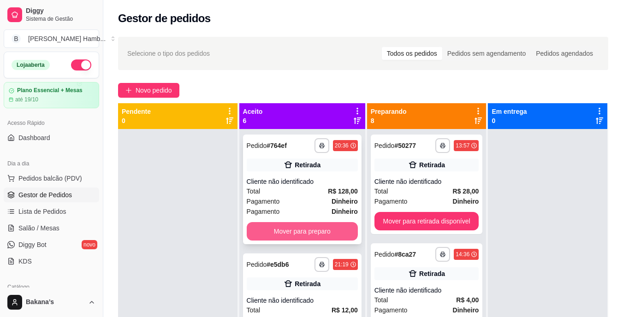
click at [315, 225] on button "Mover para preparo" at bounding box center [302, 231] width 111 height 18
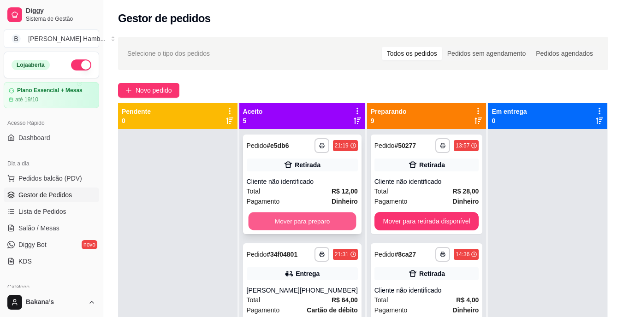
click at [315, 226] on button "Mover para preparo" at bounding box center [302, 221] width 108 height 18
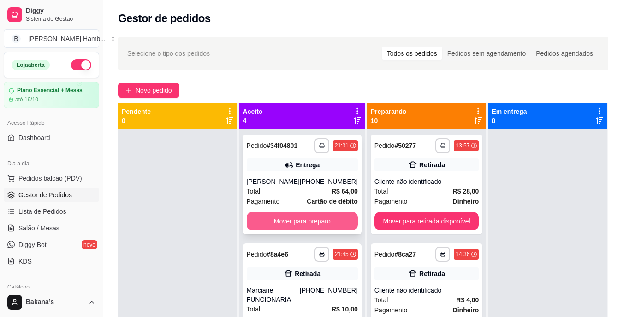
click at [319, 224] on button "Mover para preparo" at bounding box center [302, 221] width 111 height 18
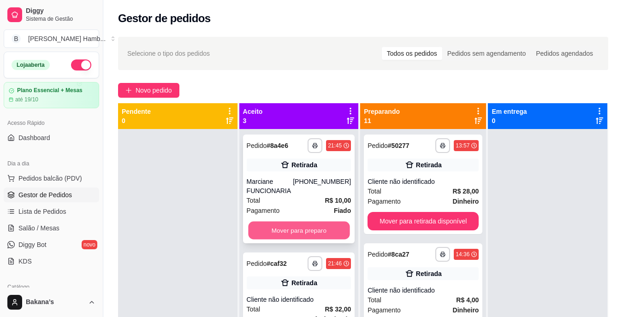
click at [325, 225] on button "Mover para preparo" at bounding box center [298, 231] width 101 height 18
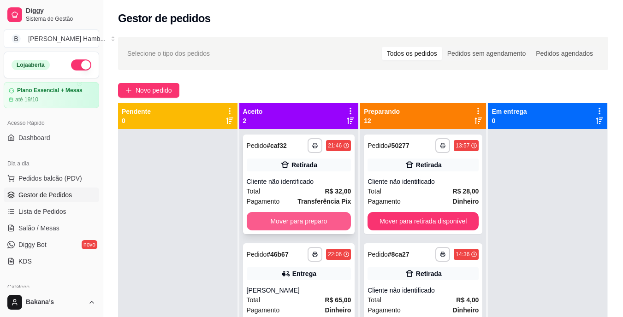
click at [324, 226] on button "Mover para preparo" at bounding box center [299, 221] width 105 height 18
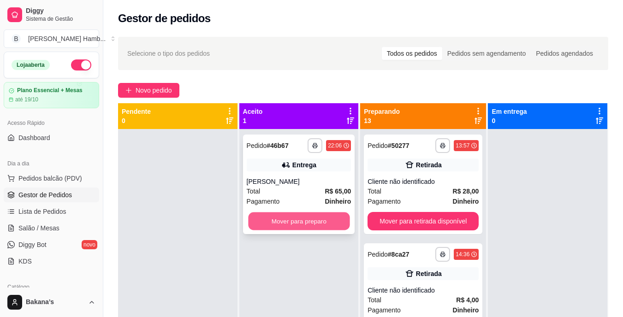
click at [319, 219] on button "Mover para preparo" at bounding box center [298, 221] width 101 height 18
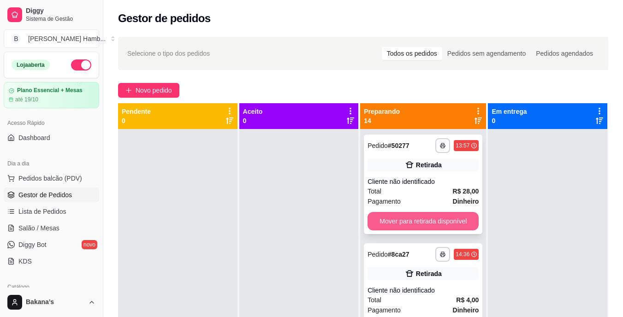
click at [393, 217] on button "Mover para retirada disponível" at bounding box center [422, 221] width 111 height 18
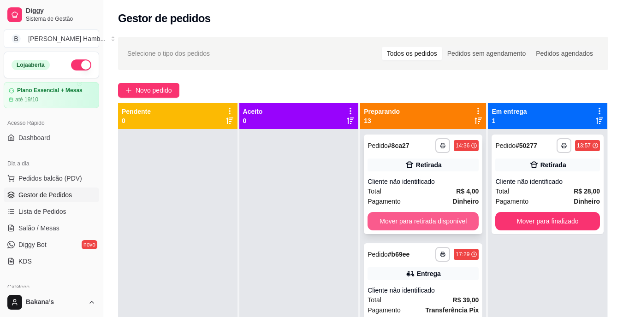
click at [395, 217] on button "Mover para retirada disponível" at bounding box center [422, 221] width 111 height 18
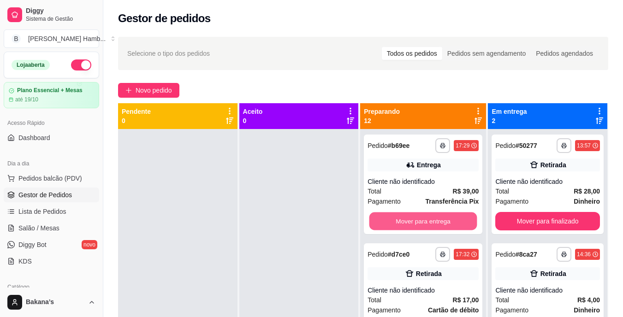
click at [395, 217] on button "Mover para entrega" at bounding box center [423, 221] width 108 height 18
click at [395, 217] on button "Mover para retirada disponível" at bounding box center [423, 221] width 108 height 18
click at [395, 217] on button "Mover para retirada disponível" at bounding box center [422, 221] width 111 height 18
click at [417, 221] on button "Mover para retirada disponível" at bounding box center [422, 221] width 111 height 18
click at [418, 219] on button "Mover para entrega" at bounding box center [423, 221] width 108 height 18
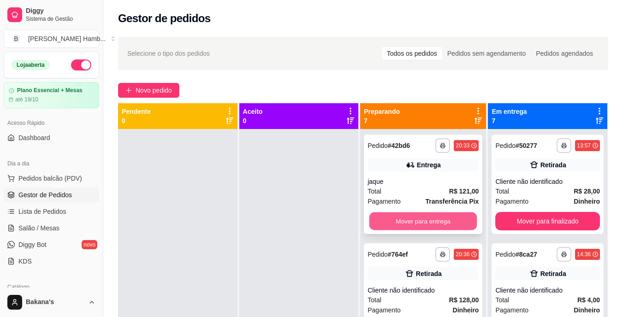
click at [417, 219] on button "Mover para entrega" at bounding box center [423, 221] width 108 height 18
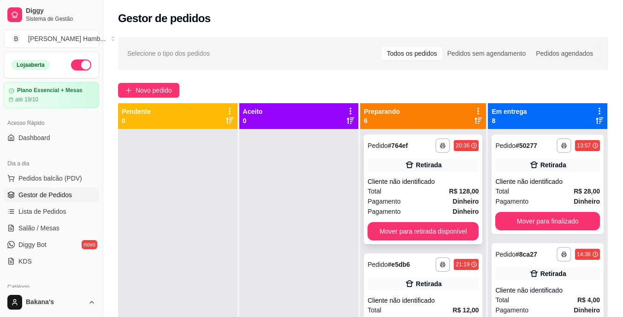
click at [416, 218] on div "**********" at bounding box center [423, 190] width 118 height 110
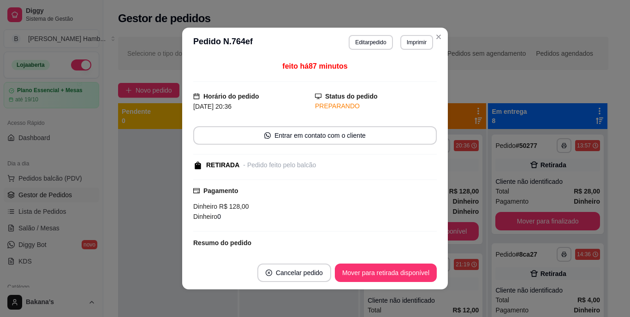
click at [415, 219] on div "Dinheiro 0" at bounding box center [314, 217] width 243 height 10
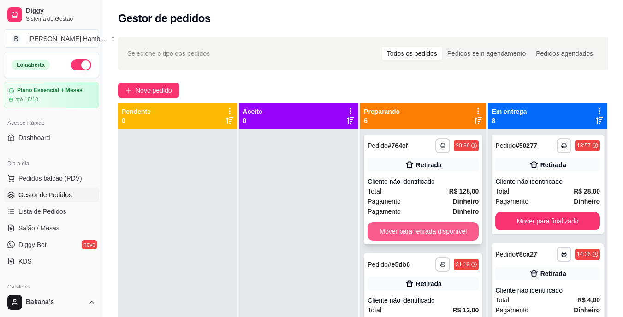
click at [446, 223] on button "Mover para retirada disponível" at bounding box center [422, 231] width 111 height 18
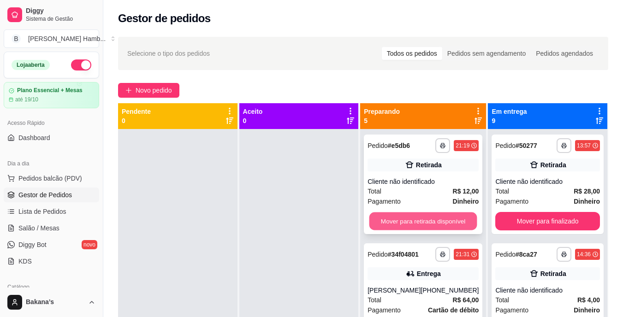
click at [447, 227] on button "Mover para retirada disponível" at bounding box center [423, 221] width 108 height 18
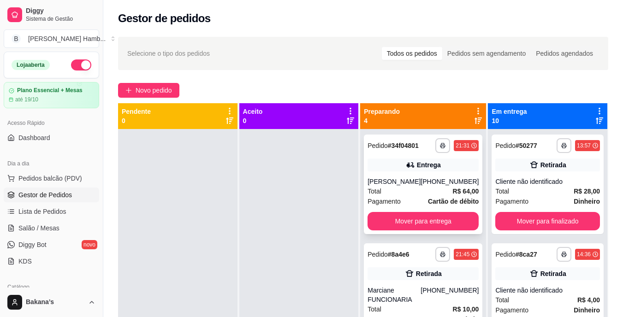
click at [447, 220] on div "**********" at bounding box center [423, 185] width 118 height 100
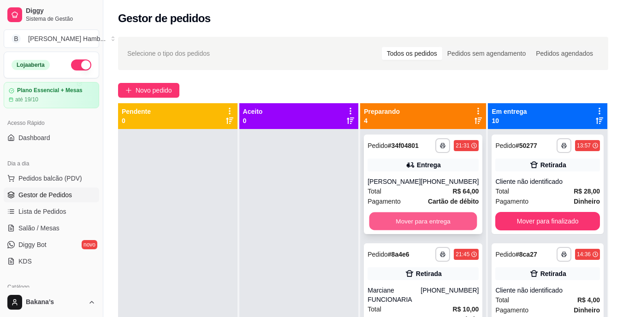
click at [450, 224] on button "Mover para entrega" at bounding box center [423, 221] width 108 height 18
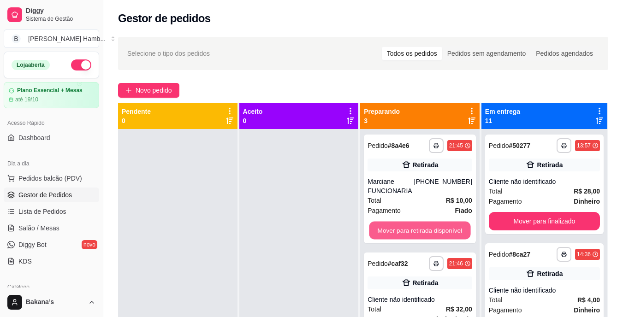
click at [450, 224] on button "Mover para retirada disponível" at bounding box center [419, 231] width 101 height 18
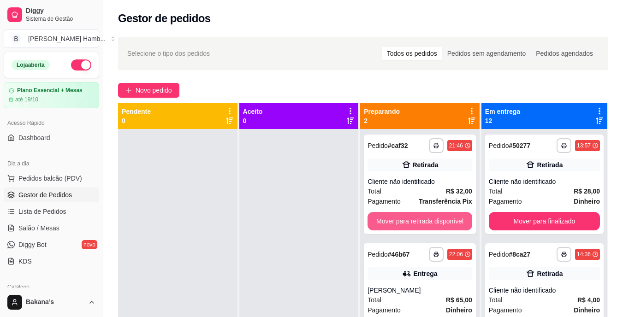
click at [450, 226] on button "Mover para retirada disponível" at bounding box center [419, 221] width 105 height 18
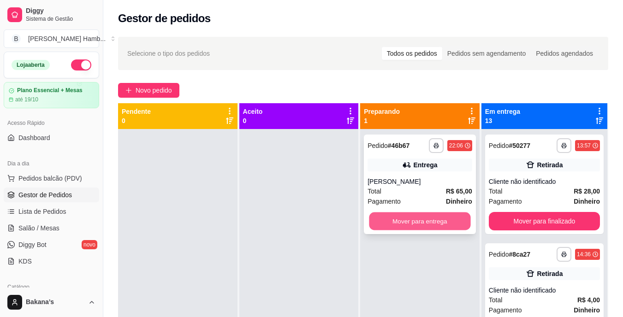
click at [450, 227] on button "Mover para entrega" at bounding box center [419, 221] width 101 height 18
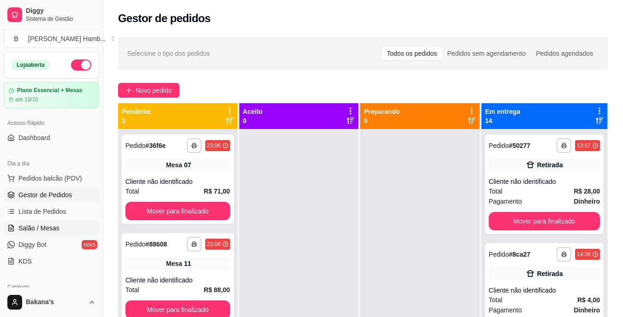
click at [64, 226] on link "Salão / Mesas" at bounding box center [51, 228] width 95 height 15
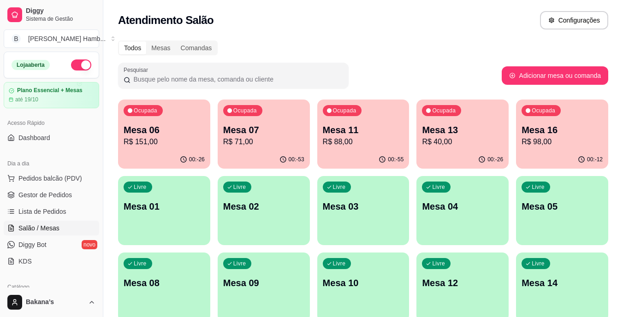
click at [492, 122] on div "Ocupada Mesa 13 R$ 40,00" at bounding box center [462, 125] width 92 height 51
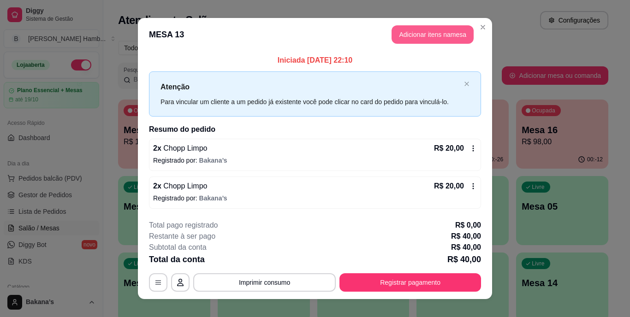
click at [410, 31] on button "Adicionar itens na mesa" at bounding box center [432, 34] width 82 height 18
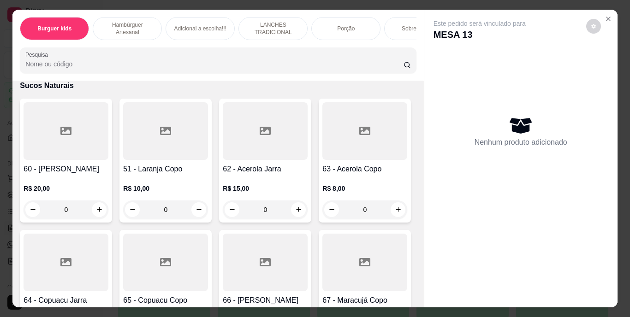
scroll to position [3134, 0]
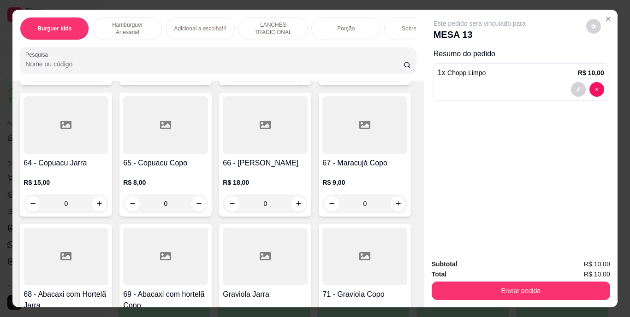
type input "2"
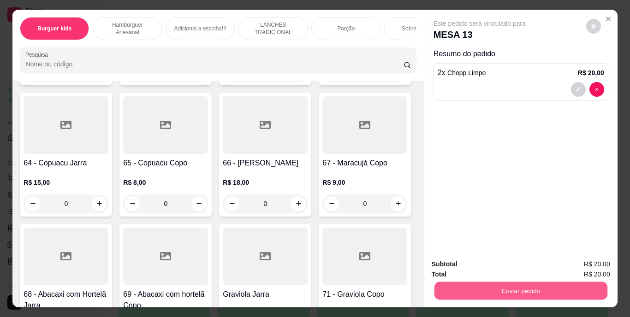
click at [518, 282] on button "Enviar pedido" at bounding box center [520, 291] width 173 height 18
click at [576, 259] on button "Enviar pedido" at bounding box center [585, 265] width 52 height 18
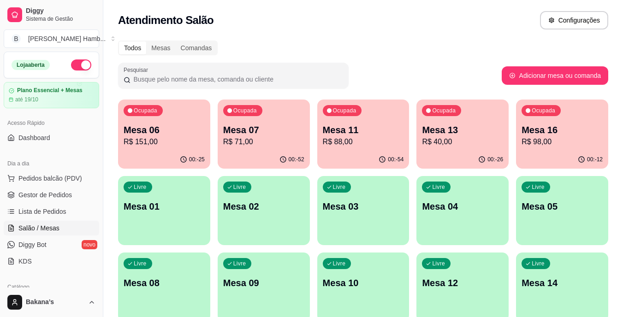
click at [432, 75] on div "Pesquisar" at bounding box center [309, 76] width 383 height 26
click at [560, 115] on div "Ocupada Mesa 16 R$ 98,00" at bounding box center [561, 125] width 89 height 50
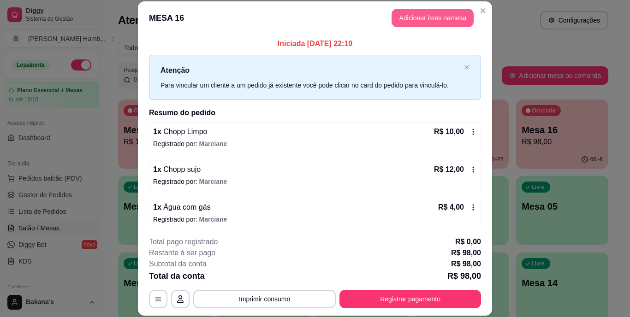
click at [438, 11] on button "Adicionar itens na mesa" at bounding box center [432, 18] width 82 height 18
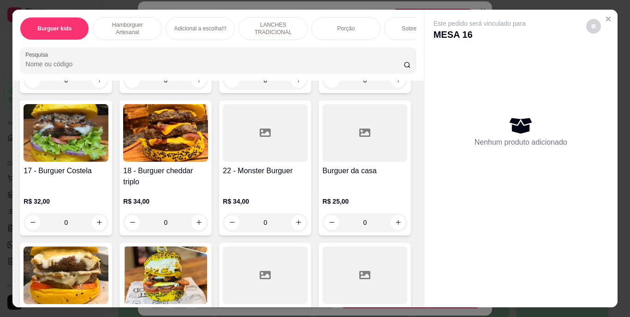
scroll to position [783, 0]
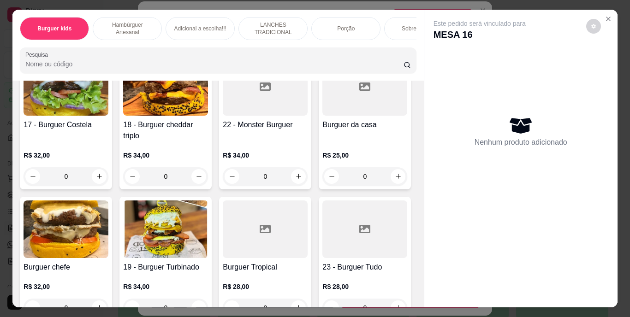
click at [394, 37] on icon "increase-product-quantity" at bounding box center [397, 33] width 7 height 7
type input "1"
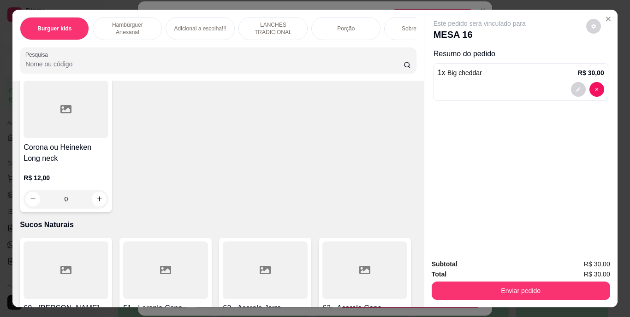
scroll to position [3180, 0]
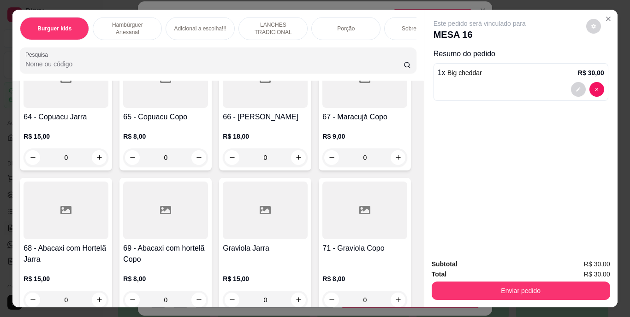
type input "1"
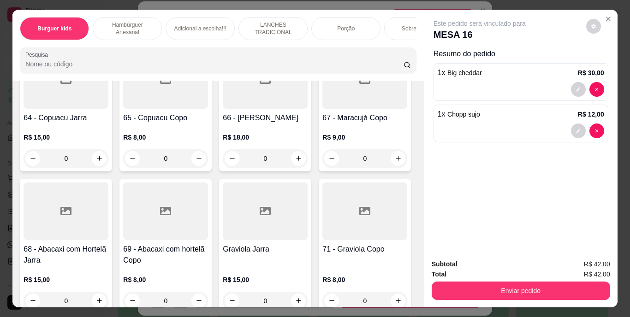
scroll to position [3088, 0]
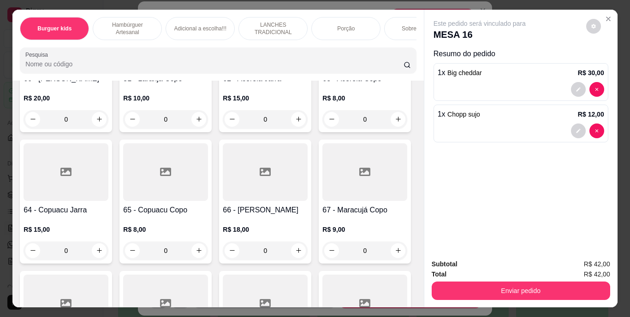
type input "1"
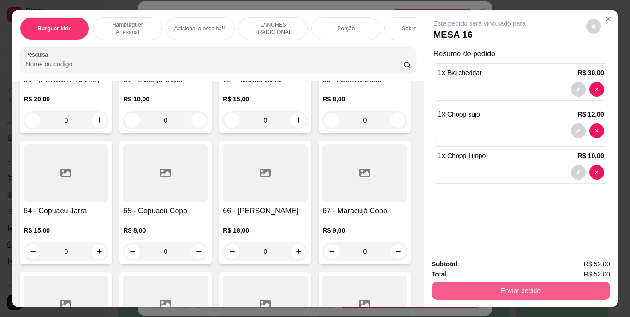
click at [471, 285] on button "Enviar pedido" at bounding box center [520, 291] width 178 height 18
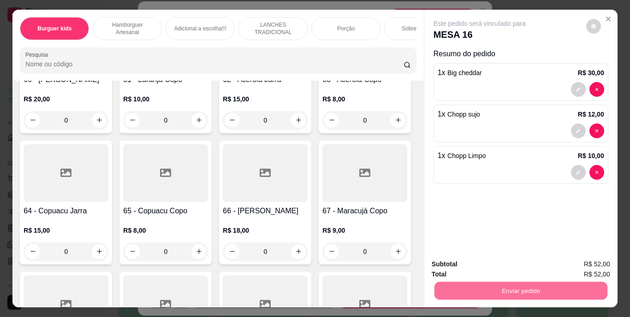
click at [591, 257] on button "Enviar pedido" at bounding box center [585, 264] width 51 height 17
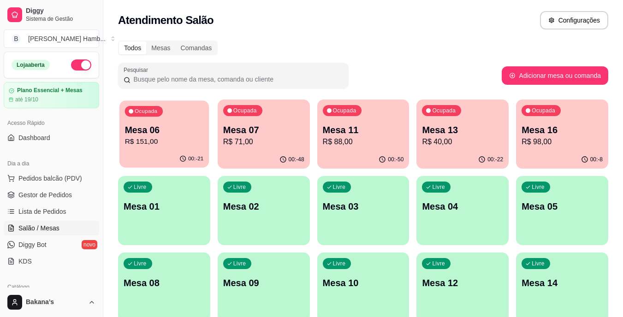
click at [137, 139] on p "R$ 151,00" at bounding box center [164, 141] width 79 height 11
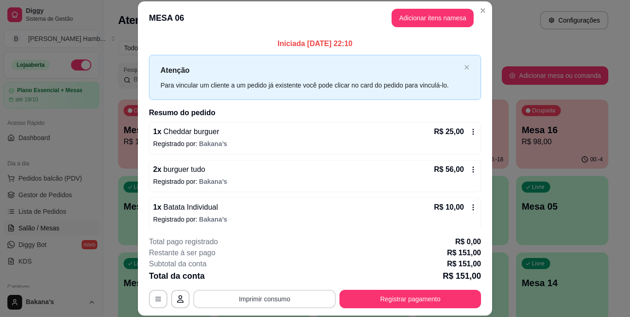
click at [278, 294] on button "Imprimir consumo" at bounding box center [264, 299] width 142 height 18
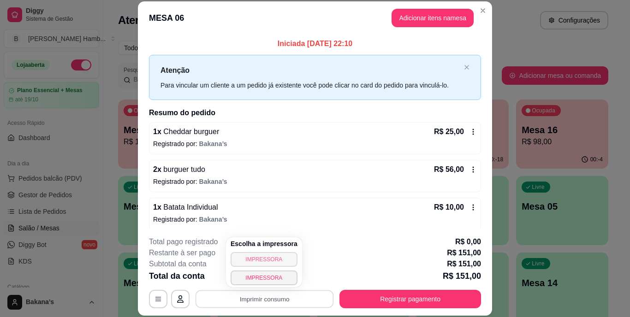
click at [282, 256] on button "IMPRESSORA" at bounding box center [263, 259] width 67 height 15
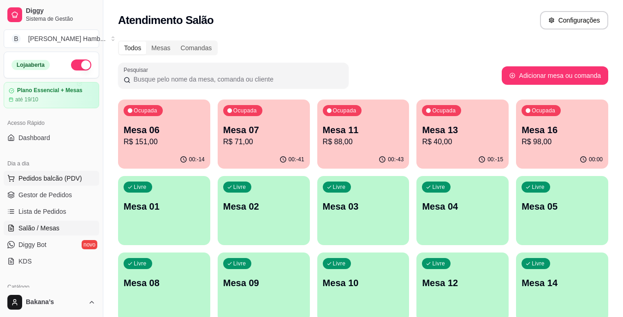
click at [63, 174] on span "Pedidos balcão (PDV)" at bounding box center [50, 178] width 64 height 9
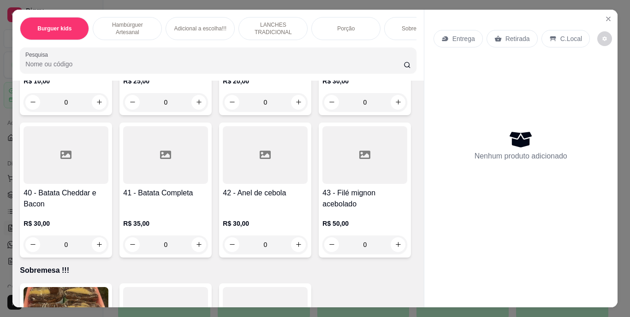
scroll to position [1890, 0]
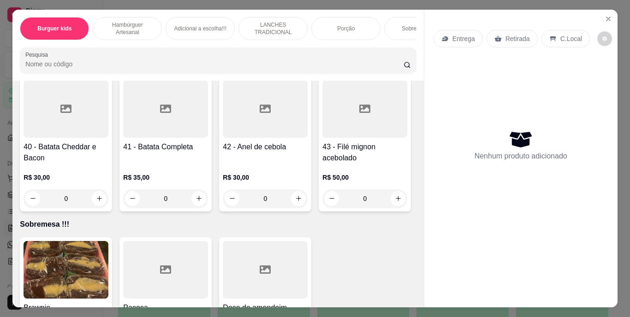
type input "1"
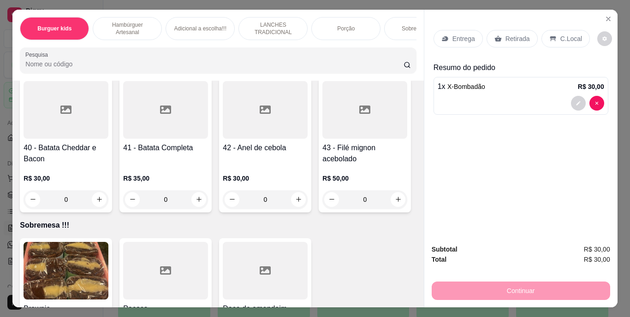
click at [454, 35] on p "Entrega" at bounding box center [463, 38] width 23 height 9
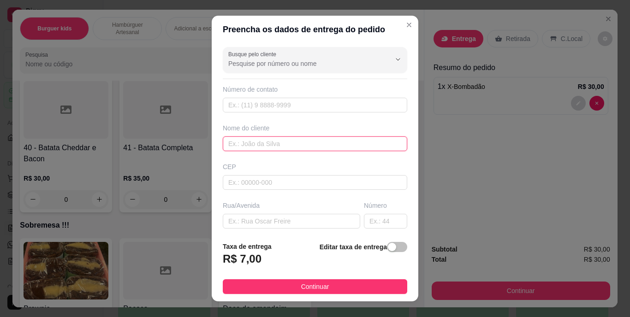
click at [263, 144] on input "text" at bounding box center [315, 143] width 184 height 15
type input "PAULO"
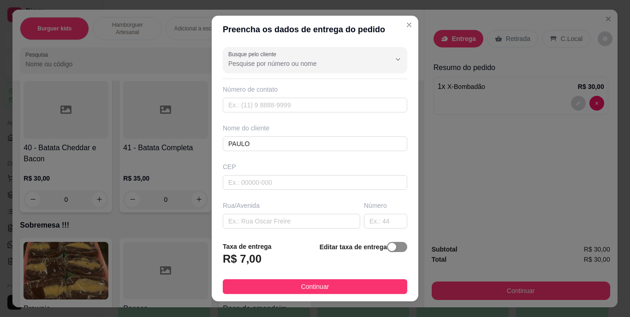
click at [388, 251] on div "button" at bounding box center [392, 247] width 8 height 8
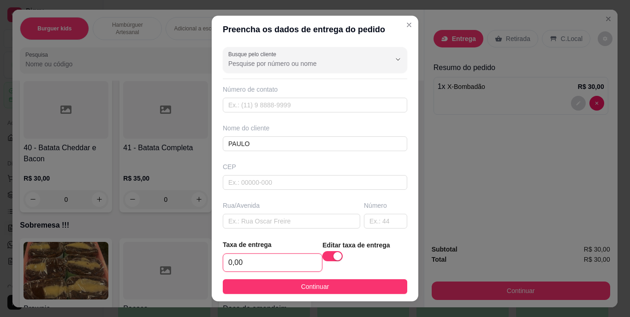
click at [268, 258] on input "0,00" at bounding box center [272, 263] width 99 height 18
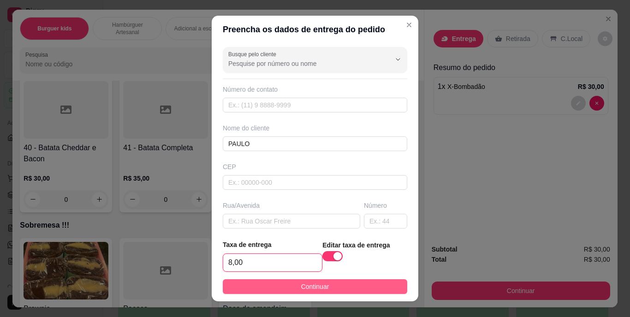
type input "8,00"
click at [281, 290] on button "Continuar" at bounding box center [315, 286] width 184 height 15
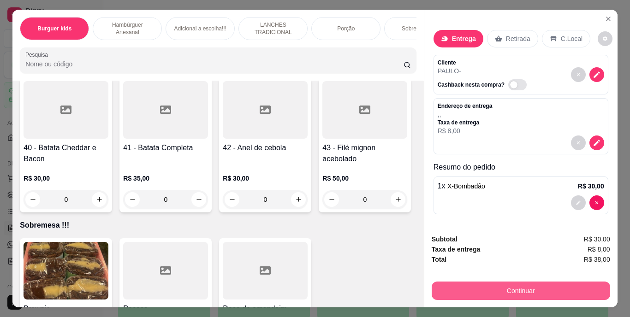
click at [518, 283] on button "Continuar" at bounding box center [520, 291] width 178 height 18
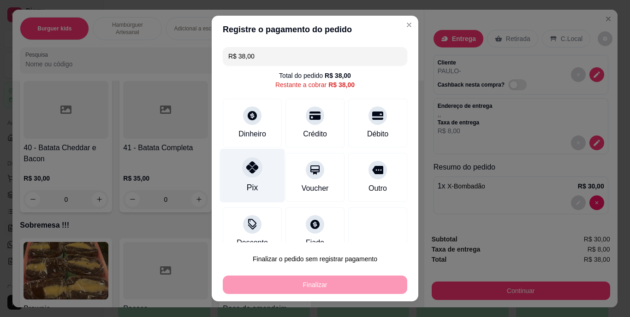
click at [234, 177] on div "Pix" at bounding box center [252, 176] width 65 height 54
type input "R$ 0,00"
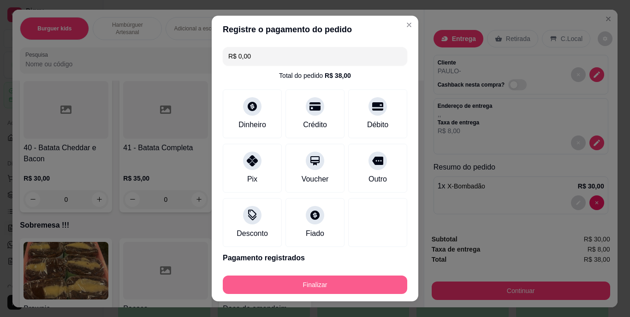
click at [306, 288] on button "Finalizar" at bounding box center [315, 285] width 184 height 18
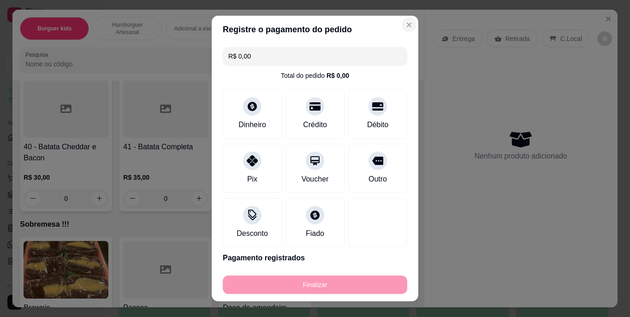
type input "0"
type input "-R$ 38,00"
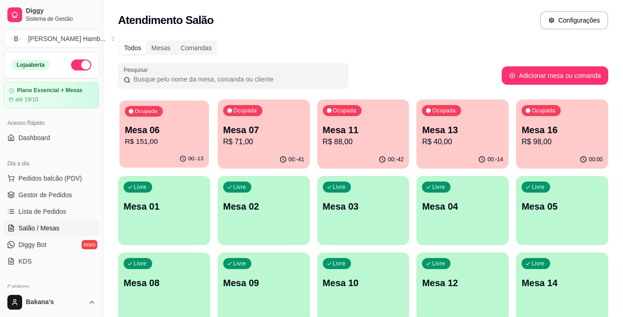
click at [147, 133] on p "Mesa 06" at bounding box center [164, 130] width 79 height 12
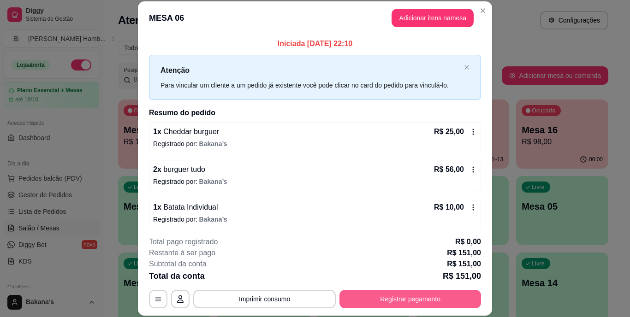
click at [379, 300] on button "Registrar pagamento" at bounding box center [409, 299] width 141 height 18
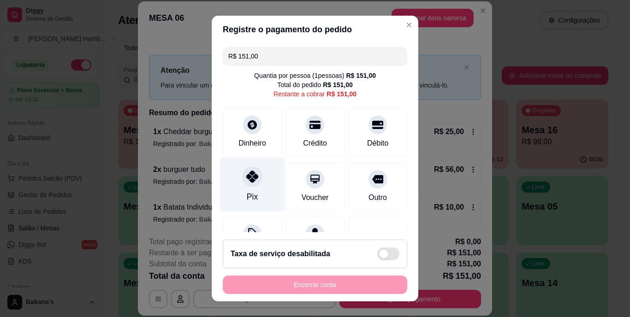
click at [248, 183] on div at bounding box center [252, 177] width 20 height 20
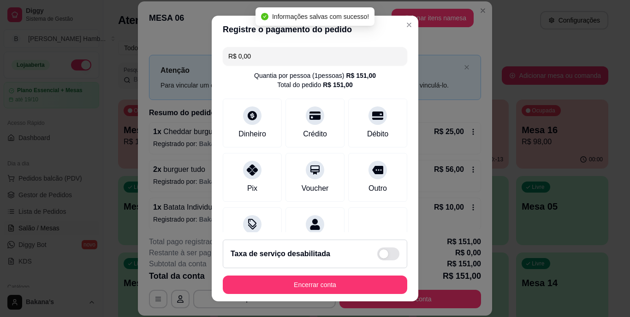
type input "R$ 0,00"
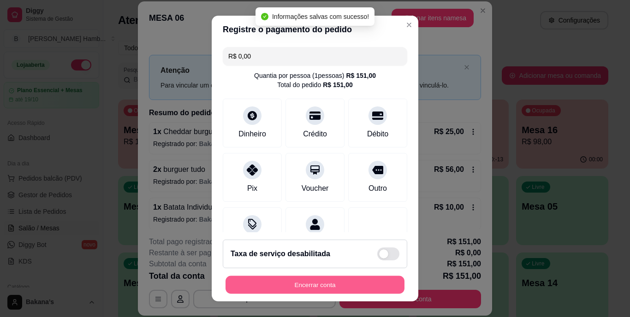
click at [291, 286] on button "Encerrar conta" at bounding box center [314, 285] width 179 height 18
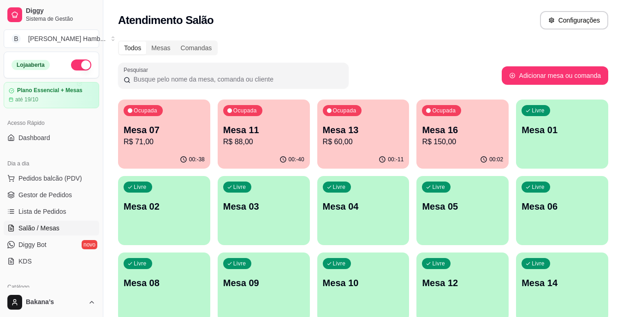
click at [345, 144] on p "R$ 60,00" at bounding box center [363, 141] width 81 height 11
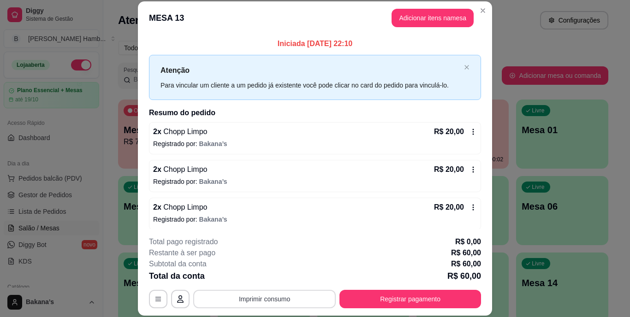
click at [241, 294] on button "Imprimir consumo" at bounding box center [264, 299] width 142 height 18
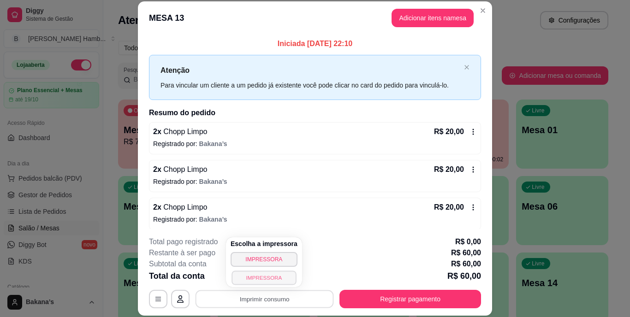
click at [247, 276] on button "IMPRESSORA" at bounding box center [263, 278] width 65 height 14
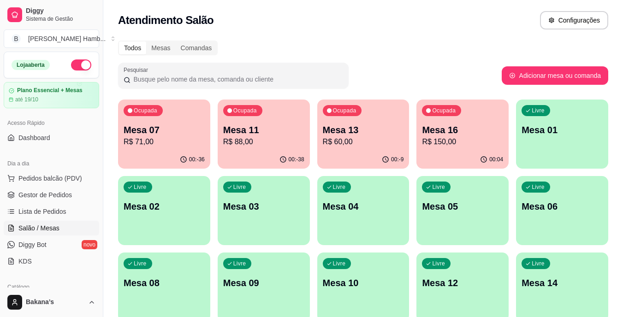
click at [135, 148] on div "Ocupada Mesa 07 R$ 71,00" at bounding box center [164, 125] width 92 height 51
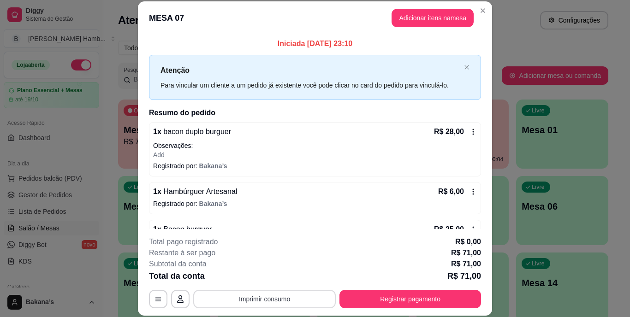
click at [270, 301] on button "Imprimir consumo" at bounding box center [264, 299] width 142 height 18
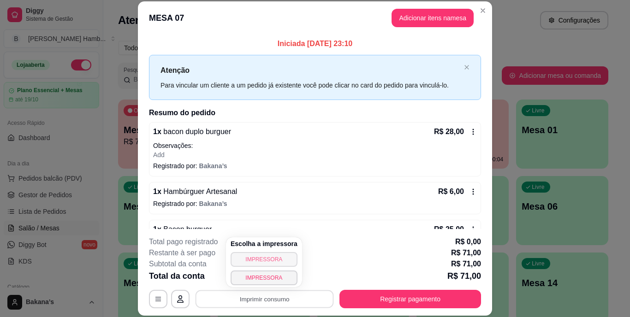
click at [246, 258] on button "IMPRESSORA" at bounding box center [263, 259] width 67 height 15
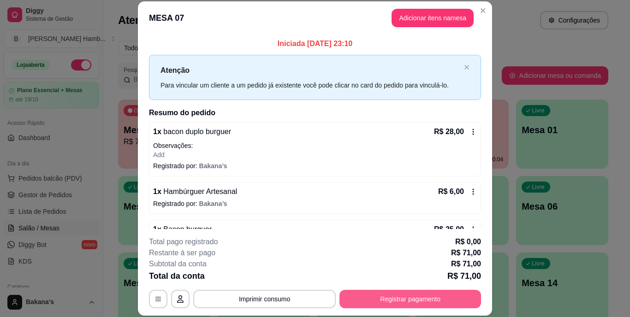
click at [356, 299] on button "Registrar pagamento" at bounding box center [409, 299] width 141 height 18
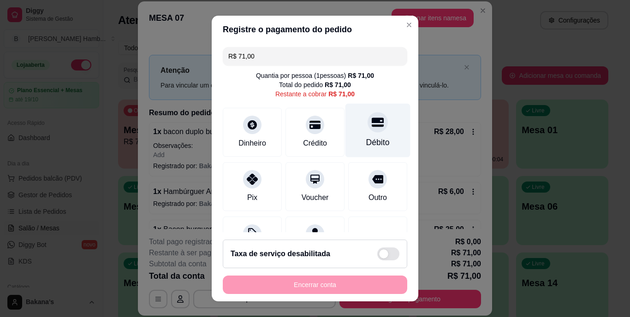
click at [367, 129] on div at bounding box center [377, 122] width 20 height 20
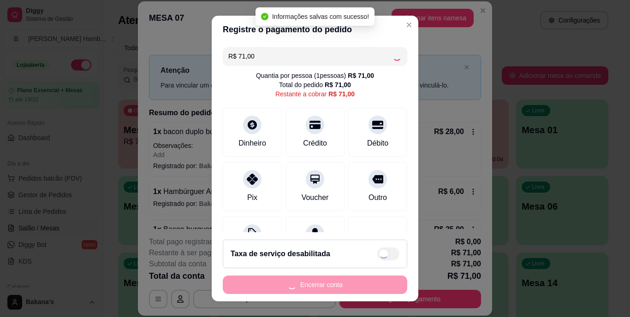
type input "R$ 0,00"
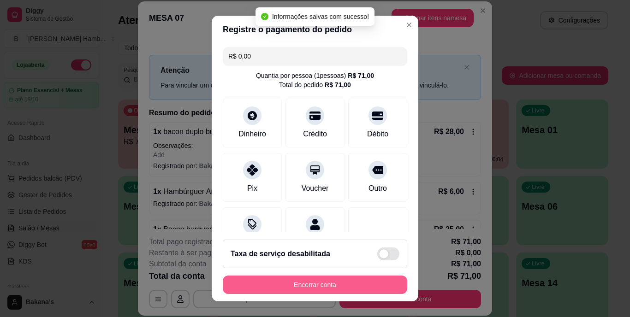
click at [306, 284] on button "Encerrar conta" at bounding box center [315, 285] width 184 height 18
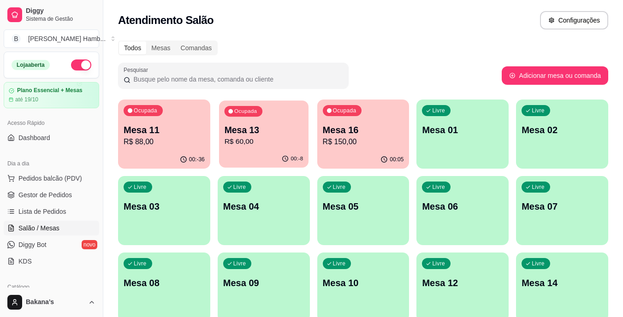
click at [262, 126] on p "Mesa 13" at bounding box center [263, 130] width 79 height 12
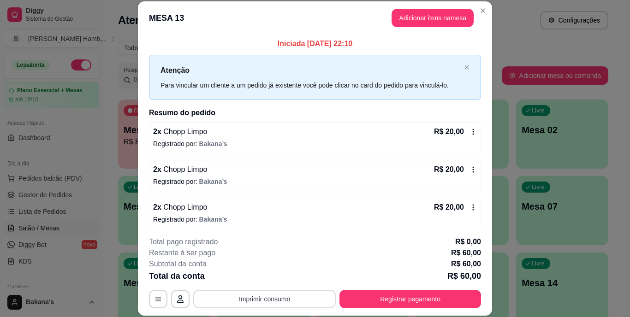
click at [274, 295] on button "Imprimir consumo" at bounding box center [264, 299] width 142 height 18
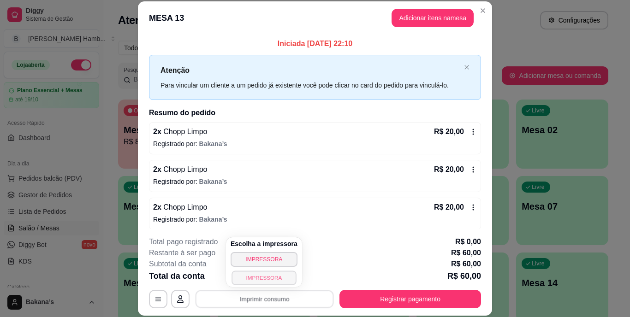
click at [273, 275] on button "IMPRESSORA" at bounding box center [263, 278] width 65 height 14
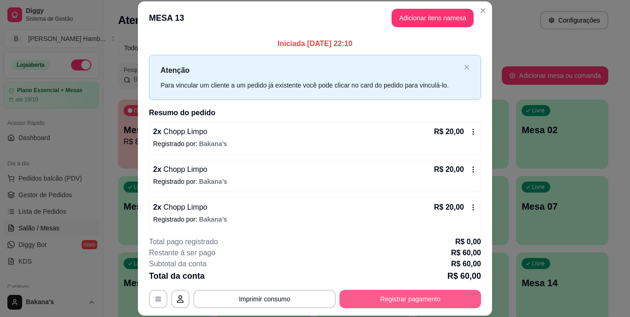
click at [388, 295] on button "Registrar pagamento" at bounding box center [409, 299] width 141 height 18
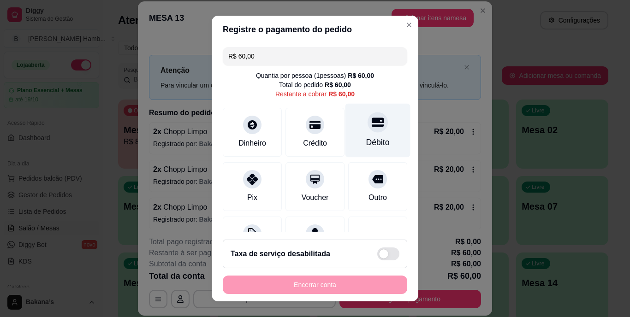
click at [367, 129] on div at bounding box center [377, 122] width 20 height 20
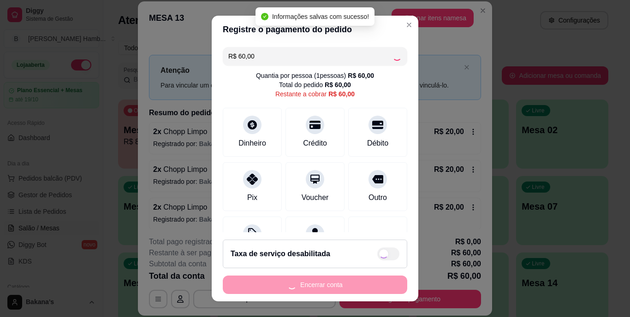
type input "R$ 0,00"
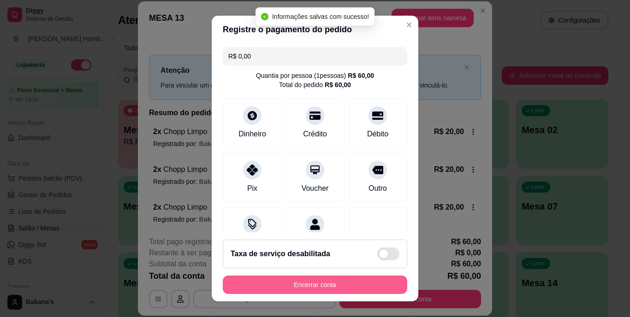
click at [312, 286] on button "Encerrar conta" at bounding box center [315, 285] width 184 height 18
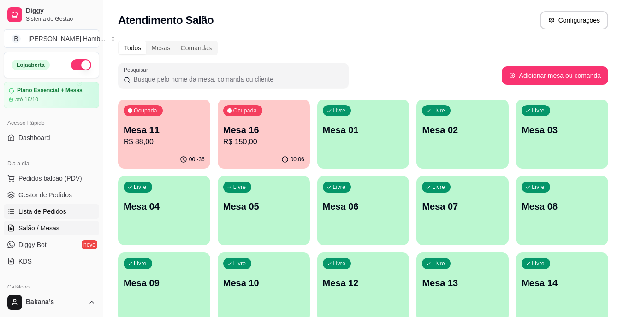
click at [35, 207] on span "Lista de Pedidos" at bounding box center [42, 211] width 48 height 9
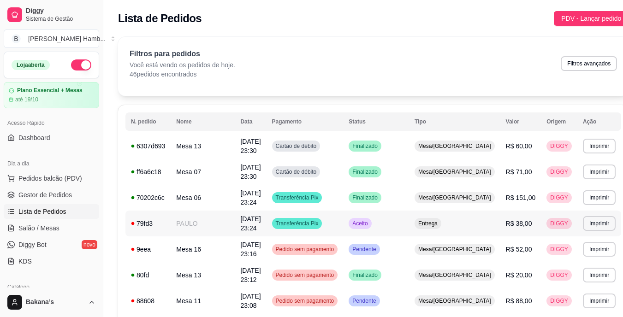
click at [199, 226] on td "PAULO" at bounding box center [203, 224] width 64 height 26
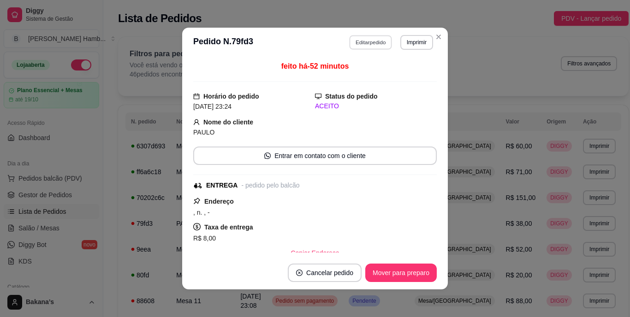
click at [371, 39] on button "Editar pedido" at bounding box center [370, 42] width 43 height 14
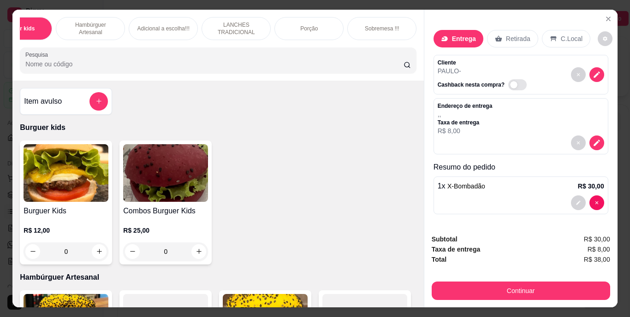
scroll to position [0, 55]
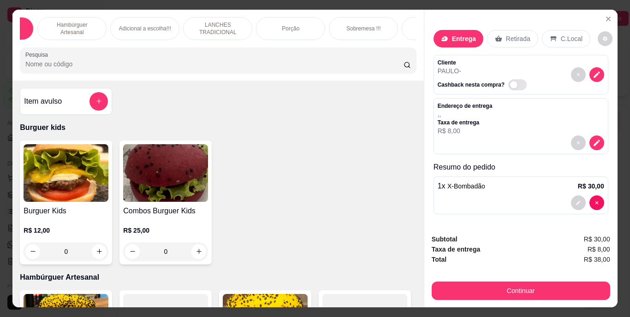
click at [406, 27] on div "Bebidas" at bounding box center [435, 28] width 69 height 23
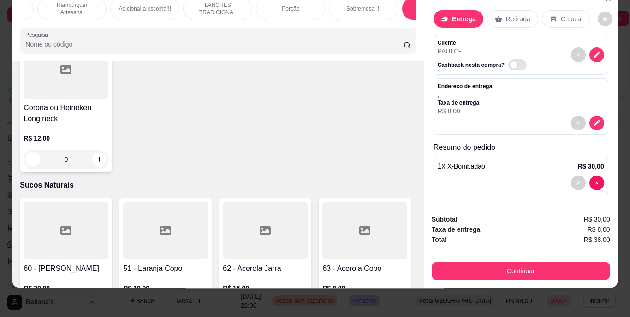
scroll to position [2969, 0]
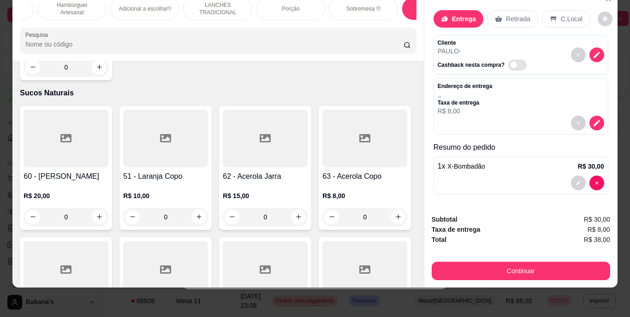
type input "1"
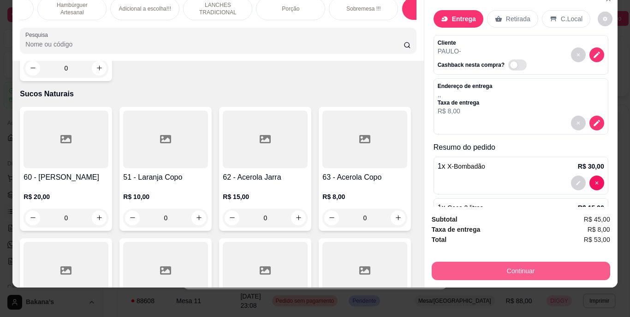
click at [479, 265] on button "Continuar" at bounding box center [520, 271] width 178 height 18
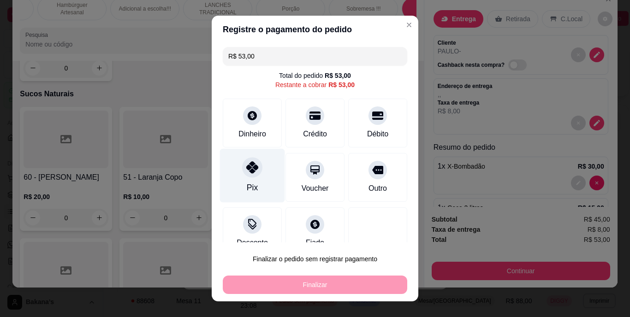
click at [231, 160] on div "Pix" at bounding box center [252, 176] width 65 height 54
type input "R$ 0,00"
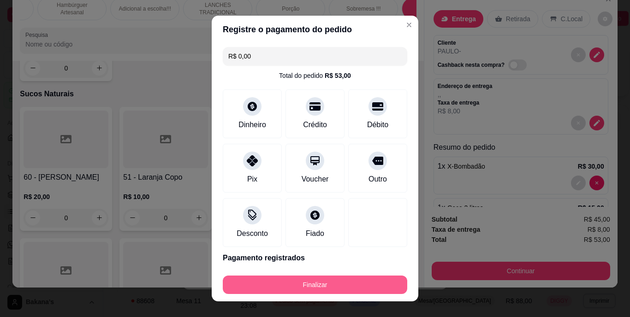
click at [290, 281] on button "Finalizar" at bounding box center [315, 285] width 184 height 18
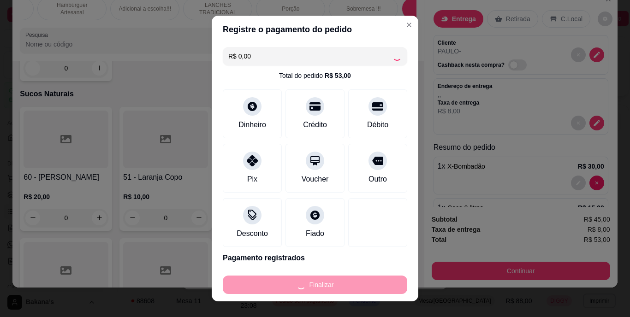
type input "0"
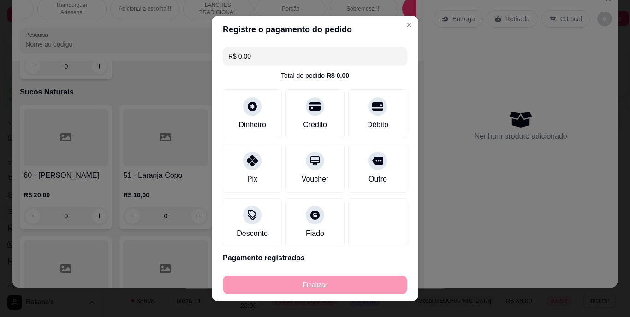
type input "-R$ 53,00"
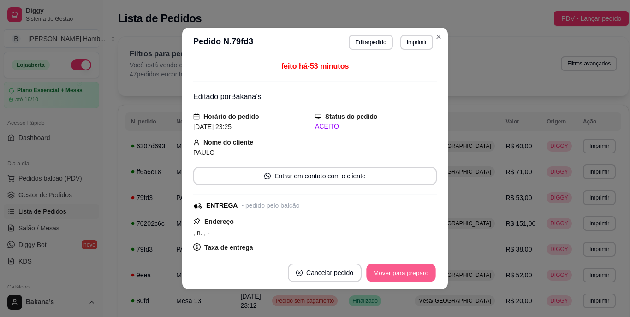
click at [396, 274] on button "Mover para preparo" at bounding box center [400, 273] width 69 height 18
click at [395, 271] on div "Mover para preparo" at bounding box center [394, 273] width 84 height 18
click at [395, 271] on button "Mover para entrega" at bounding box center [400, 273] width 71 height 18
click at [395, 271] on button "Mover para finalizado" at bounding box center [398, 273] width 74 height 18
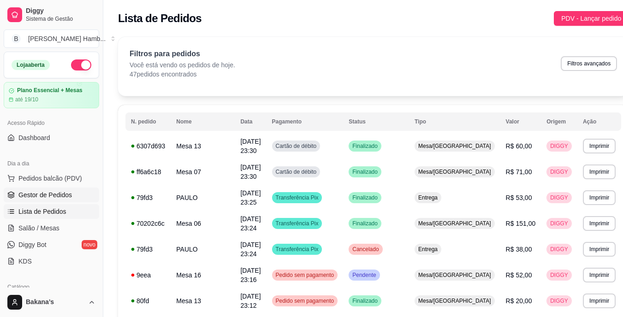
click at [78, 193] on link "Gestor de Pedidos" at bounding box center [51, 195] width 95 height 15
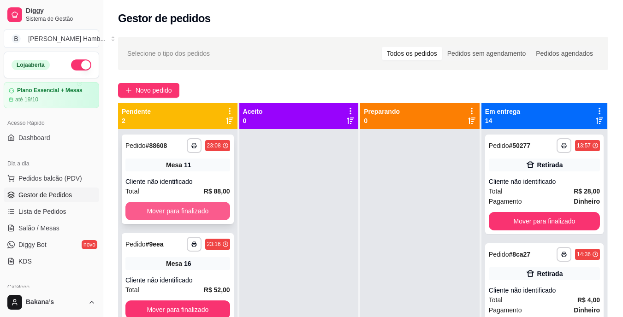
click at [212, 206] on button "Mover para finalizado" at bounding box center [177, 211] width 105 height 18
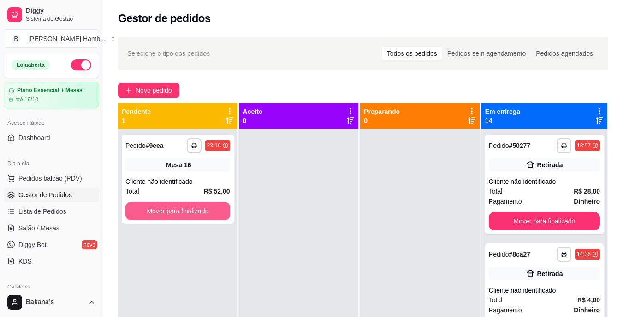
click at [212, 206] on button "Mover para finalizado" at bounding box center [177, 211] width 105 height 18
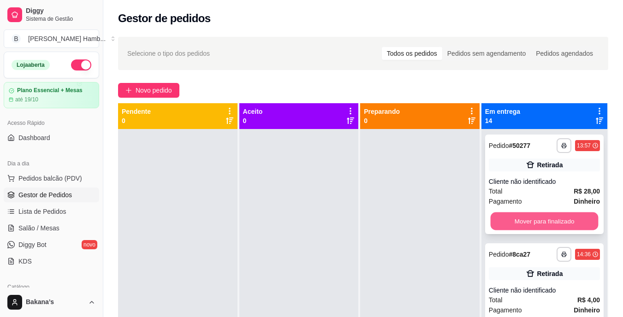
click at [547, 214] on button "Mover para finalizado" at bounding box center [544, 221] width 108 height 18
click at [547, 221] on button "Mover para finalizado" at bounding box center [544, 221] width 108 height 18
click at [547, 216] on button "Mover para finalizado" at bounding box center [544, 221] width 108 height 18
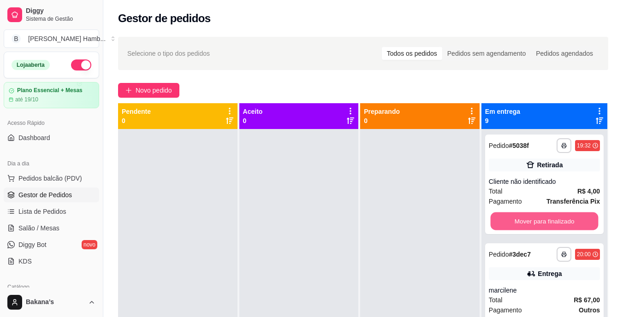
click at [547, 216] on button "Mover para finalizado" at bounding box center [544, 221] width 108 height 18
click at [547, 216] on div "Mover para finalizado" at bounding box center [544, 221] width 111 height 18
click at [548, 216] on button "Mover para finalizado" at bounding box center [544, 221] width 111 height 18
click at [548, 216] on button "Mover para finalizado" at bounding box center [544, 221] width 108 height 18
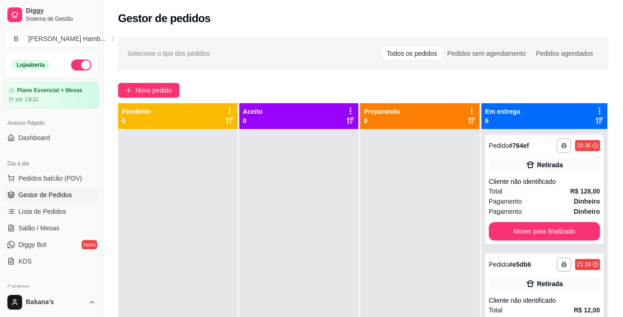
click at [548, 216] on div "Pagamento Dinheiro" at bounding box center [544, 211] width 111 height 10
click at [549, 222] on button "Mover para finalizado" at bounding box center [544, 231] width 111 height 18
click at [549, 224] on button "Mover para finalizado" at bounding box center [544, 232] width 108 height 18
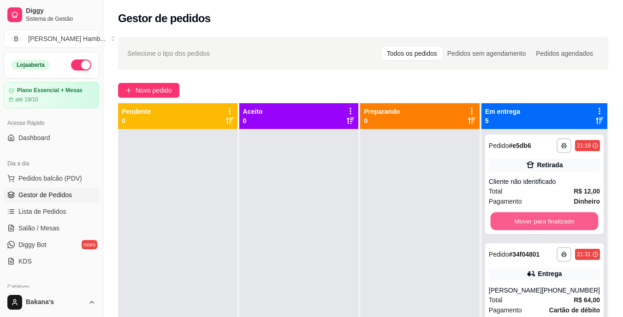
click at [549, 224] on button "Mover para finalizado" at bounding box center [544, 221] width 108 height 18
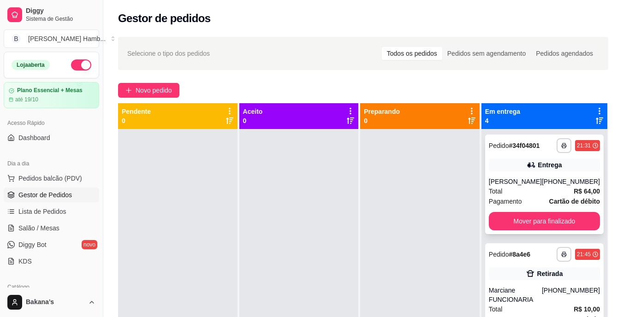
click at [551, 219] on div "**********" at bounding box center [544, 185] width 118 height 100
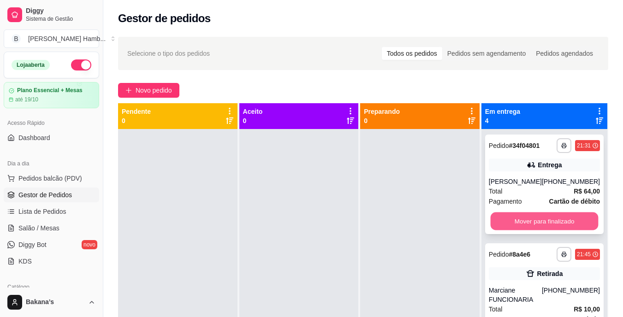
click at [552, 223] on button "Mover para finalizado" at bounding box center [544, 221] width 108 height 18
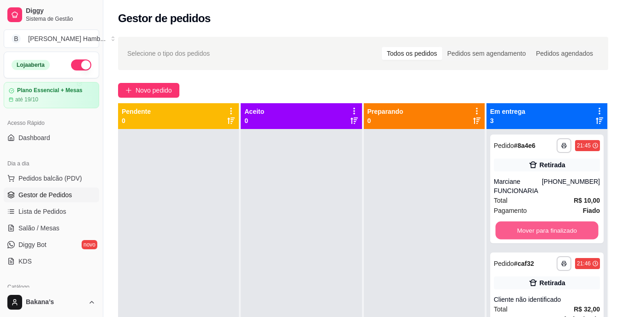
click at [553, 223] on button "Mover para finalizado" at bounding box center [546, 231] width 103 height 18
click at [553, 223] on div "Mover para finalizado" at bounding box center [547, 230] width 106 height 18
click at [551, 223] on div "Mover para finalizado" at bounding box center [547, 230] width 106 height 18
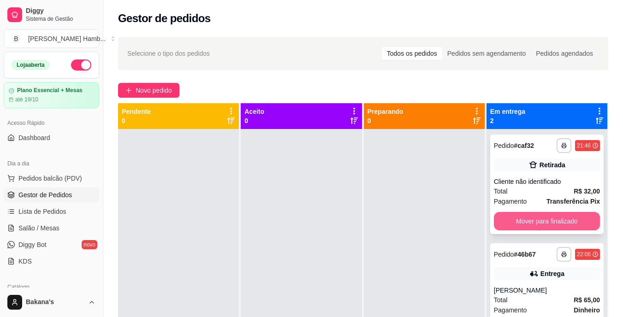
click at [555, 218] on button "Mover para finalizado" at bounding box center [547, 221] width 106 height 18
click at [563, 213] on div "Mover para finalizado" at bounding box center [547, 221] width 106 height 18
click at [563, 215] on div "Mover para finalizado" at bounding box center [547, 221] width 106 height 18
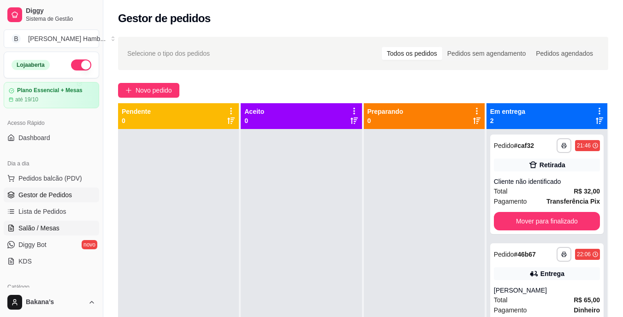
click at [50, 230] on span "Salão / Mesas" at bounding box center [38, 228] width 41 height 9
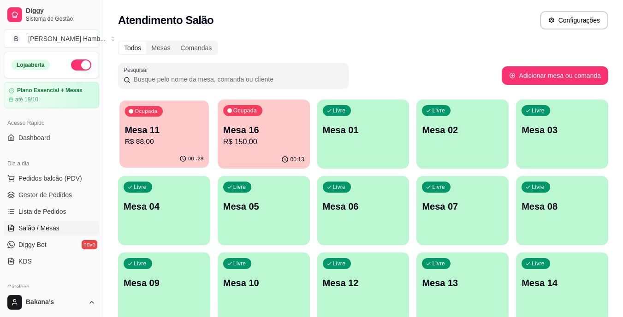
click at [169, 152] on div "00:-28" at bounding box center [163, 159] width 89 height 18
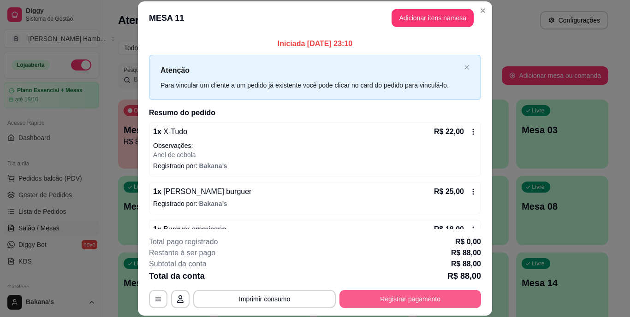
click at [416, 302] on button "Registrar pagamento" at bounding box center [409, 299] width 141 height 18
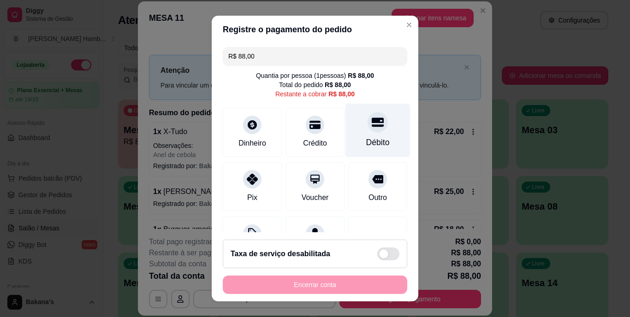
click at [350, 125] on div "Débito" at bounding box center [377, 131] width 65 height 54
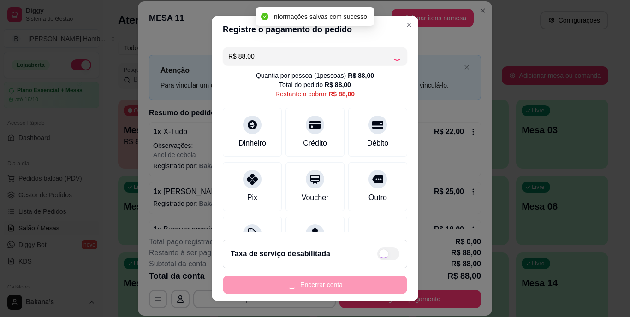
type input "R$ 0,00"
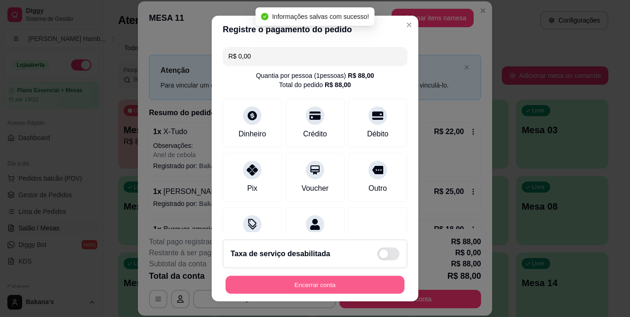
click at [312, 283] on button "Encerrar conta" at bounding box center [314, 285] width 179 height 18
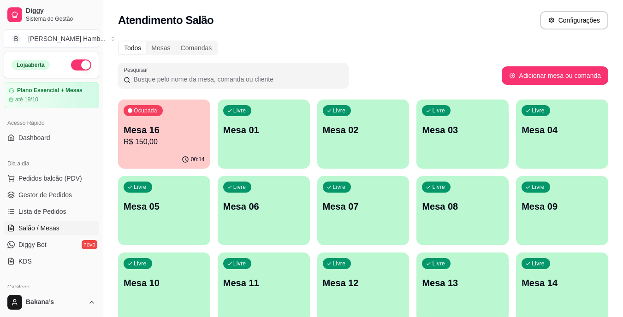
click at [72, 177] on span "Pedidos balcão (PDV)" at bounding box center [50, 178] width 64 height 9
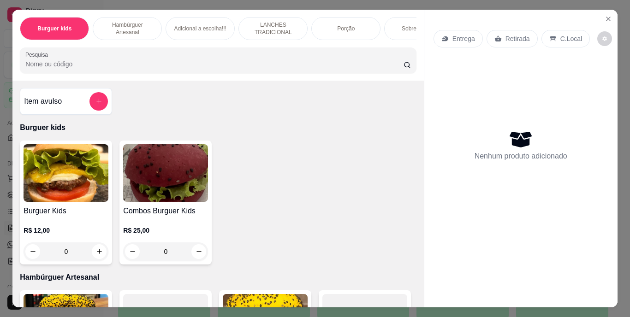
click at [499, 36] on div "Retirada" at bounding box center [511, 39] width 51 height 18
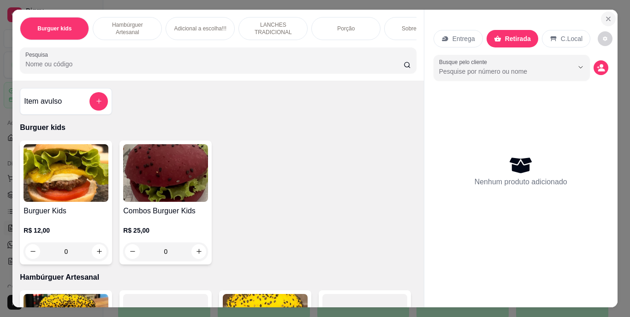
click at [605, 12] on button "Close" at bounding box center [607, 19] width 15 height 15
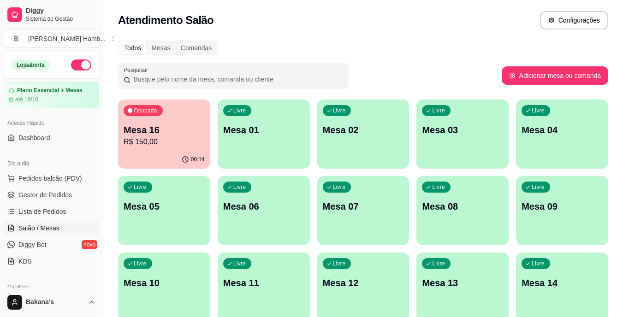
click at [455, 182] on div "Livre Mesa 08" at bounding box center [462, 205] width 92 height 58
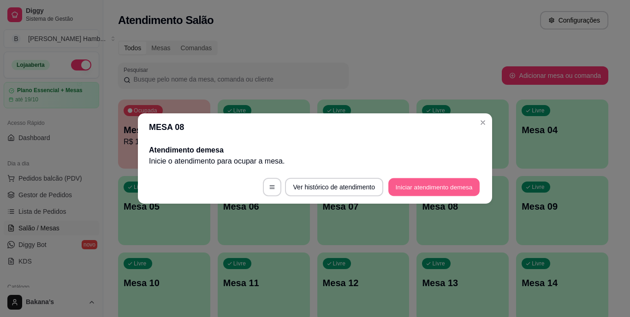
click at [424, 185] on button "Iniciar atendimento de mesa" at bounding box center [433, 187] width 91 height 18
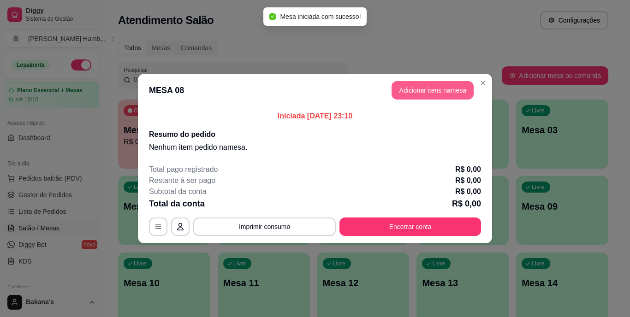
click at [440, 89] on button "Adicionar itens na mesa" at bounding box center [432, 90] width 82 height 18
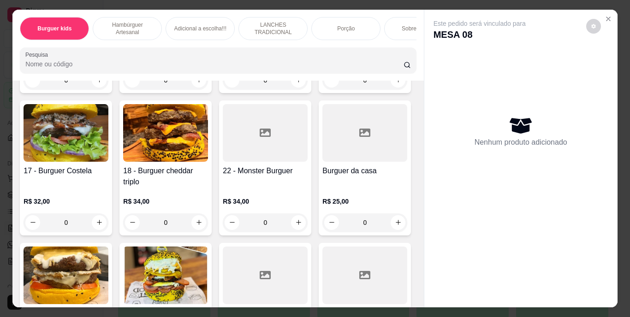
scroll to position [783, 0]
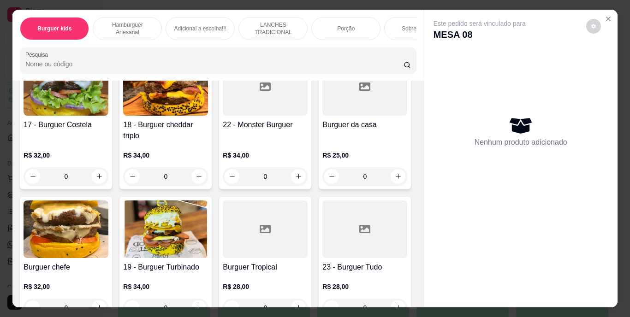
click at [390, 41] on button "increase-product-quantity" at bounding box center [397, 34] width 15 height 15
type input "2"
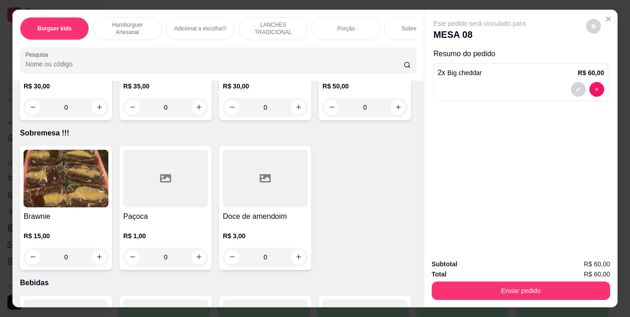
scroll to position [2166, 0]
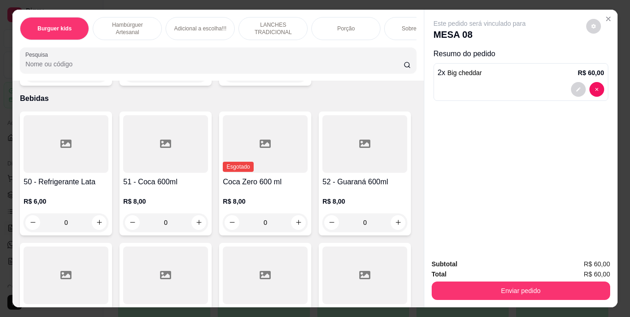
type input "1"
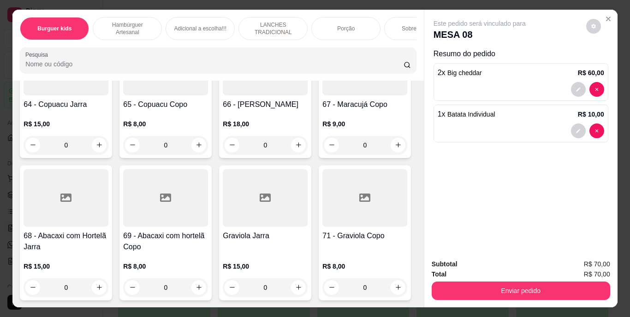
scroll to position [3687, 0]
click at [99, 17] on icon "increase-product-quantity" at bounding box center [99, 13] width 7 height 7
type input "1"
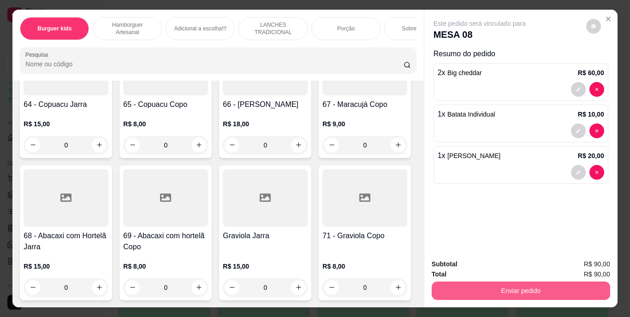
click at [594, 283] on button "Enviar pedido" at bounding box center [520, 291] width 178 height 18
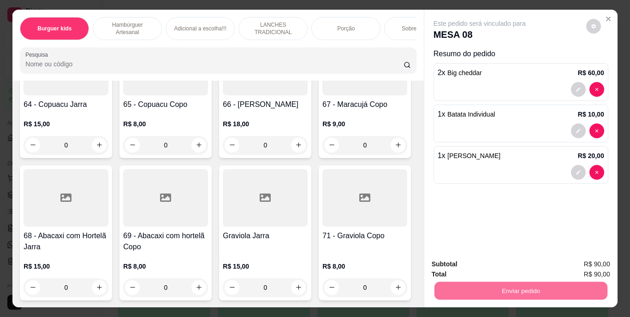
click at [566, 259] on button "Enviar pedido" at bounding box center [585, 264] width 51 height 17
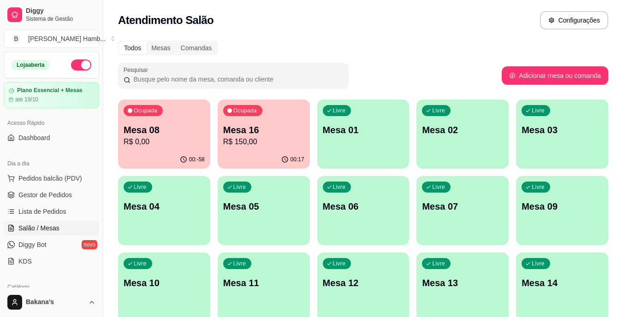
click at [283, 147] on div "Ocupada Mesa 16 R$ 150,00" at bounding box center [264, 125] width 92 height 51
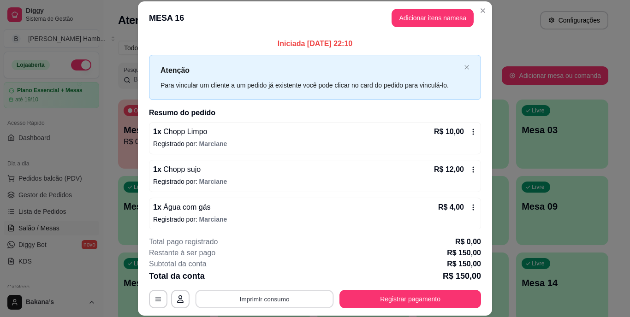
click at [299, 299] on button "Imprimir consumo" at bounding box center [264, 299] width 138 height 18
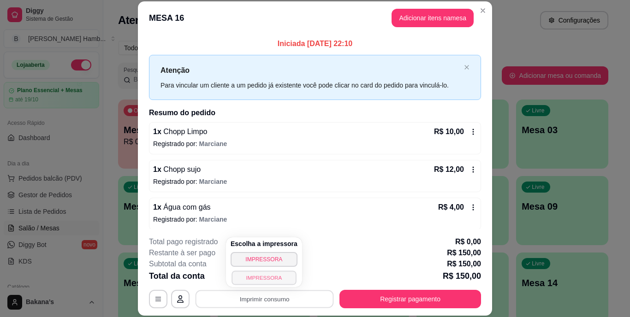
click at [277, 274] on button "IMPRESSORA" at bounding box center [263, 278] width 65 height 14
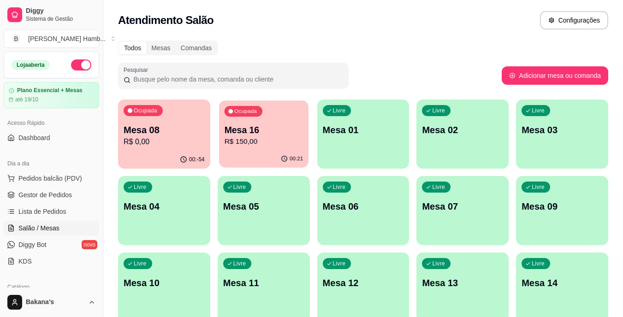
click at [263, 140] on p "R$ 150,00" at bounding box center [263, 141] width 79 height 11
click at [279, 155] on div "00:23" at bounding box center [263, 159] width 89 height 18
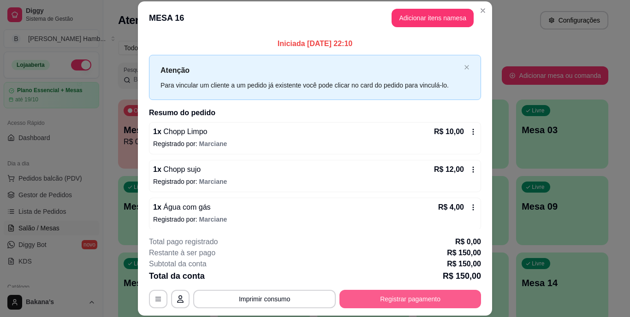
click at [384, 297] on button "Registrar pagamento" at bounding box center [409, 299] width 141 height 18
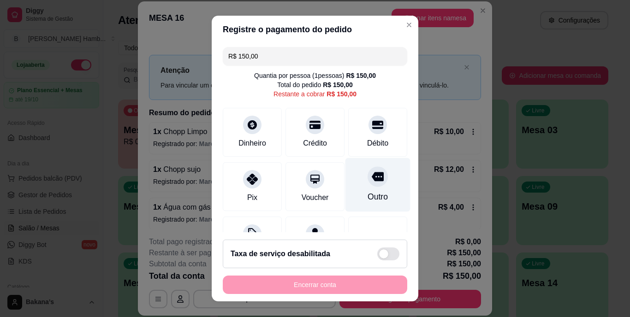
click at [367, 184] on div at bounding box center [377, 177] width 20 height 20
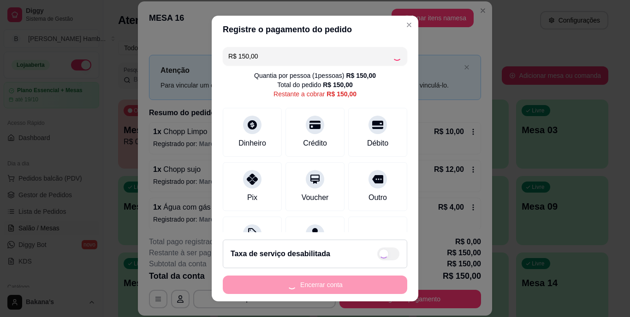
type input "R$ 0,00"
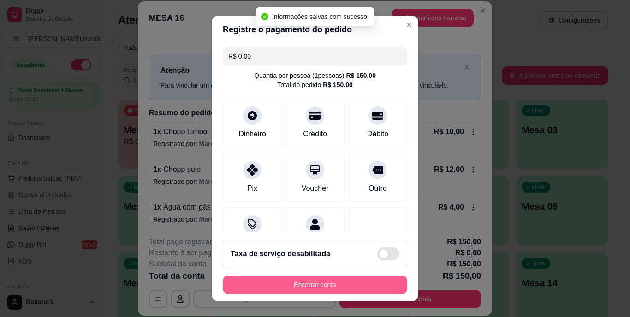
click at [311, 281] on button "Encerrar conta" at bounding box center [315, 285] width 184 height 18
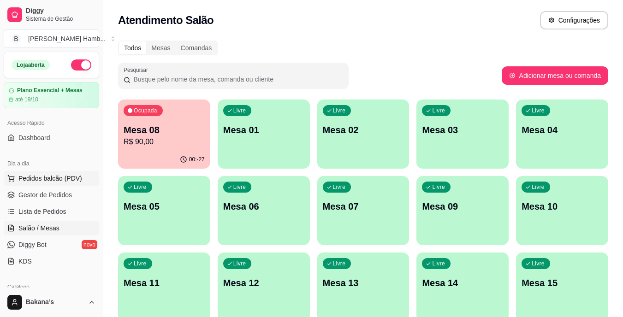
click at [52, 177] on span "Pedidos balcão (PDV)" at bounding box center [50, 178] width 64 height 9
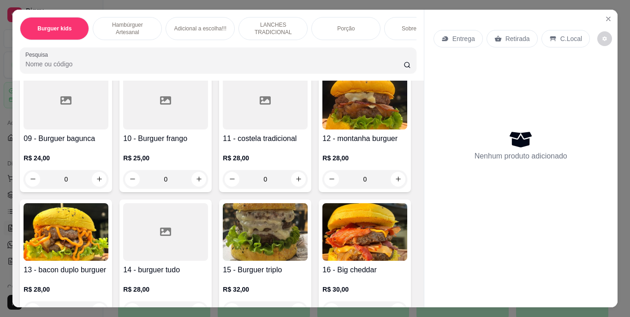
scroll to position [645, 0]
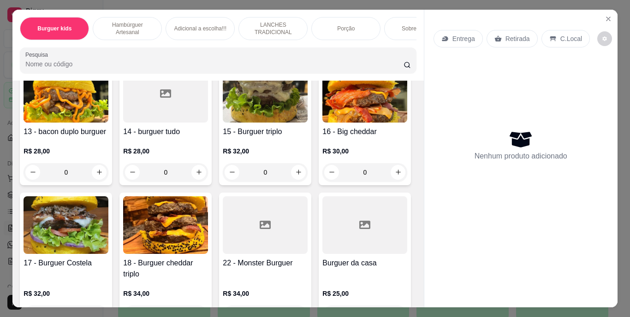
click at [295, 44] on icon "increase-product-quantity" at bounding box center [298, 40] width 7 height 7
type input "2"
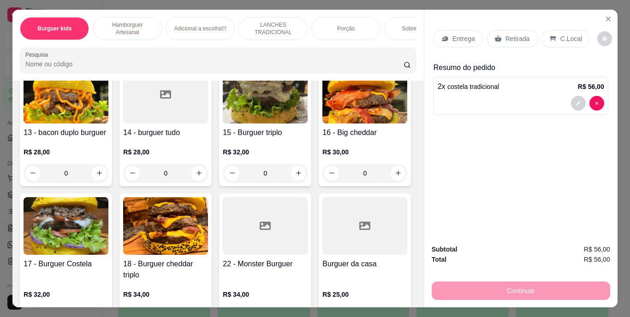
click at [521, 38] on p "Retirada" at bounding box center [517, 38] width 24 height 9
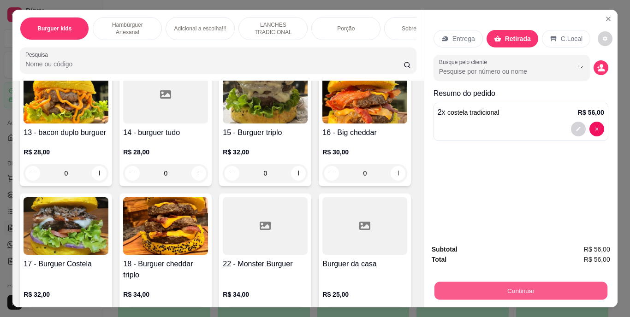
click at [520, 289] on button "Continuar" at bounding box center [520, 291] width 173 height 18
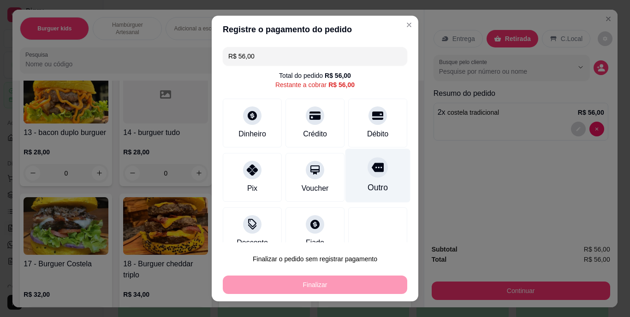
click at [372, 170] on div at bounding box center [377, 168] width 20 height 20
type input "R$ 0,00"
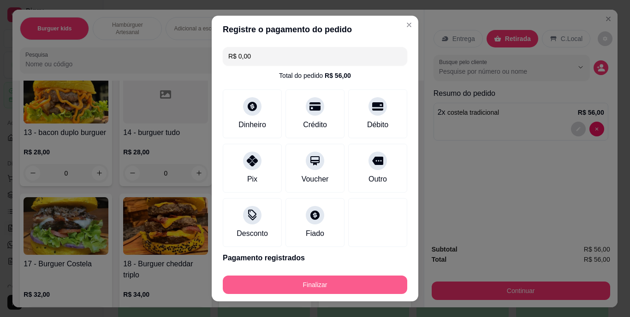
click at [341, 279] on button "Finalizar" at bounding box center [315, 285] width 184 height 18
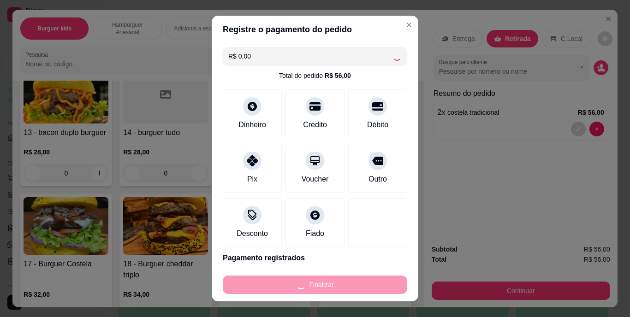
type input "0"
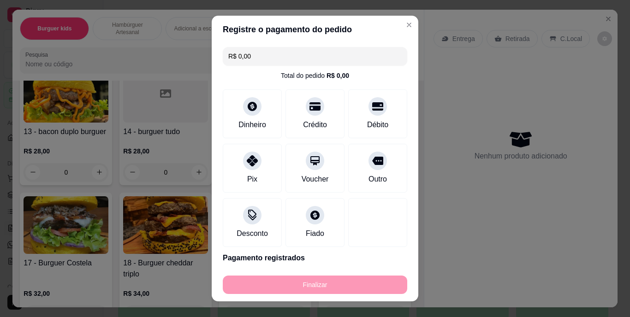
type input "-R$ 56,00"
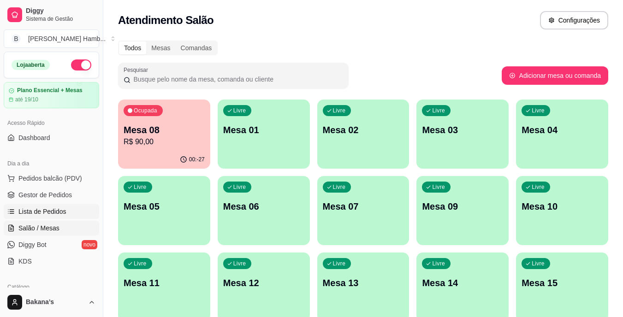
click at [63, 205] on link "Lista de Pedidos" at bounding box center [51, 211] width 95 height 15
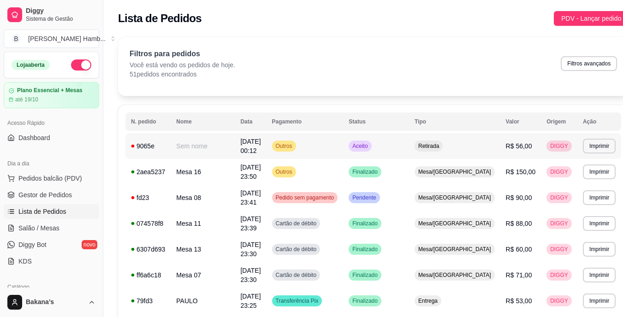
click at [313, 141] on td "Outros" at bounding box center [304, 146] width 77 height 26
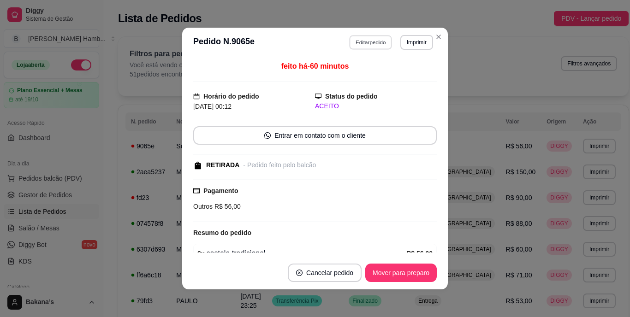
click at [359, 43] on button "Editar pedido" at bounding box center [370, 42] width 43 height 14
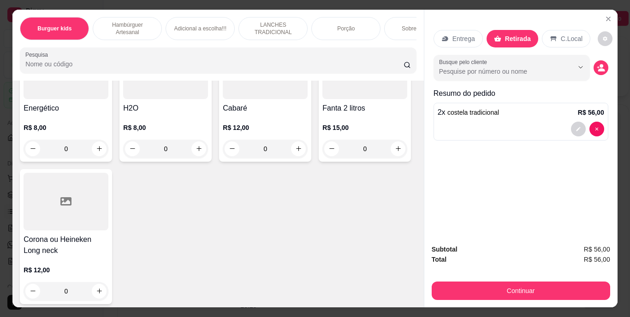
scroll to position [2719, 0]
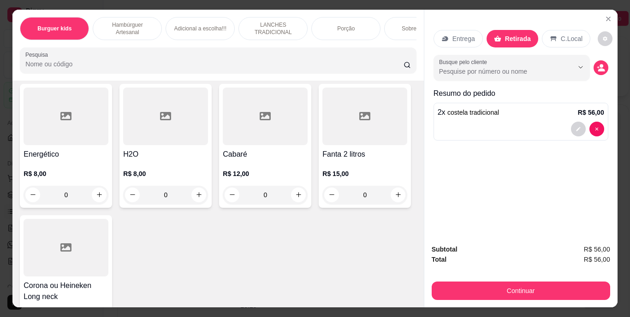
type input "2"
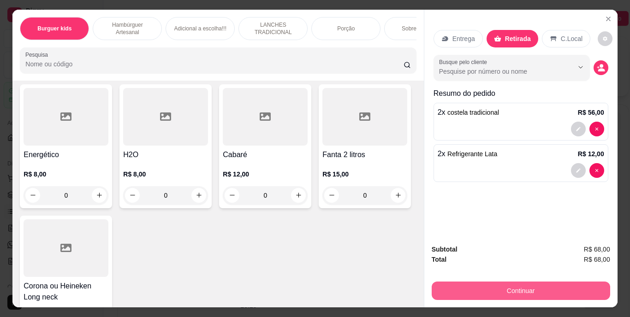
click at [547, 293] on button "Continuar" at bounding box center [520, 291] width 178 height 18
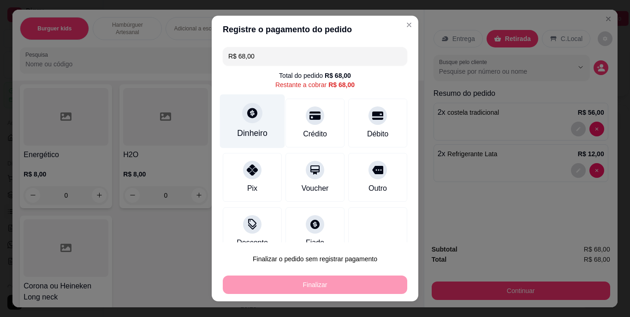
click at [272, 126] on div "Dinheiro" at bounding box center [252, 121] width 65 height 54
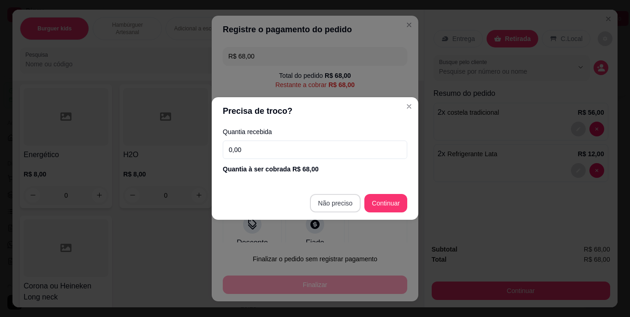
type input "R$ 0,00"
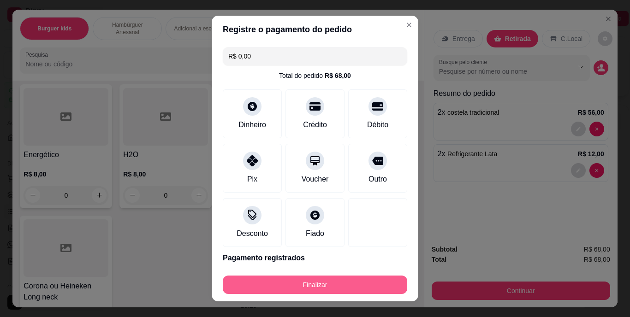
click at [324, 284] on button "Finalizar" at bounding box center [315, 285] width 184 height 18
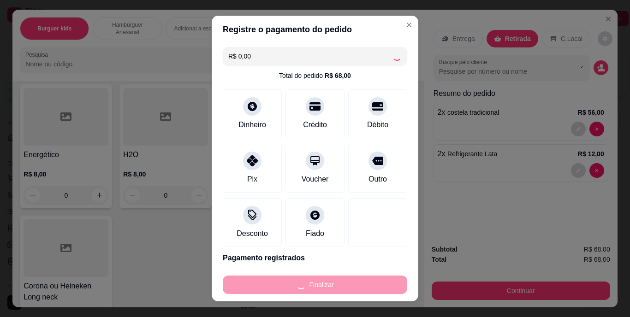
type input "0"
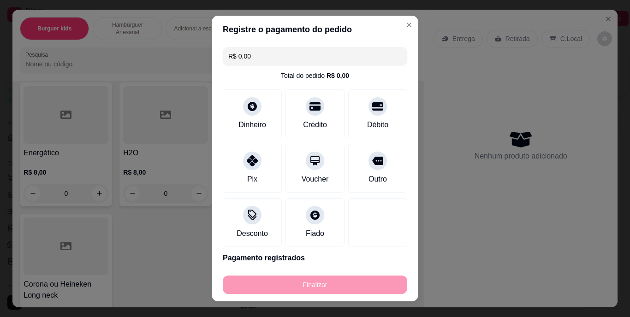
type input "-R$ 68,00"
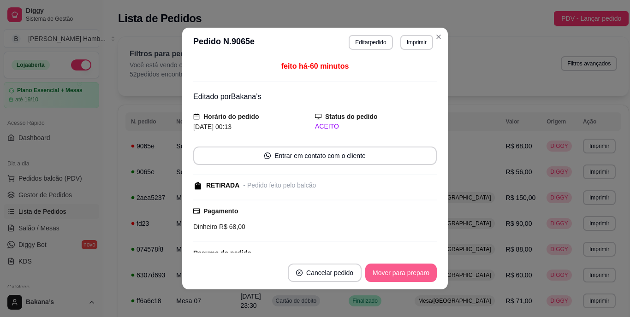
click at [422, 272] on button "Mover para preparo" at bounding box center [400, 273] width 71 height 18
click at [376, 264] on button "Mover para retirada disponível" at bounding box center [385, 273] width 99 height 18
click at [370, 268] on button "Mover para retirada disponível" at bounding box center [385, 273] width 99 height 18
click at [370, 268] on button "Mover para finalizado" at bounding box center [398, 273] width 74 height 18
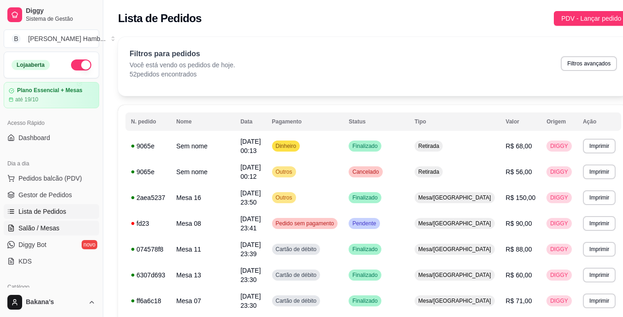
click at [70, 224] on link "Salão / Mesas" at bounding box center [51, 228] width 95 height 15
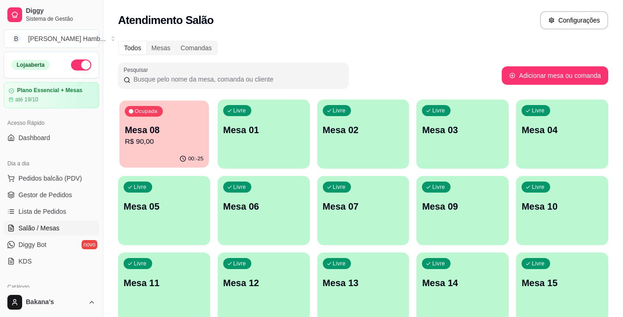
click at [154, 118] on div "Ocupada Mesa 08 R$ 90,00" at bounding box center [163, 125] width 89 height 50
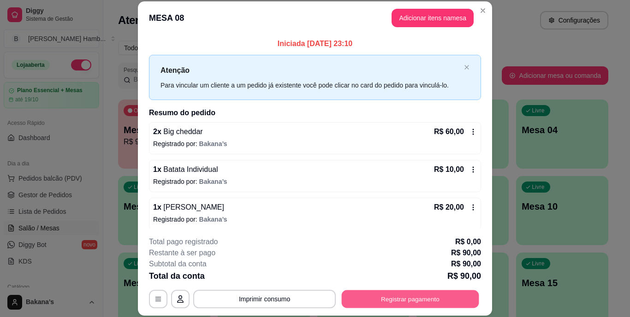
click at [425, 302] on button "Registrar pagamento" at bounding box center [409, 299] width 137 height 18
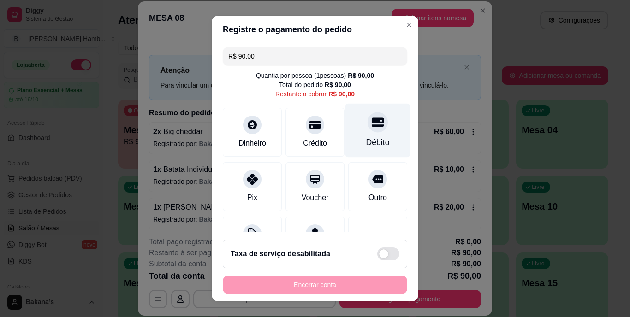
click at [374, 122] on div "Débito" at bounding box center [377, 131] width 65 height 54
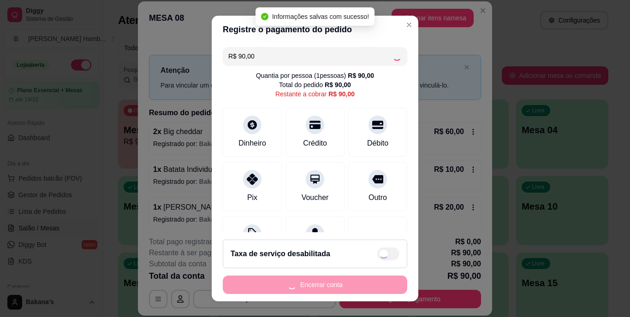
type input "R$ 0,00"
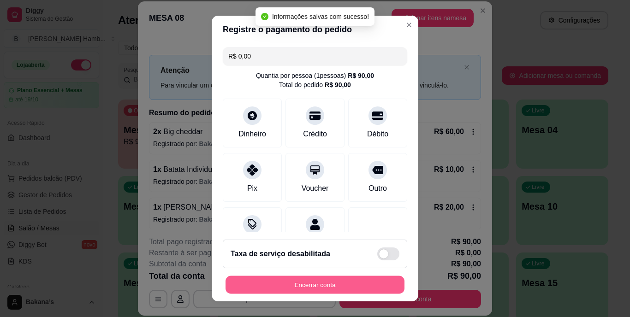
click at [334, 288] on button "Encerrar conta" at bounding box center [314, 285] width 179 height 18
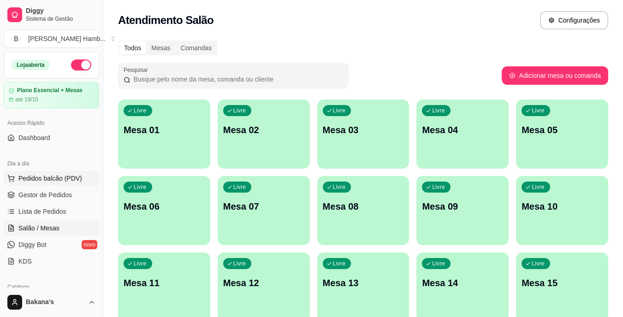
click at [71, 176] on span "Pedidos balcão (PDV)" at bounding box center [50, 178] width 64 height 9
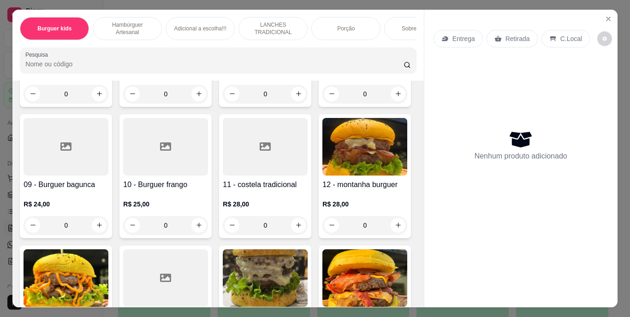
scroll to position [645, 0]
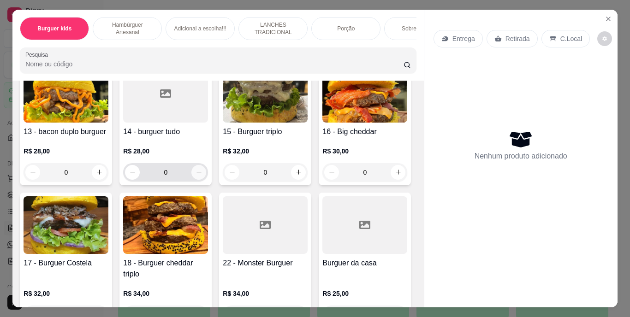
click at [198, 176] on icon "increase-product-quantity" at bounding box center [198, 172] width 7 height 7
type input "1"
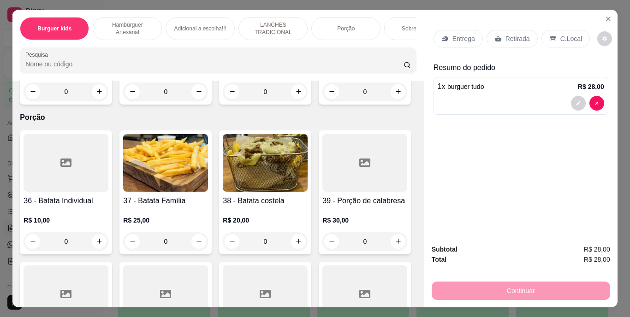
scroll to position [1936, 0]
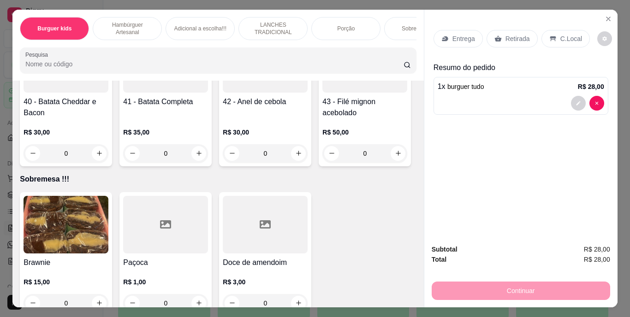
type input "1"
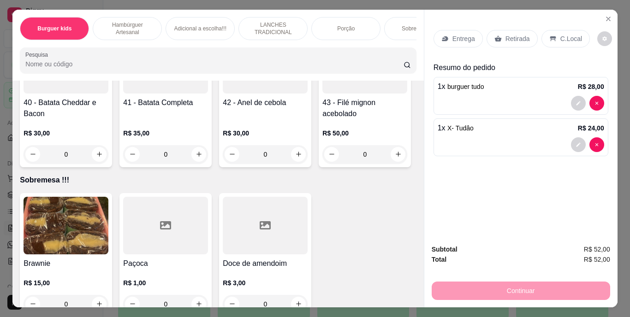
click at [510, 30] on div "Retirada" at bounding box center [511, 39] width 51 height 18
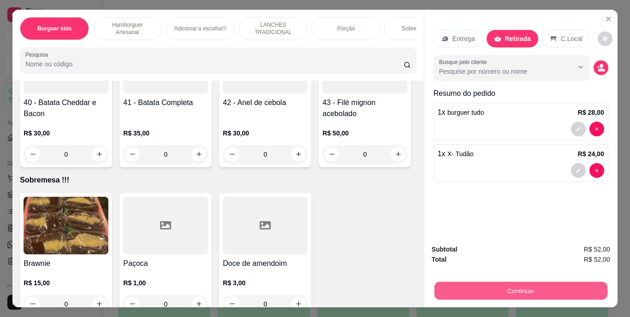
click at [505, 283] on button "Continuar" at bounding box center [520, 291] width 173 height 18
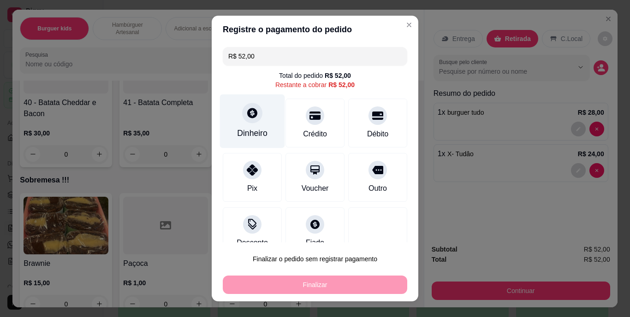
click at [250, 129] on div "Dinheiro" at bounding box center [252, 134] width 30 height 12
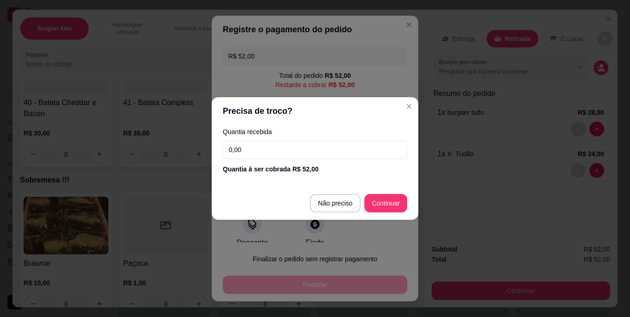
click at [250, 146] on input "0,00" at bounding box center [315, 150] width 184 height 18
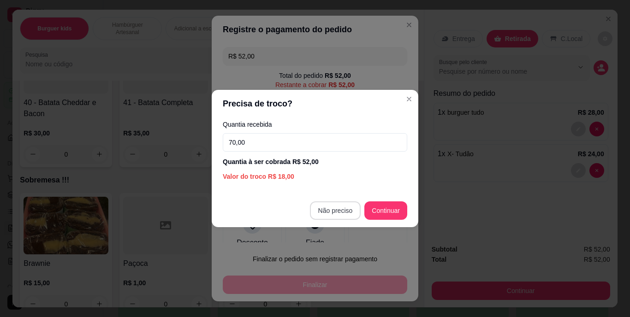
type input "70,00"
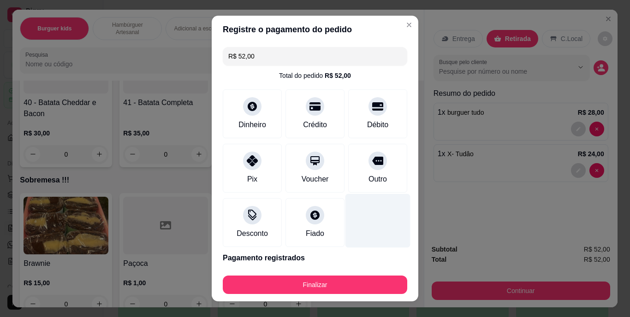
type input "R$ 0,00"
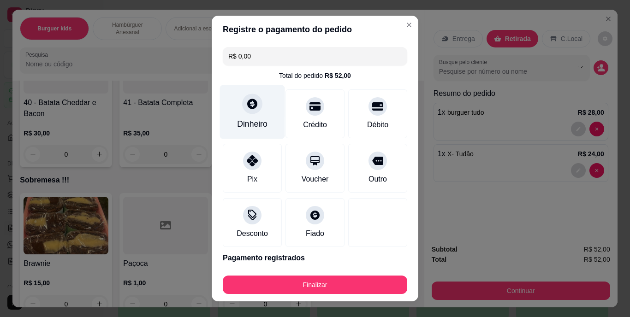
click at [242, 108] on div at bounding box center [252, 104] width 20 height 20
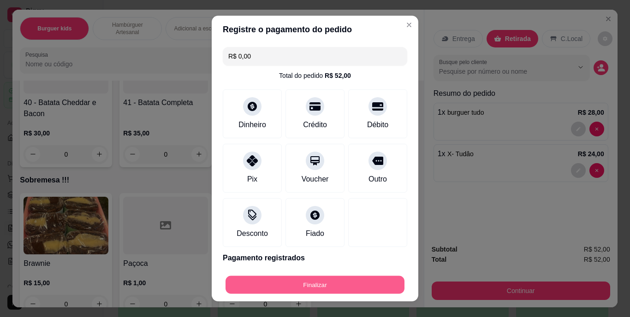
click at [330, 281] on button "Finalizar" at bounding box center [314, 285] width 179 height 18
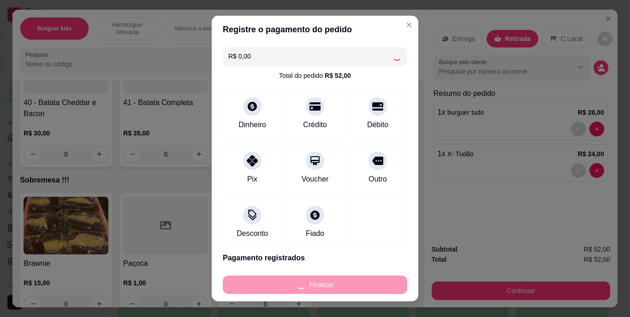
type input "0"
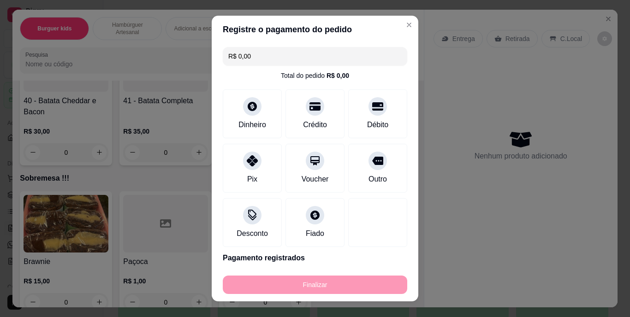
type input "-R$ 52,00"
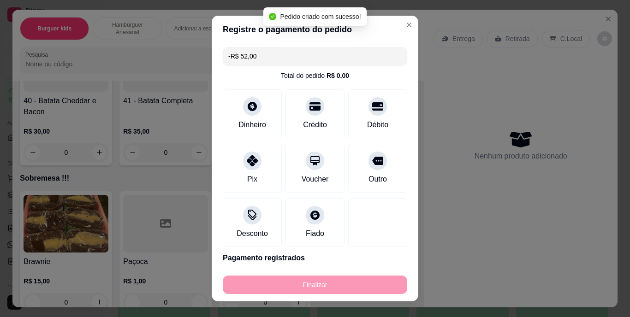
scroll to position [1935, 0]
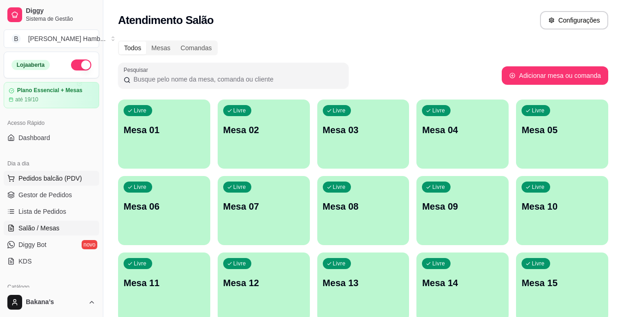
click at [83, 176] on button "Pedidos balcão (PDV)" at bounding box center [51, 178] width 95 height 15
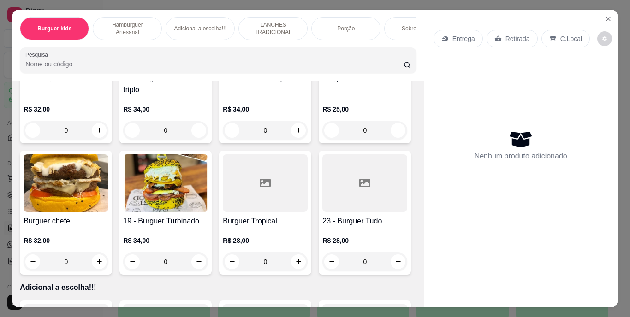
scroll to position [968, 0]
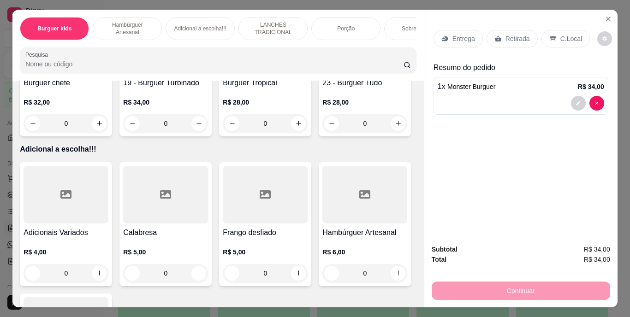
type input "1"
click at [514, 34] on p "Retirada" at bounding box center [517, 38] width 24 height 9
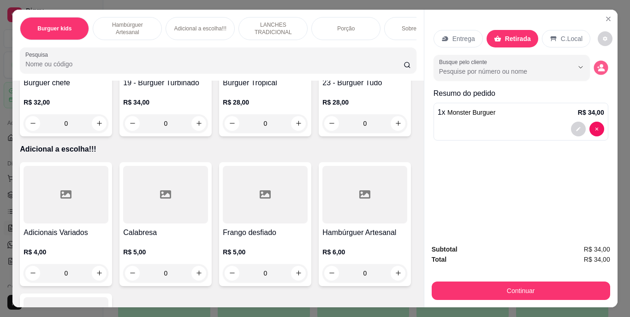
click at [596, 65] on icon "decrease-product-quantity" at bounding box center [600, 68] width 8 height 8
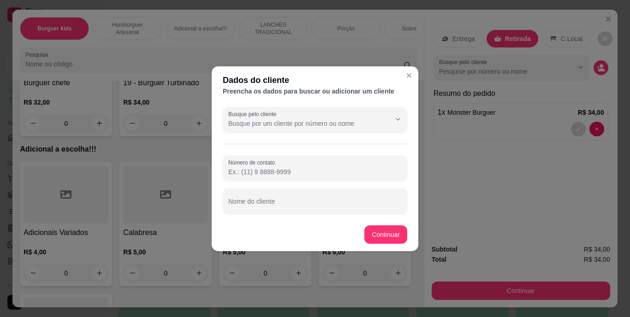
click at [363, 106] on div "Busque pelo cliente Número de contato Nome do cliente" at bounding box center [315, 160] width 206 height 115
click at [328, 205] on input "Nome do cliente" at bounding box center [314, 204] width 173 height 9
type input "[PERSON_NAME]"
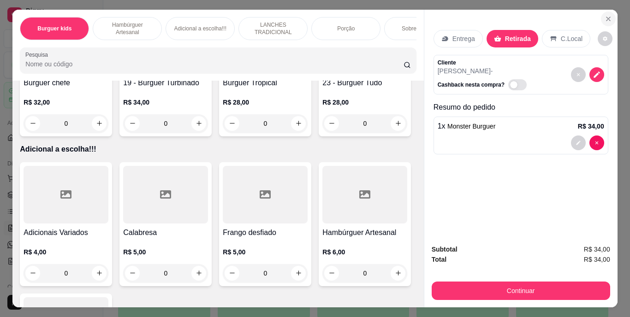
click at [604, 12] on button "Close" at bounding box center [607, 19] width 15 height 15
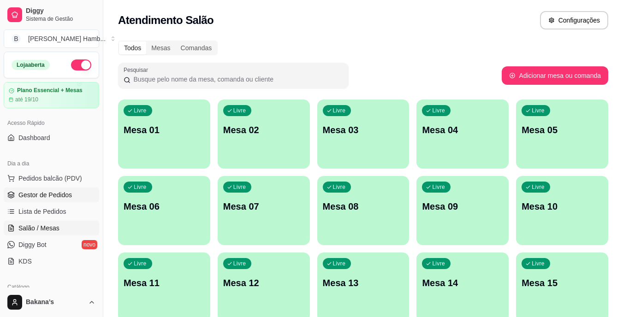
click at [71, 193] on link "Gestor de Pedidos" at bounding box center [51, 195] width 95 height 15
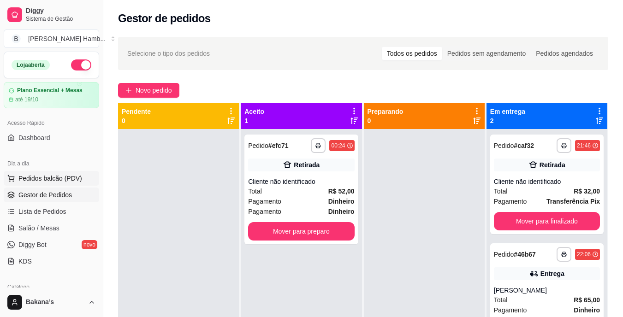
click at [62, 176] on span "Pedidos balcão (PDV)" at bounding box center [50, 178] width 64 height 9
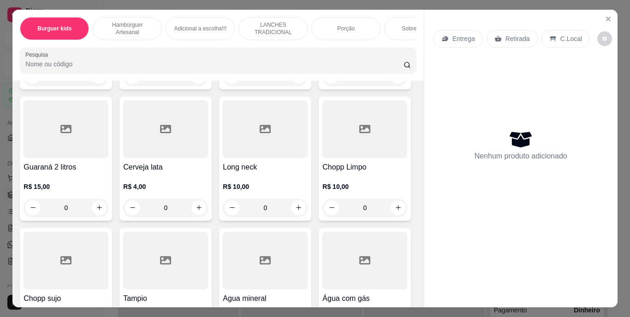
scroll to position [2719, 0]
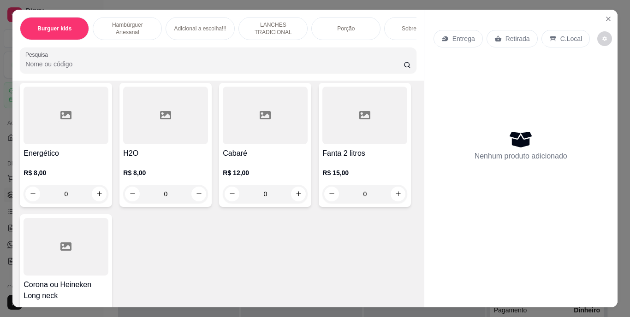
type input "1"
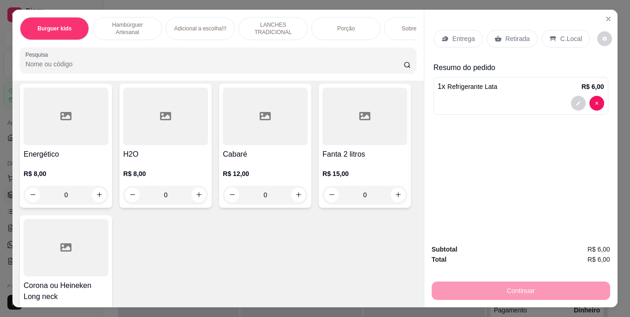
scroll to position [2720, 0]
click at [575, 100] on icon "decrease-product-quantity" at bounding box center [578, 103] width 6 height 6
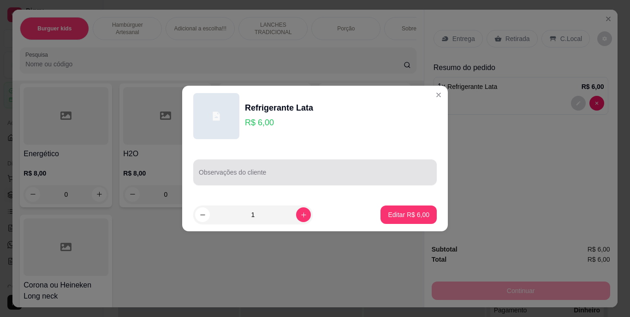
click at [360, 165] on div at bounding box center [315, 172] width 232 height 18
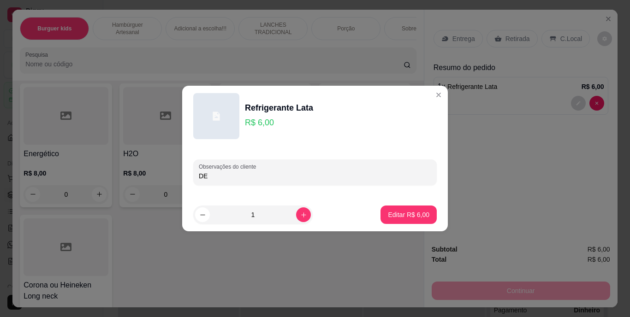
type input "D"
type input "[PERSON_NAME],ESTUFOU"
click at [408, 202] on footer "1 Editar R$ 6,00" at bounding box center [314, 214] width 265 height 33
click at [403, 213] on p "Editar R$ 6,00" at bounding box center [408, 214] width 41 height 9
type input "0"
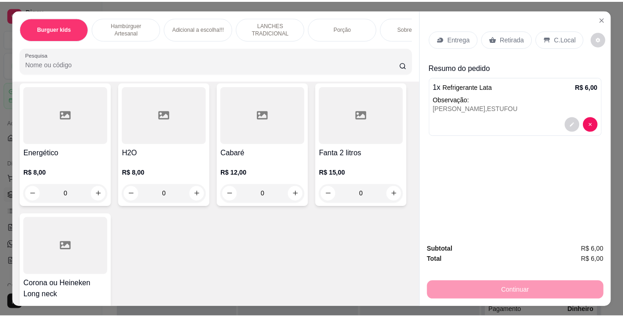
scroll to position [2719, 0]
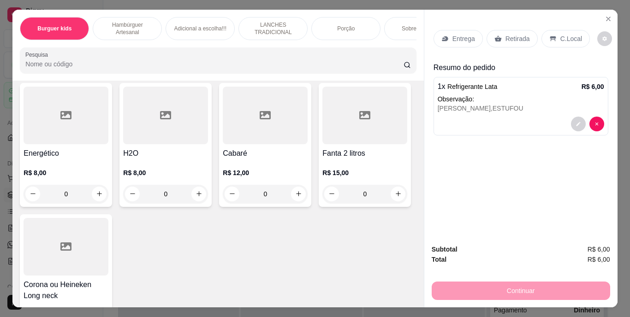
click at [518, 35] on p "Retirada" at bounding box center [517, 38] width 24 height 9
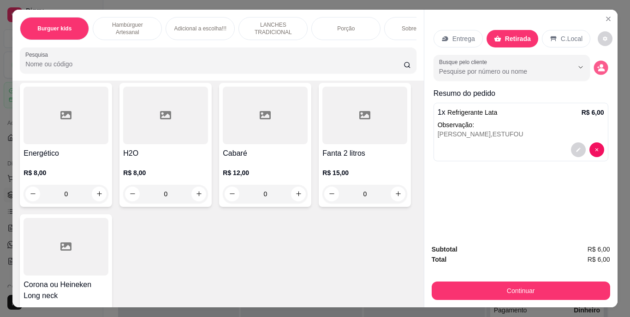
click at [595, 60] on button "decrease-product-quantity" at bounding box center [600, 67] width 14 height 14
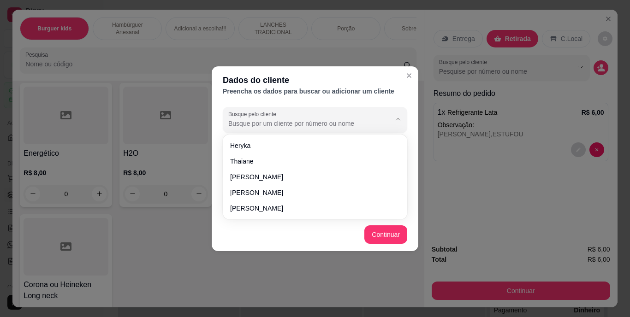
click at [351, 122] on input "Busque pelo cliente" at bounding box center [301, 123] width 147 height 9
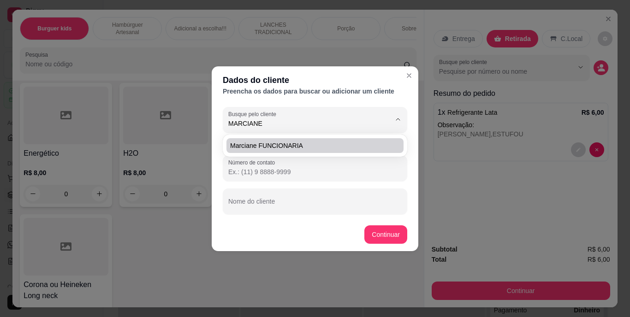
click at [342, 141] on span "Marciane FUNCIONARIA" at bounding box center [310, 145] width 160 height 9
type input "Marciane FUNCIONARIA"
type input "[PHONE_NUMBER]"
type input "Marciane FUNCIONARIA"
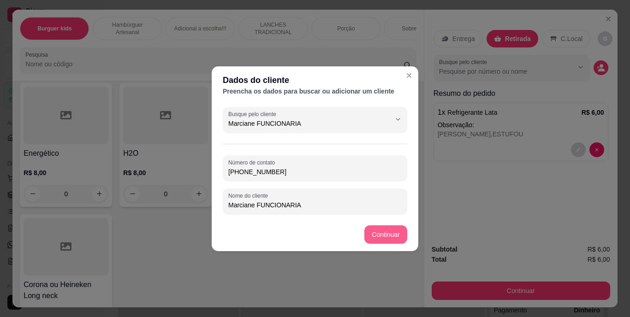
type input "Marciane FUNCIONARIA"
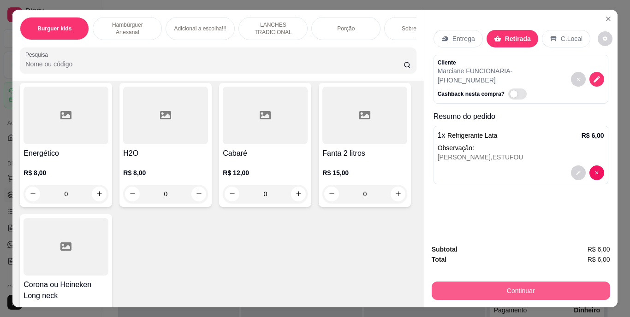
click at [474, 282] on button "Continuar" at bounding box center [520, 291] width 178 height 18
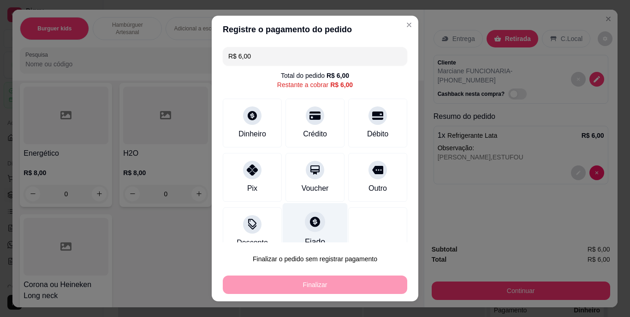
click at [310, 223] on icon at bounding box center [315, 222] width 12 height 12
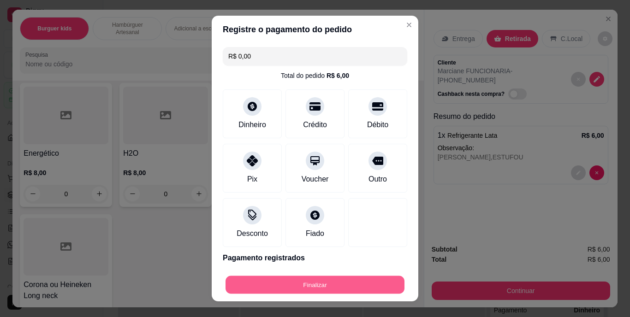
click at [323, 284] on button "Finalizar" at bounding box center [314, 285] width 179 height 18
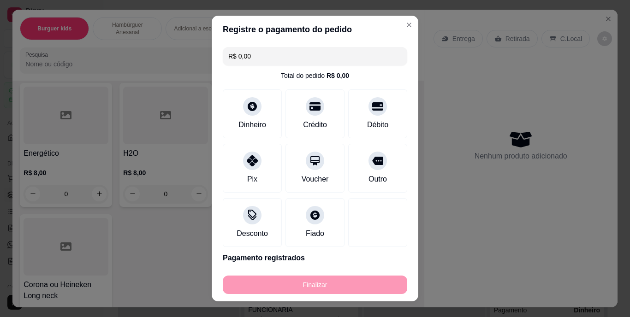
type input "-R$ 6,00"
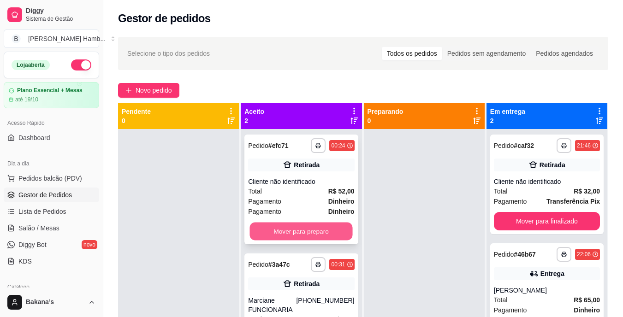
click at [280, 223] on button "Mover para preparo" at bounding box center [301, 232] width 103 height 18
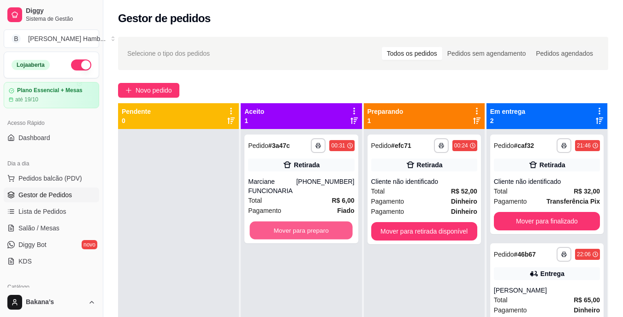
click at [301, 228] on button "Mover para preparo" at bounding box center [301, 231] width 103 height 18
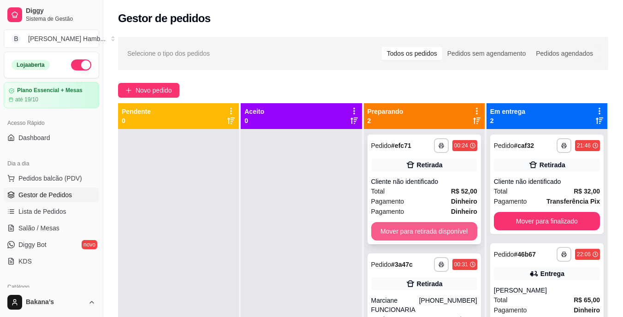
click at [402, 230] on button "Mover para retirada disponível" at bounding box center [424, 231] width 106 height 18
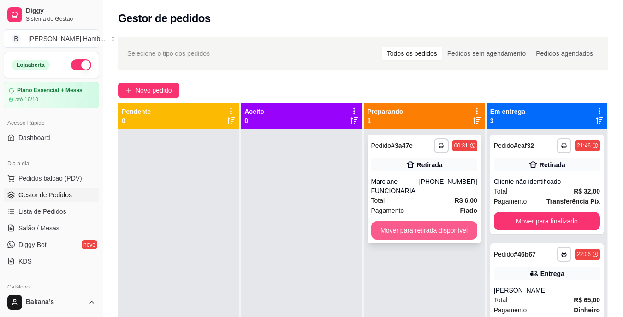
click at [404, 229] on button "Mover para retirada disponível" at bounding box center [424, 230] width 106 height 18
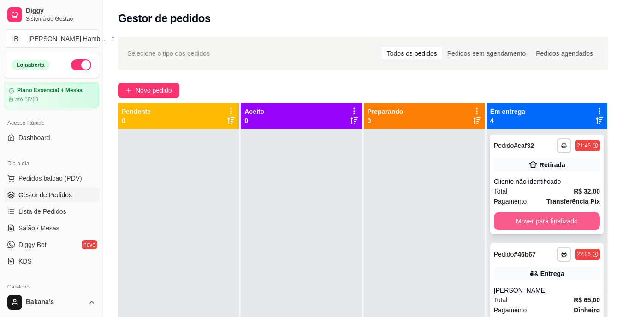
click at [518, 219] on button "Mover para finalizado" at bounding box center [547, 221] width 106 height 18
click at [518, 217] on button "Mover para finalizado" at bounding box center [547, 221] width 106 height 18
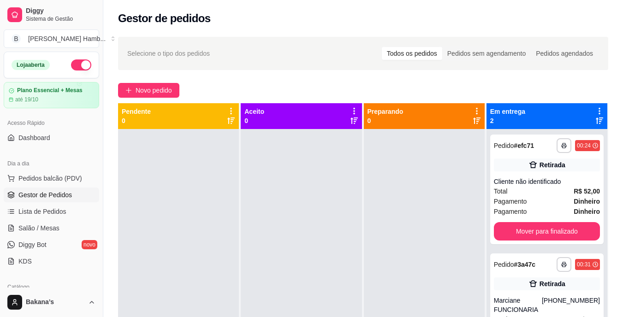
click at [518, 217] on div "**********" at bounding box center [546, 190] width 113 height 110
click at [519, 229] on button "Mover para finalizado" at bounding box center [547, 231] width 106 height 18
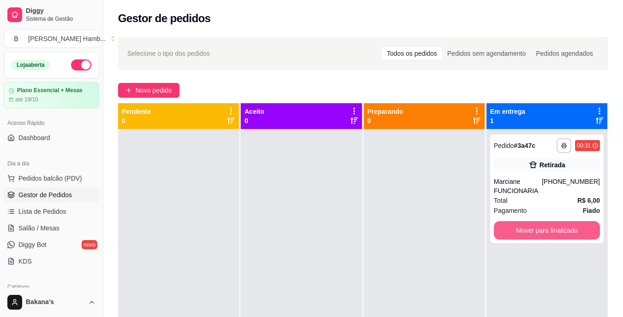
click at [519, 229] on button "Mover para finalizado" at bounding box center [547, 230] width 106 height 18
